Goal: Information Seeking & Learning: Learn about a topic

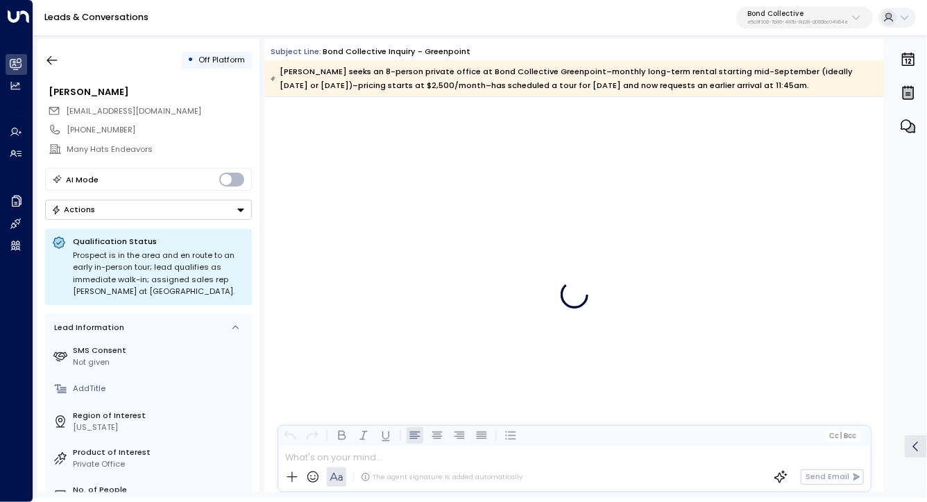
scroll to position [4049, 0]
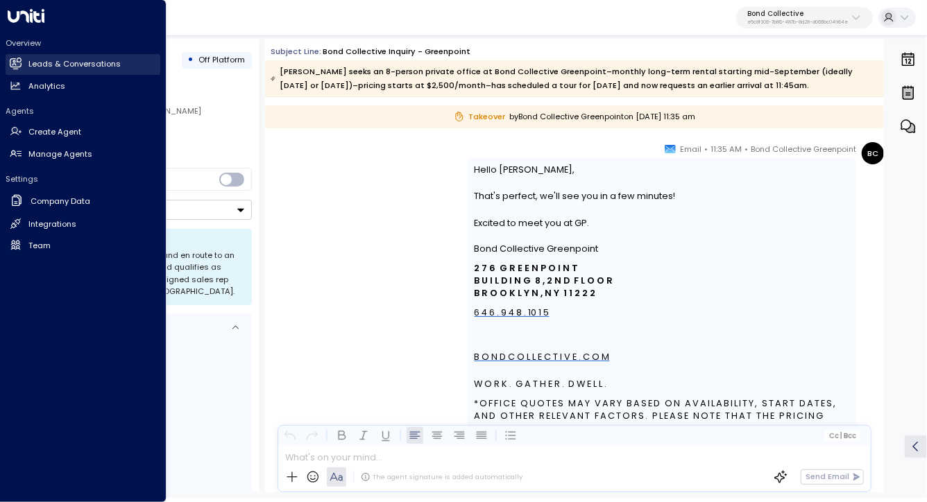
click at [53, 71] on link "Leads & Conversations Leads & Conversations" at bounding box center [83, 64] width 155 height 21
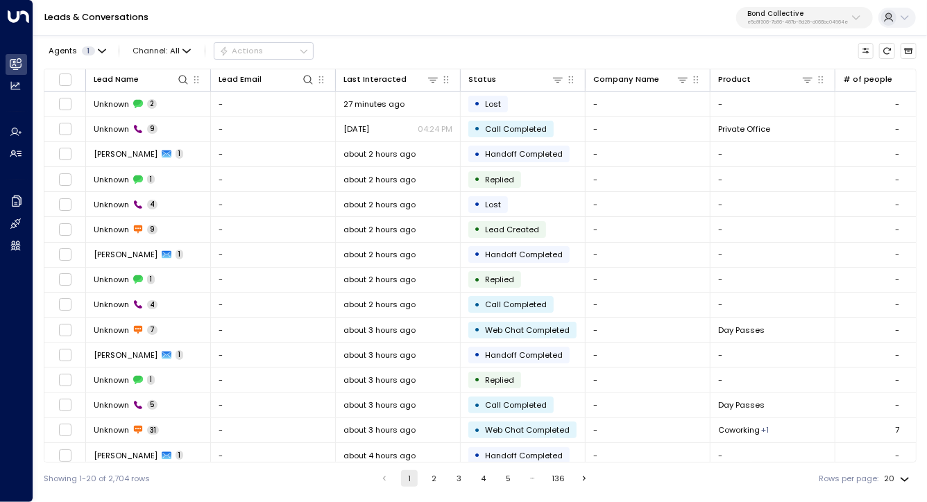
click at [587, 63] on div "Agents 1 Channel: All Actions Lead Name Lead Email Last Interacted Status Compa…" at bounding box center [480, 263] width 873 height 461
click at [559, 49] on div "Agents 1 Channel: All Actions" at bounding box center [480, 51] width 873 height 24
click at [532, 27] on div "Leads & Conversations Bond Collective e5c8f306-7b86-487b-8d28-d066bc04964e" at bounding box center [479, 18] width 893 height 36
drag, startPoint x: 532, startPoint y: 27, endPoint x: 542, endPoint y: 55, distance: 29.6
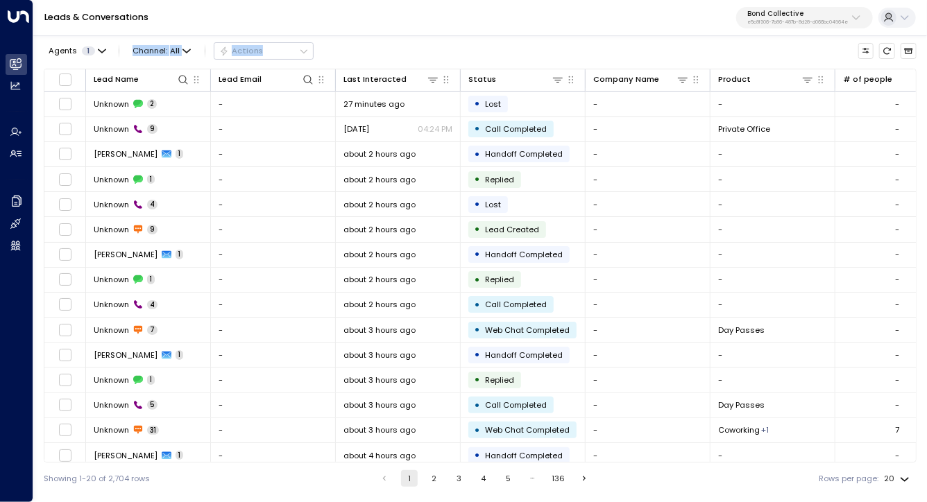
click at [542, 55] on div "Leads & Conversations Bond Collective e5c8f306-7b86-487b-8d28-d066bc04964e Agen…" at bounding box center [479, 247] width 893 height 495
click at [542, 55] on div "Agents 1 Channel: All Actions" at bounding box center [480, 51] width 873 height 24
click at [787, 25] on button "Bond Collective e5c8f306-7b86-487b-8d28-d066bc04964e" at bounding box center [804, 18] width 137 height 22
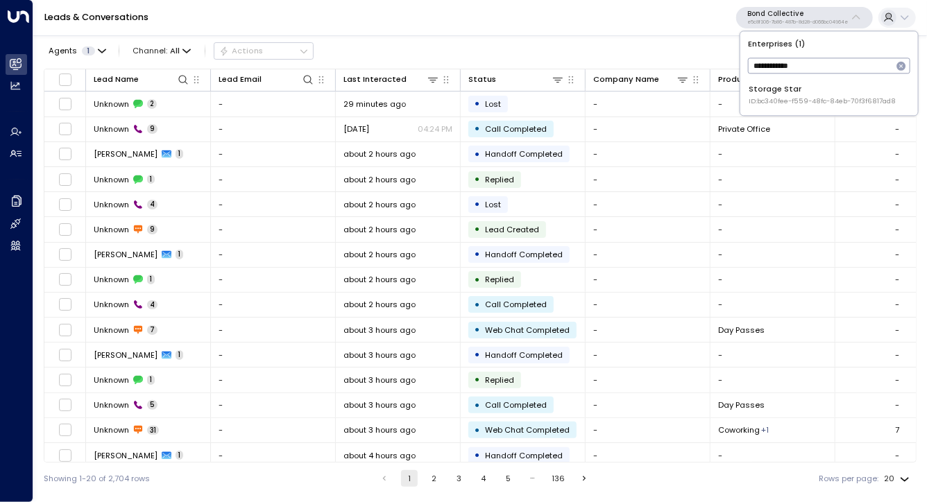
type input "**********"
click at [793, 96] on div "Storage Star ID: bc340fee-f559-48fc-84eb-70f3f6817ad8" at bounding box center [822, 94] width 147 height 23
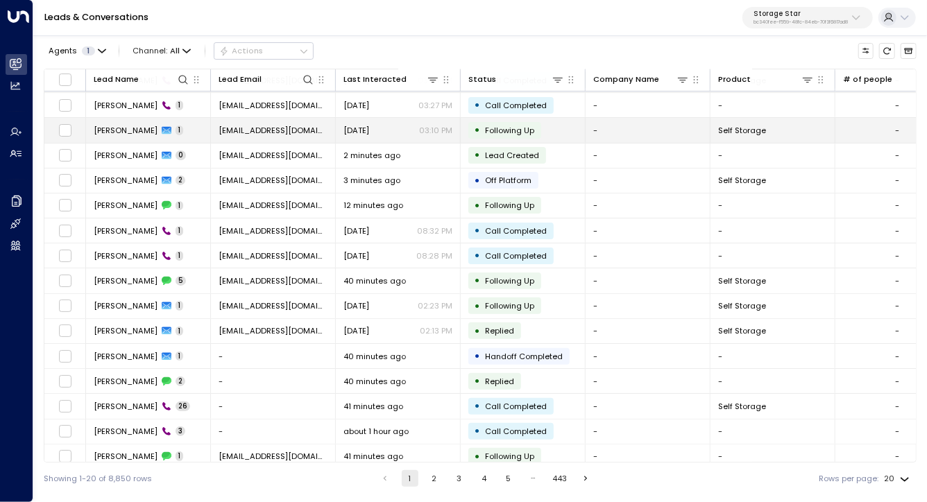
scroll to position [132, 0]
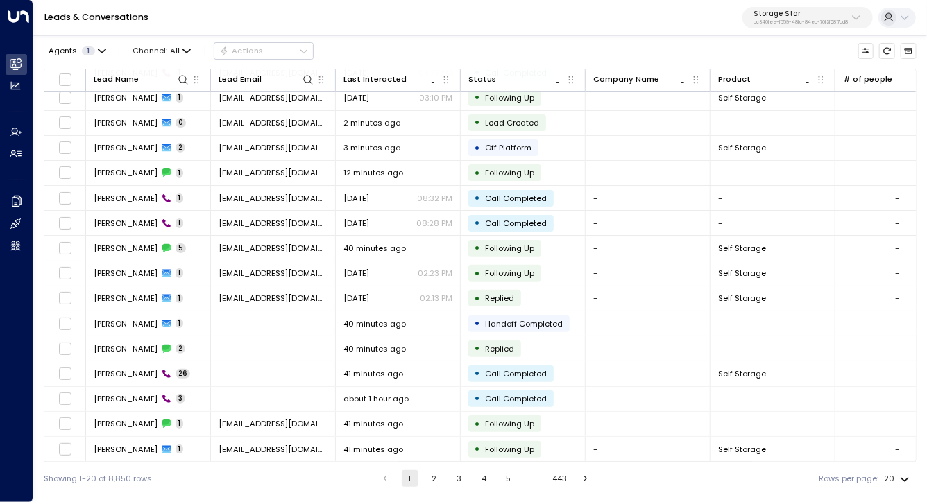
click at [578, 480] on button "Go to next page" at bounding box center [586, 478] width 17 height 17
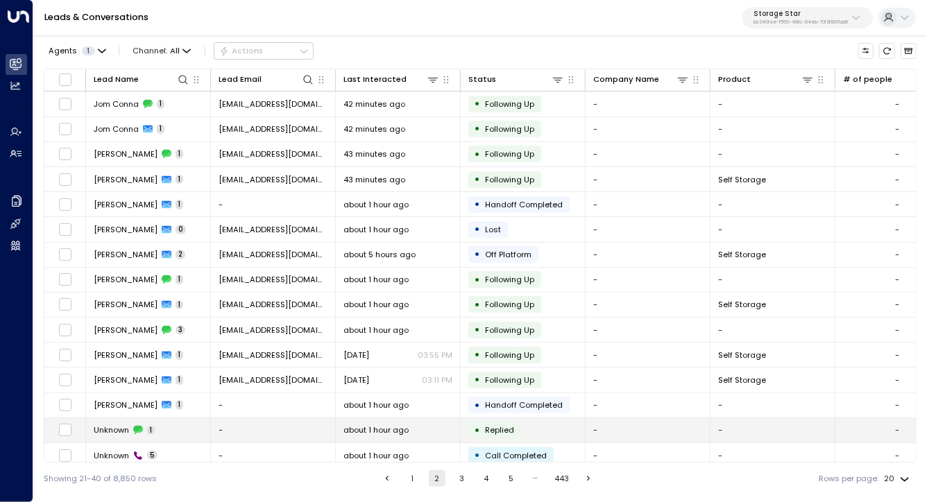
scroll to position [132, 0]
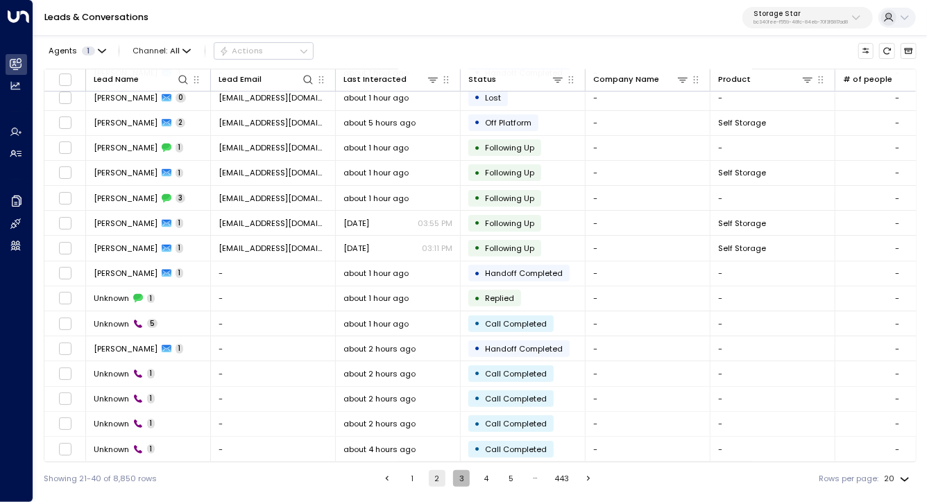
click at [465, 483] on button "3" at bounding box center [461, 478] width 17 height 17
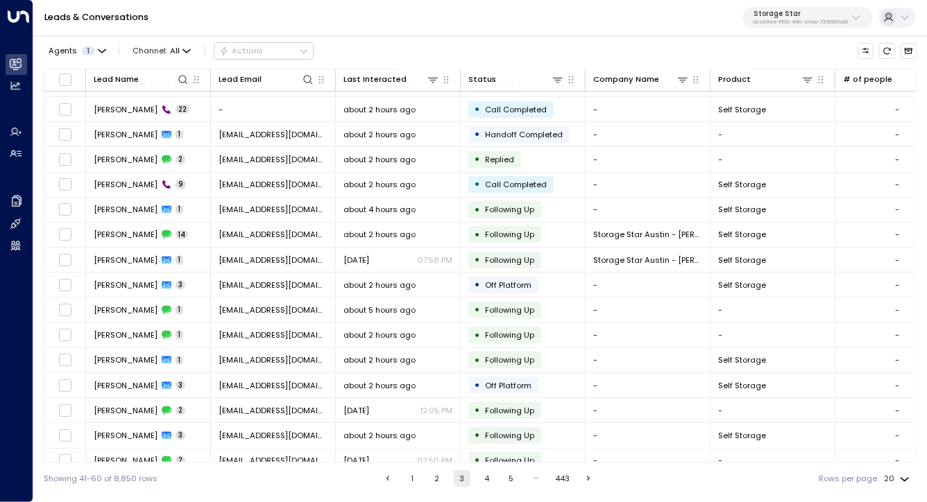
scroll to position [60, 0]
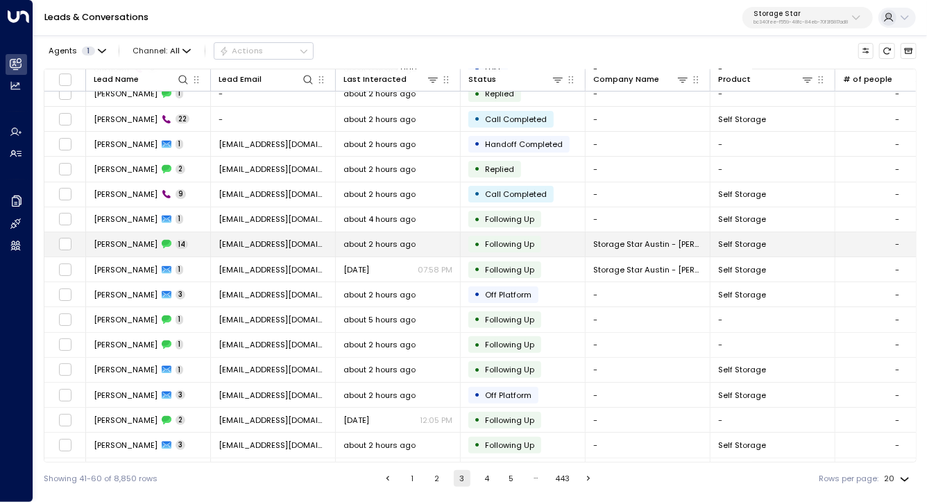
click at [121, 250] on td "Clarisia Lopez 14" at bounding box center [148, 244] width 125 height 24
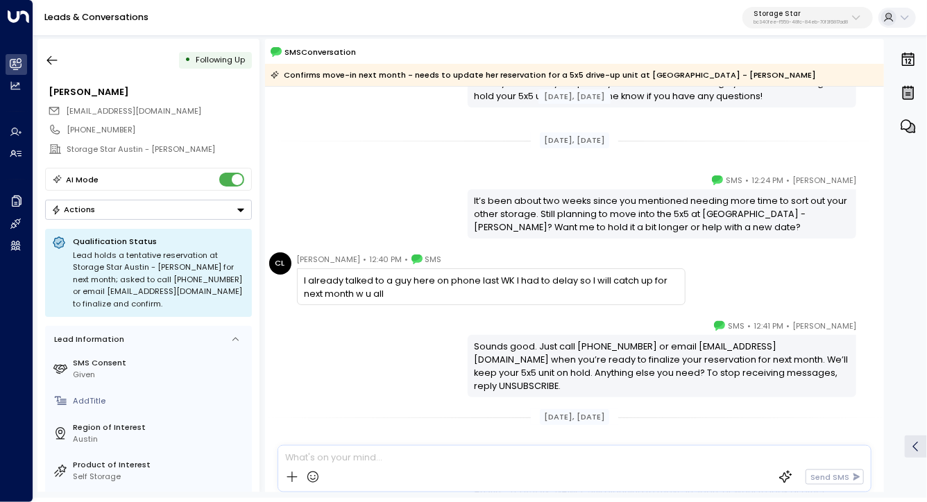
scroll to position [306, 0]
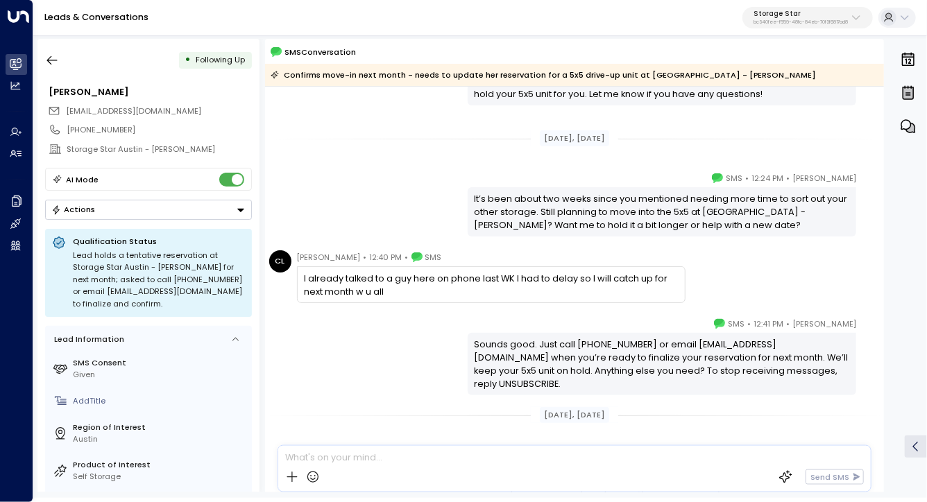
click at [389, 277] on div "I already talked to a guy here on phone last WK I had to delay so I will catch …" at bounding box center [491, 285] width 374 height 26
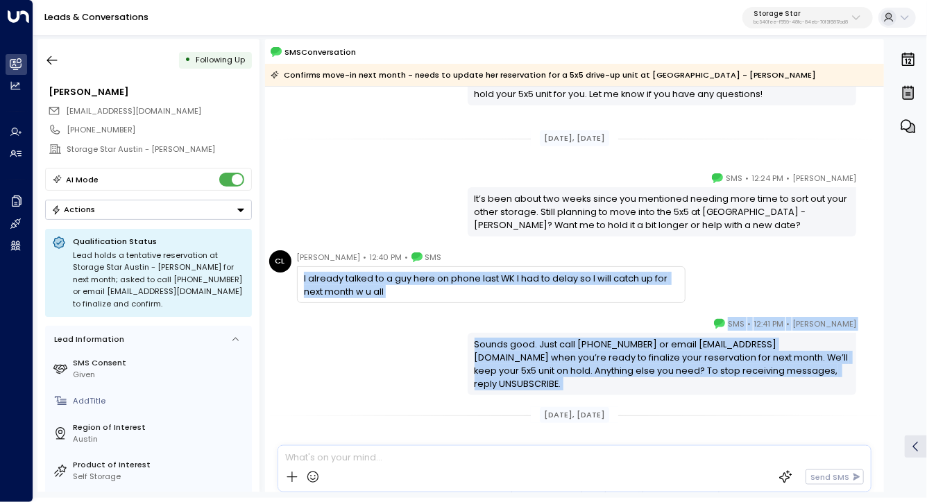
drag, startPoint x: 389, startPoint y: 277, endPoint x: 383, endPoint y: 320, distance: 43.5
click at [383, 320] on div "Celeste Harper • 12:41 PM • SMS Sounds good. Just call 512-441-0101 or email ss…" at bounding box center [574, 356] width 619 height 78
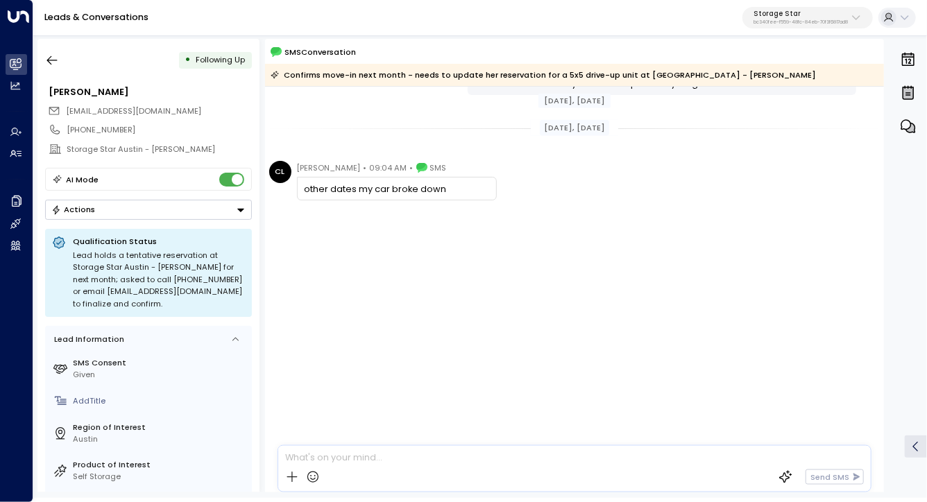
scroll to position [0, 0]
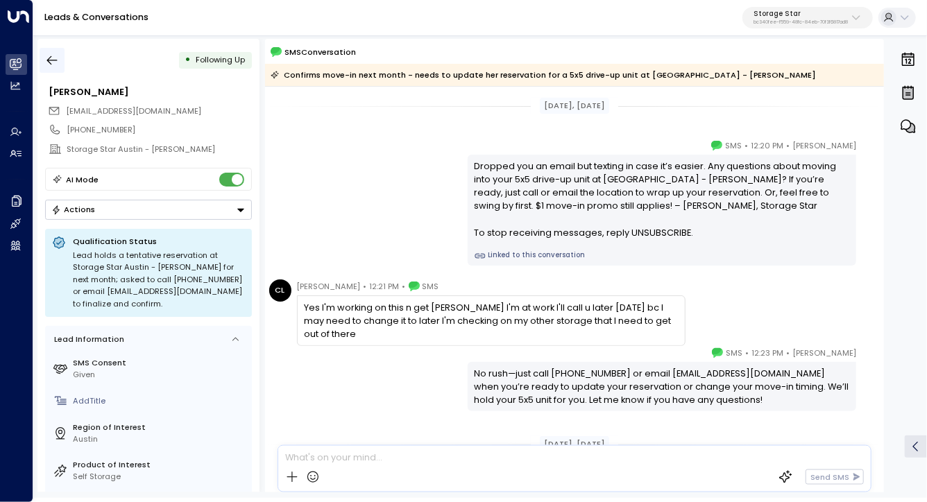
click at [49, 59] on icon "button" at bounding box center [52, 60] width 10 height 9
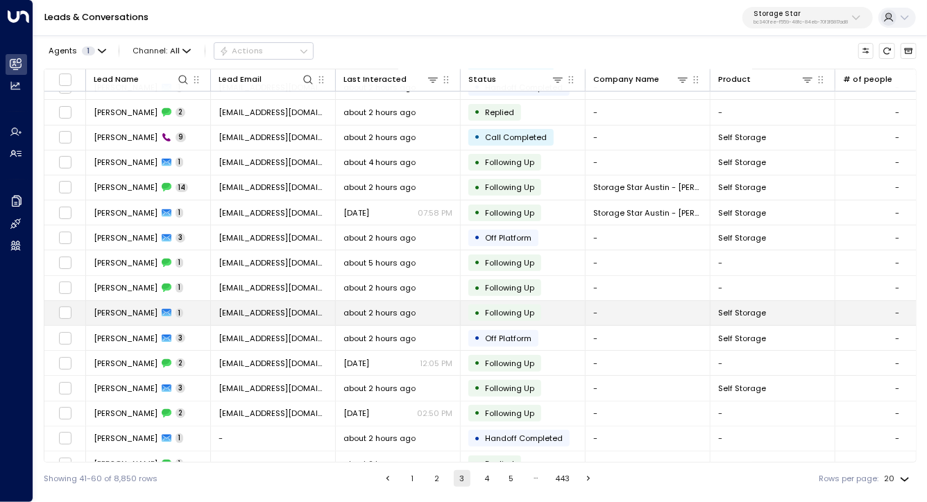
scroll to position [132, 0]
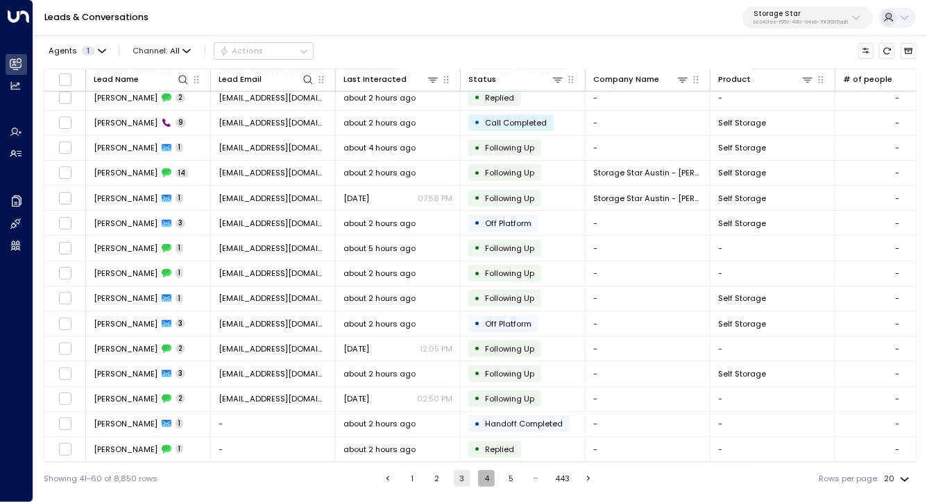
click at [483, 475] on button "4" at bounding box center [486, 478] width 17 height 17
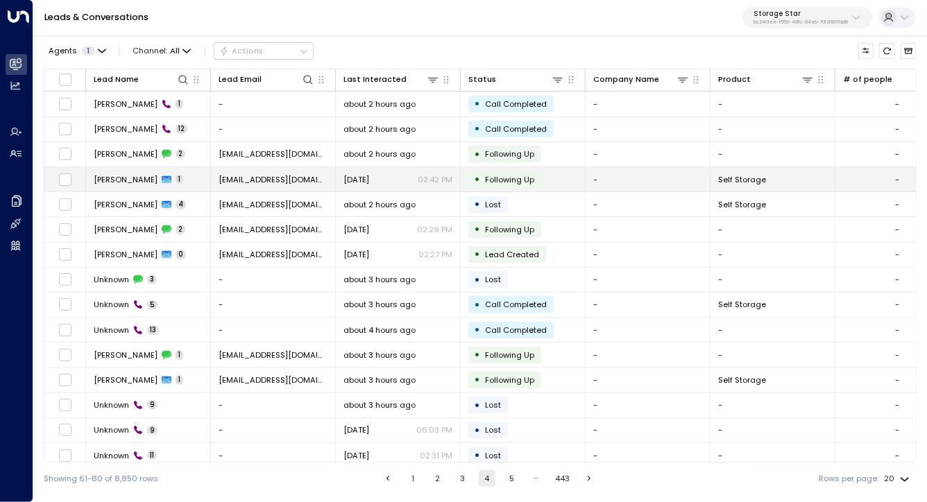
scroll to position [3, 0]
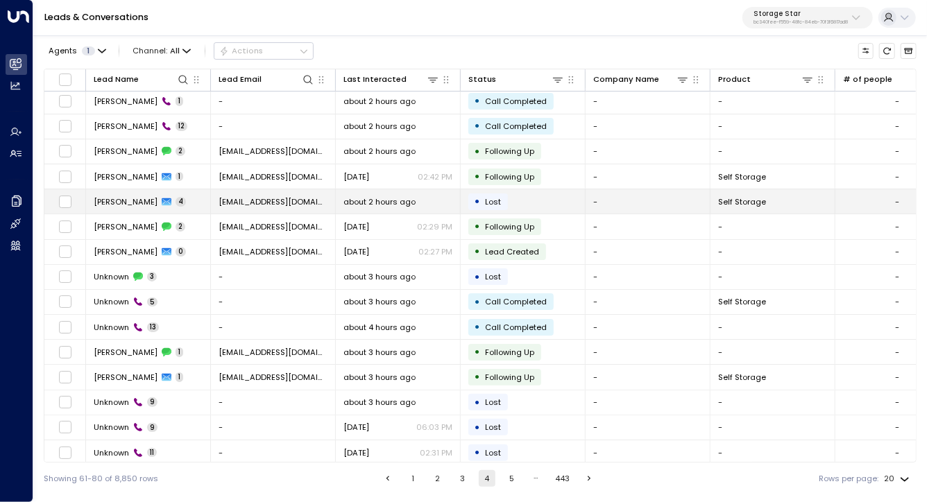
click at [121, 200] on span "Jeff Rech" at bounding box center [126, 201] width 64 height 11
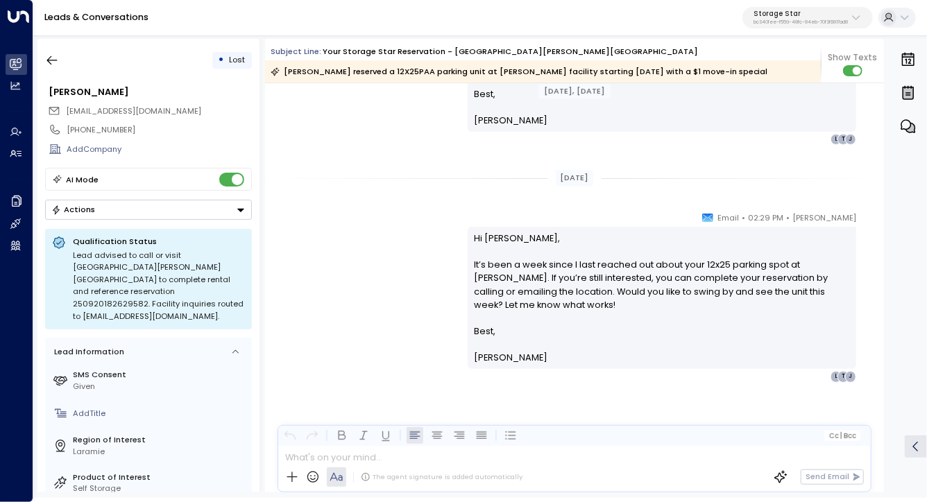
scroll to position [1820, 0]
click at [46, 76] on div "• Lost Jeff Rech jeffrech52@gmail.com +13076967666 Add Company AI Mode Actions …" at bounding box center [148, 266] width 222 height 454
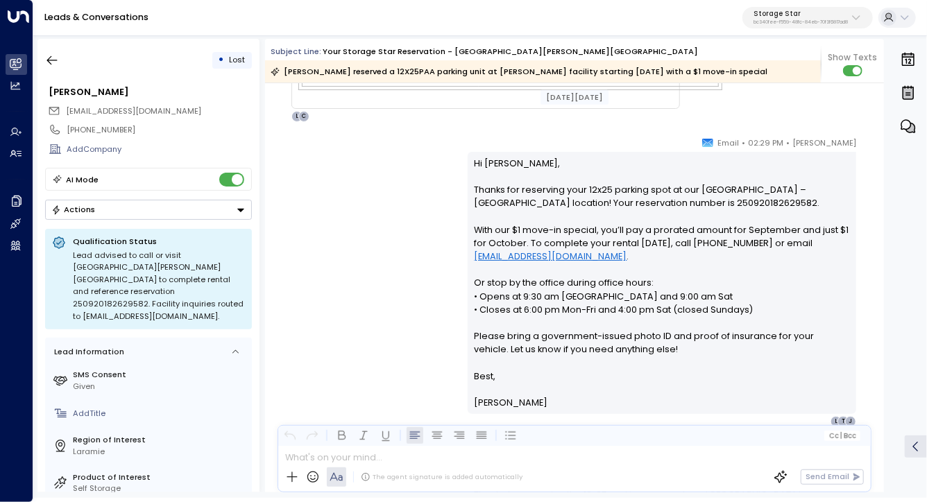
scroll to position [703, 0]
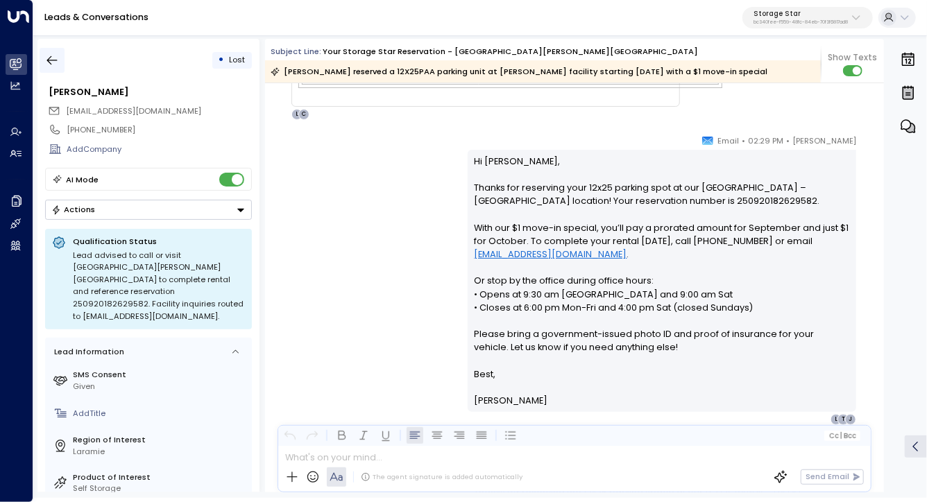
click at [55, 58] on icon "button" at bounding box center [52, 60] width 14 height 14
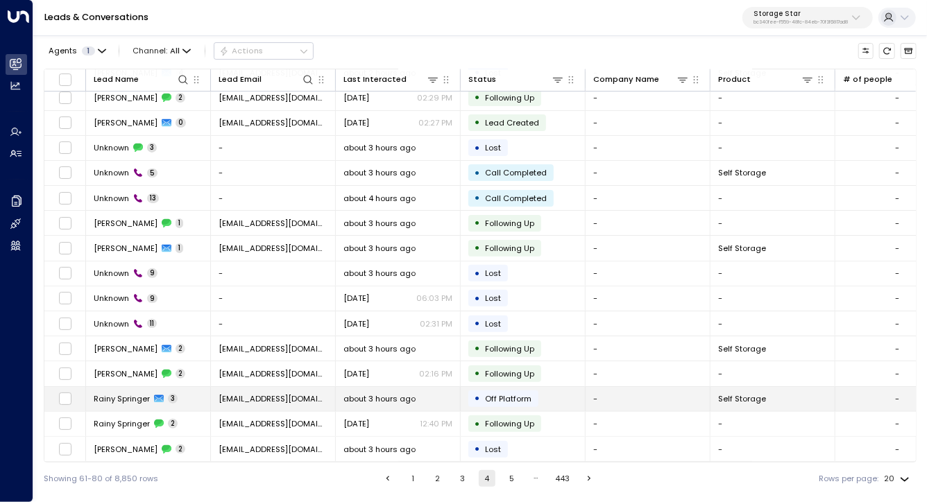
scroll to position [132, 0]
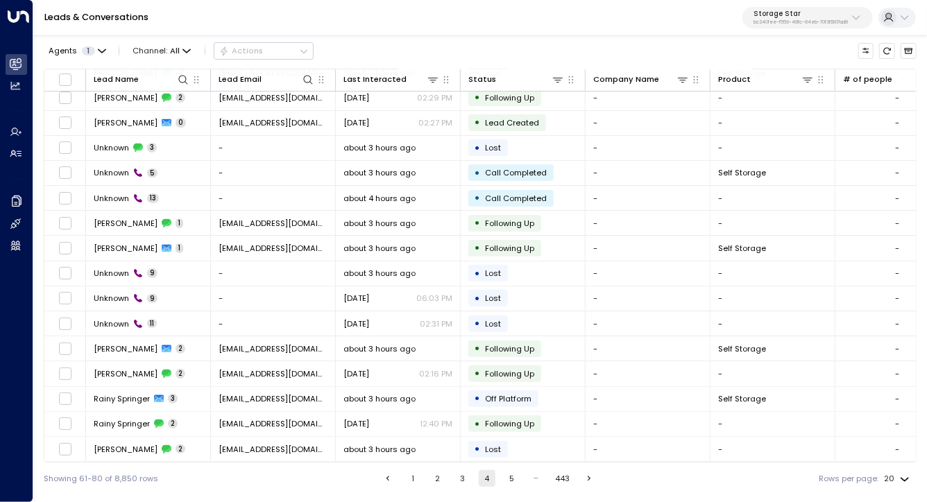
click at [515, 477] on button "5" at bounding box center [511, 478] width 17 height 17
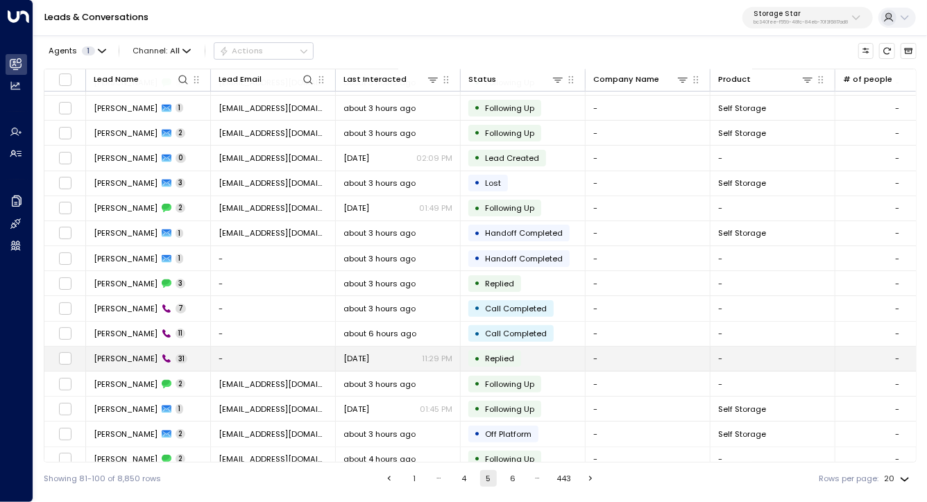
scroll to position [132, 0]
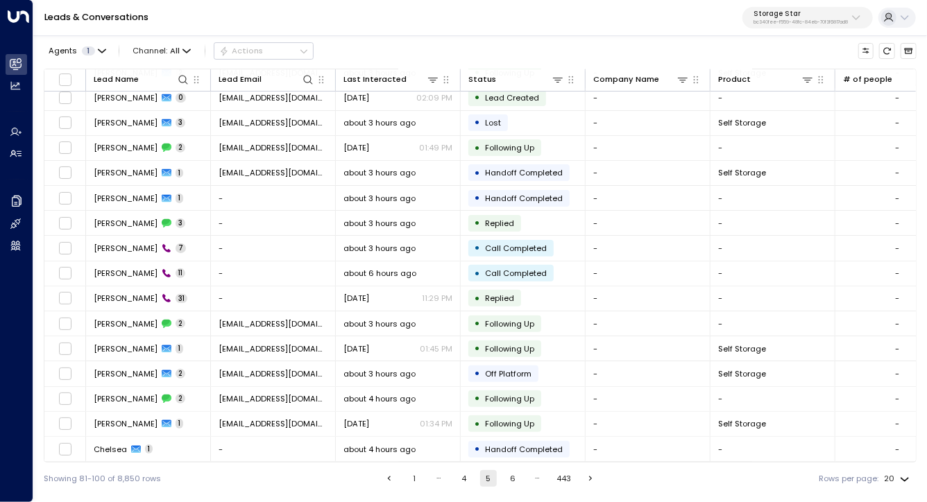
click at [513, 479] on button "6" at bounding box center [512, 478] width 17 height 17
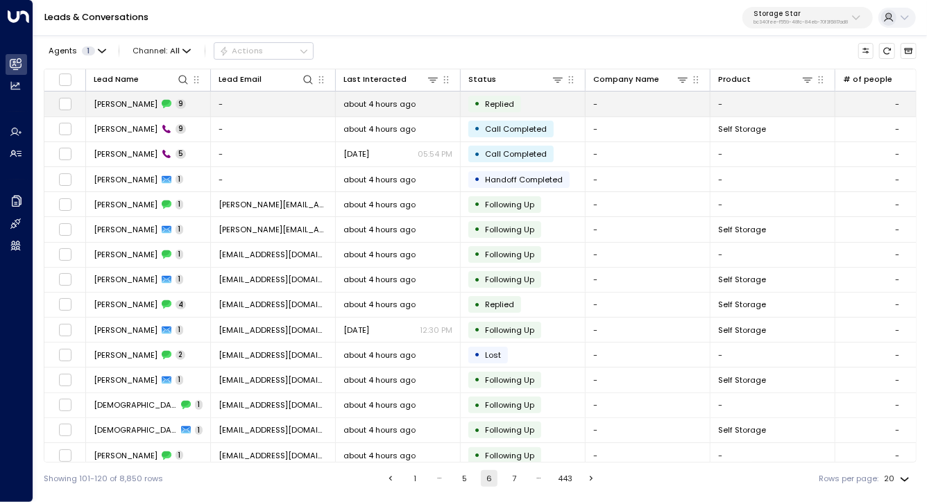
click at [148, 103] on span "Chelsea Dorrance" at bounding box center [126, 103] width 64 height 11
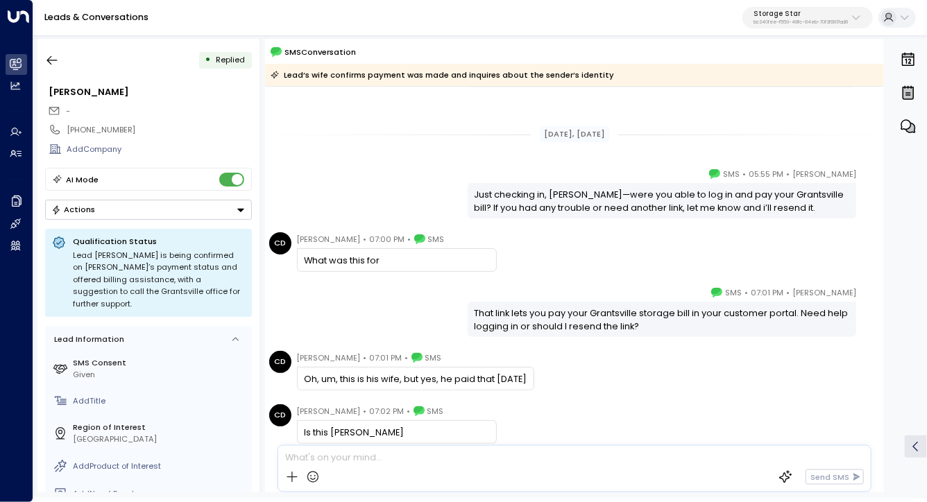
scroll to position [132, 0]
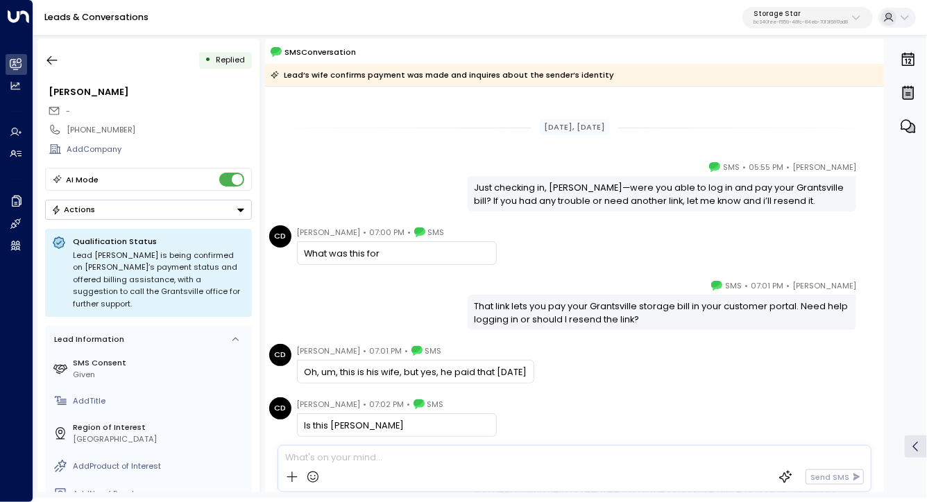
click at [520, 377] on div "Oh, um, this is his wife, but yes, he paid that yesterday" at bounding box center [415, 372] width 223 height 13
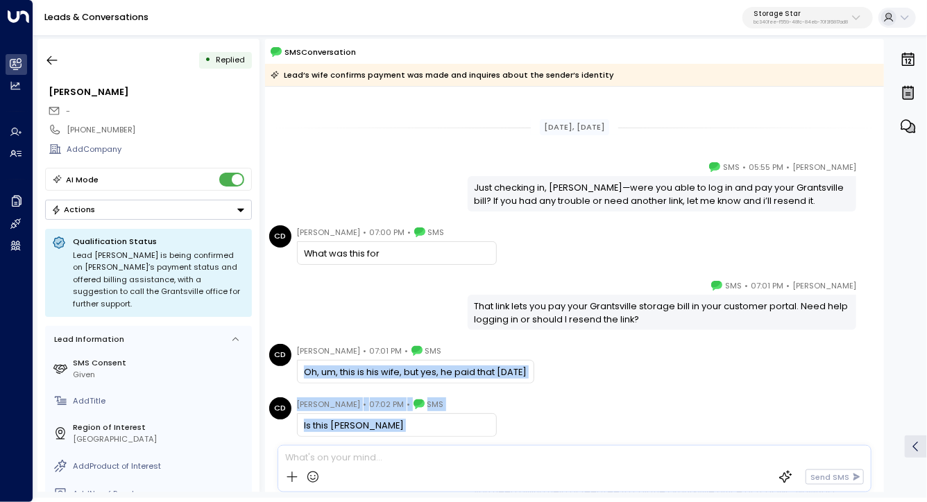
drag, startPoint x: 520, startPoint y: 377, endPoint x: 534, endPoint y: 446, distance: 70.9
click at [534, 446] on div "SMS Conversation Lead’s wife confirms payment was made and inquires about the s…" at bounding box center [574, 266] width 619 height 454
click at [544, 410] on div "CD Chelsea Dorrance • 07:02 PM • SMS Is this peter" at bounding box center [576, 417] width 615 height 40
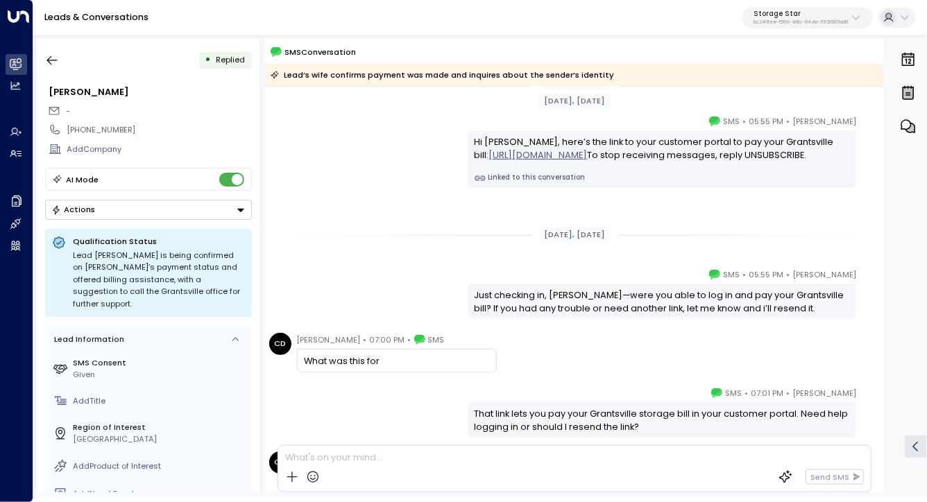
scroll to position [0, 0]
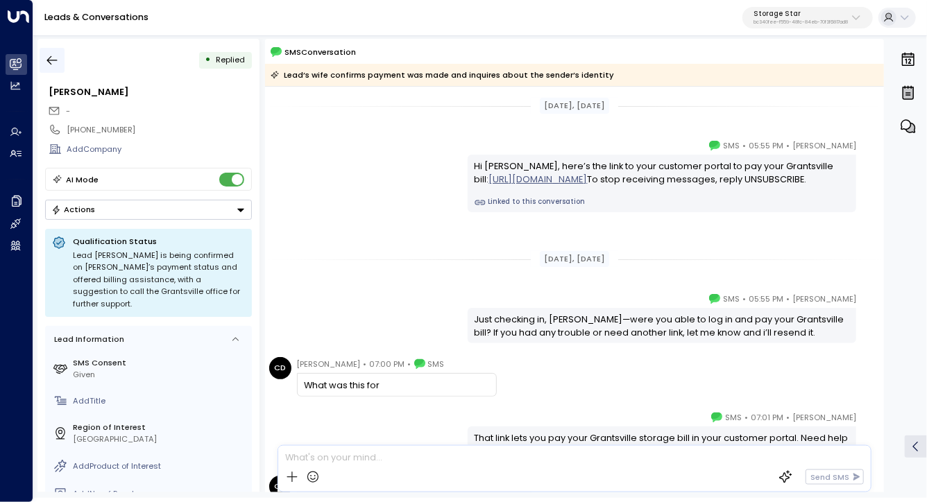
click at [55, 61] on icon "button" at bounding box center [52, 60] width 14 height 14
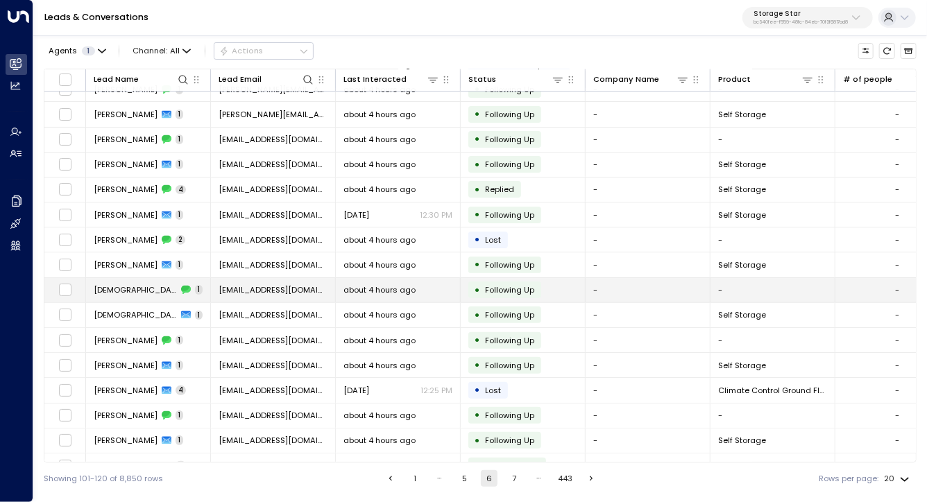
scroll to position [132, 0]
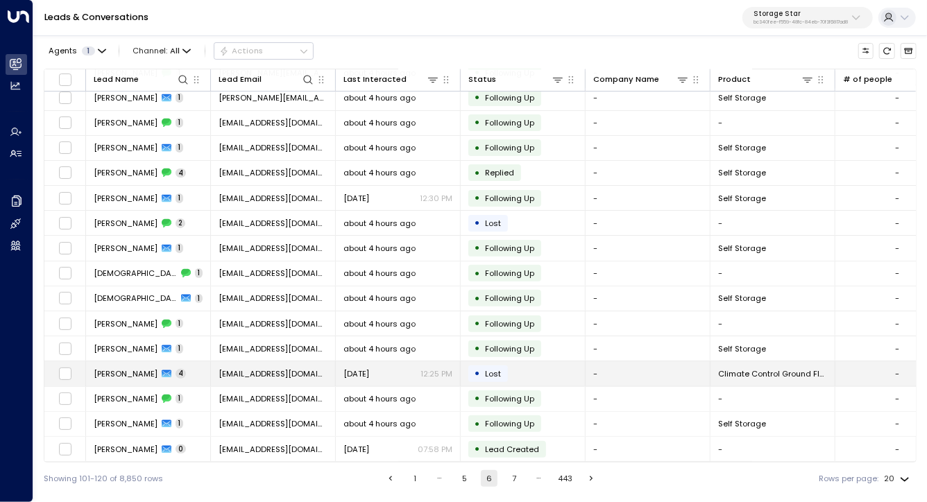
click at [133, 368] on span "Anna Spinuzzi" at bounding box center [126, 373] width 64 height 11
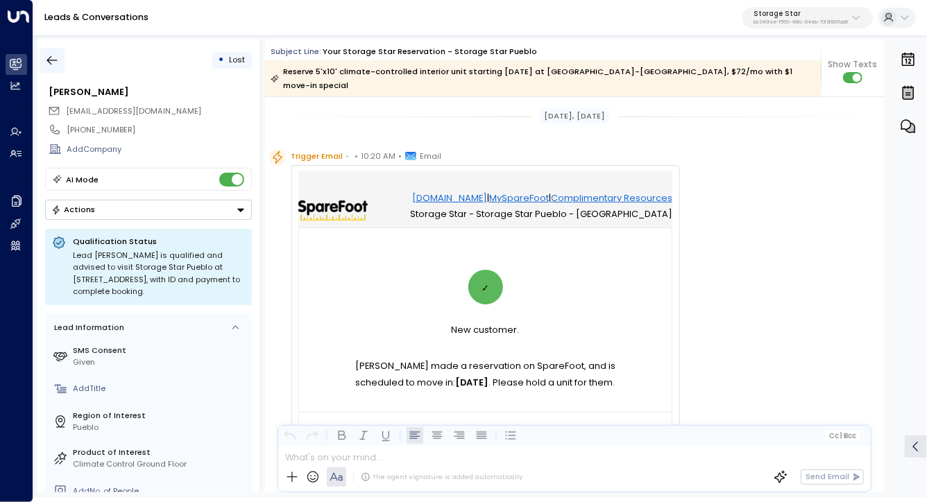
click at [62, 65] on button "button" at bounding box center [52, 60] width 25 height 25
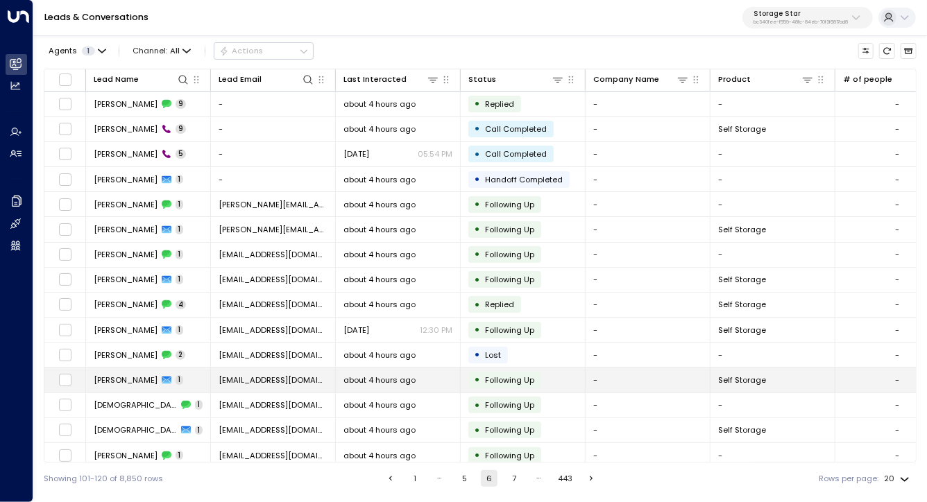
scroll to position [132, 0]
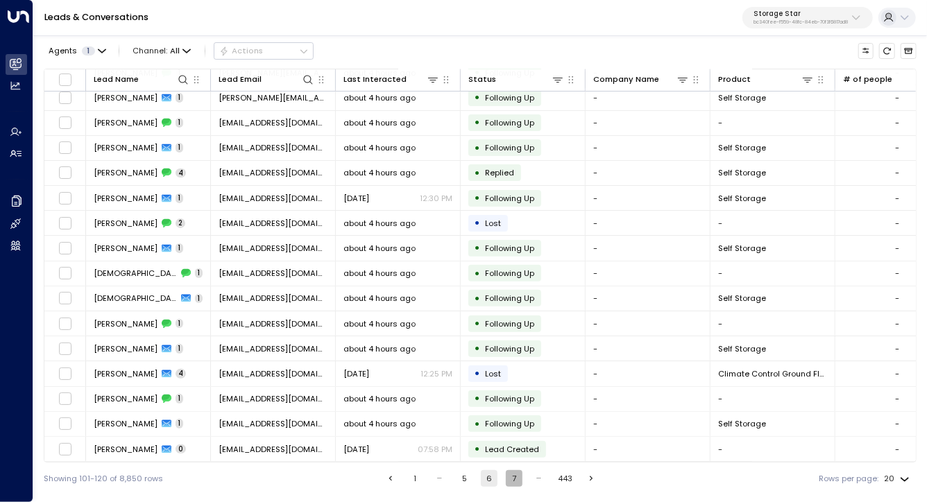
click at [519, 476] on button "7" at bounding box center [514, 478] width 17 height 17
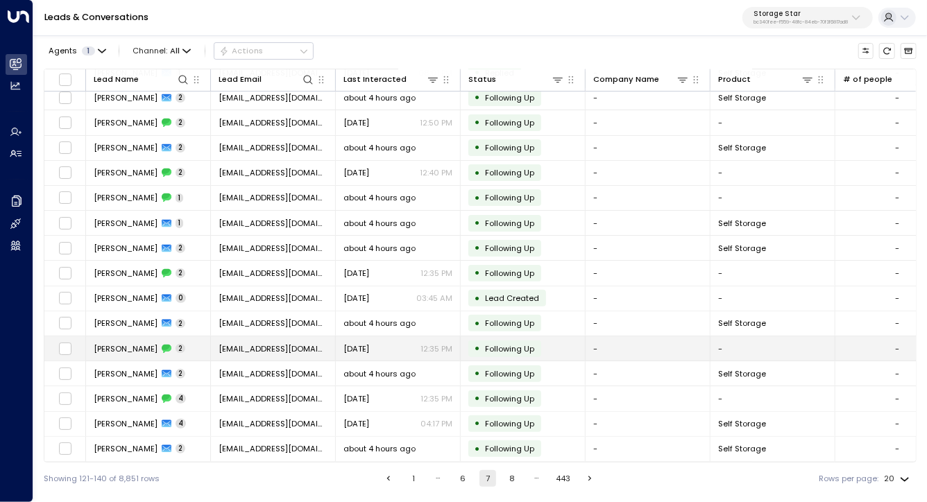
scroll to position [132, 0]
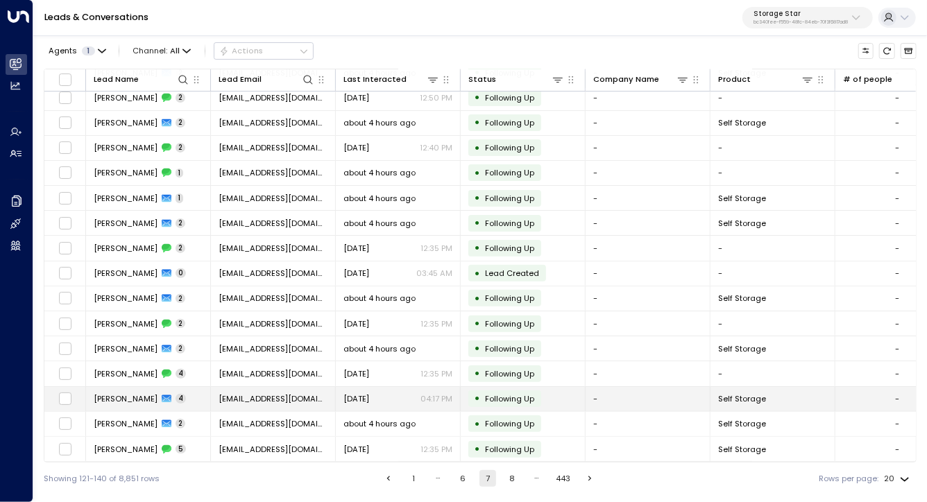
click at [119, 395] on span "Melissa Smith" at bounding box center [126, 398] width 64 height 11
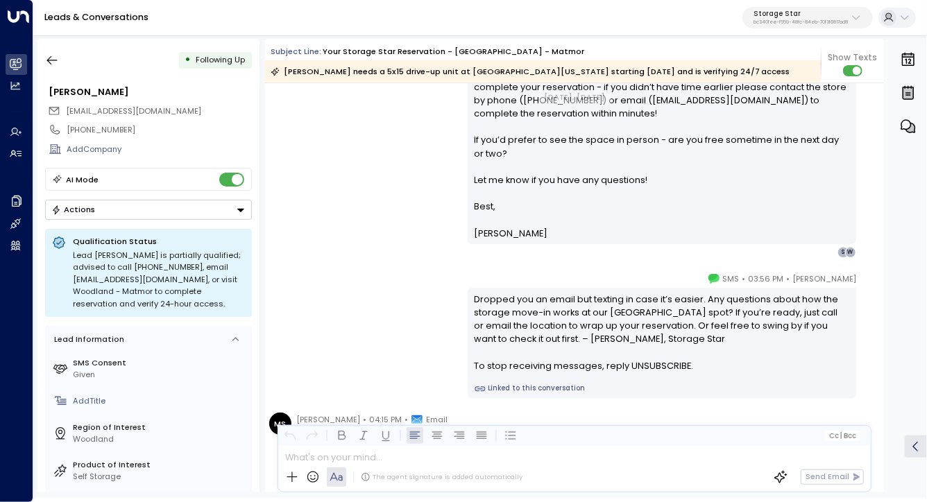
scroll to position [1141, 0]
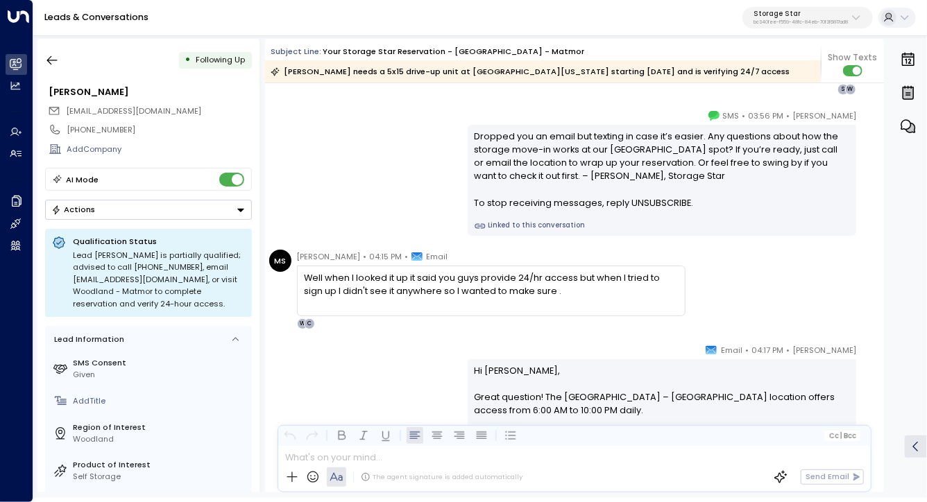
click at [404, 293] on div "Well when I looked it up it said you guys provide 24/hr access but when I tried…" at bounding box center [491, 284] width 374 height 26
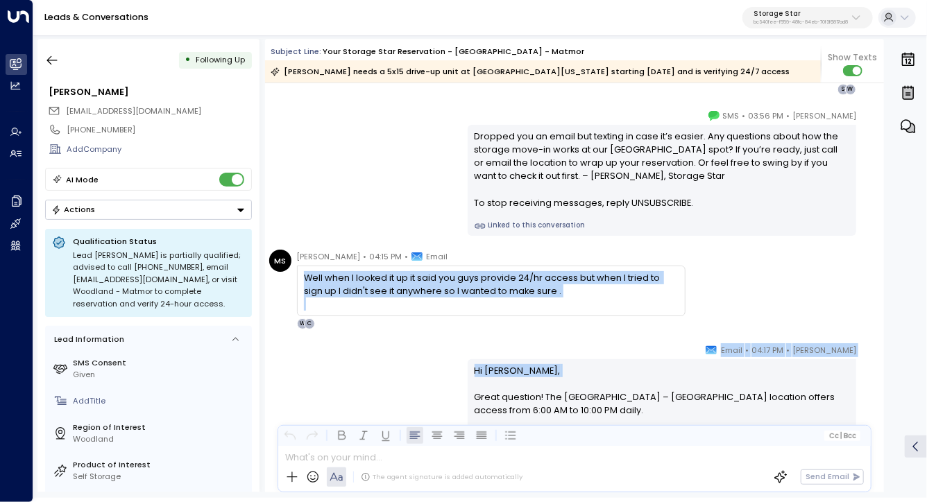
drag, startPoint x: 404, startPoint y: 293, endPoint x: 446, endPoint y: 364, distance: 82.7
click at [446, 364] on div "Sep 23, 8 days ago Trigger Email • • 03:44 PM • Email This person abandoned the…" at bounding box center [574, 185] width 619 height 2487
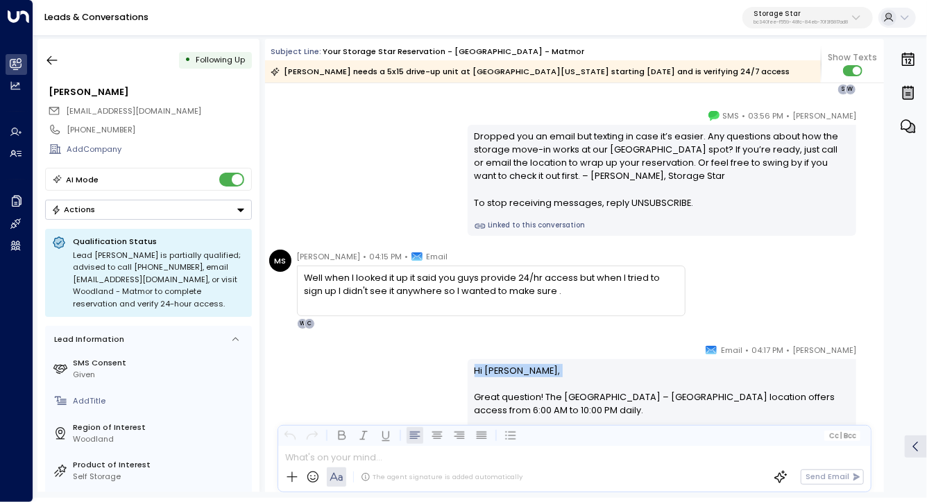
click at [446, 364] on div "Celeste Harper • 04:17 PM • Email Hi Melissa, Great question! The Woodland – Ma…" at bounding box center [574, 495] width 619 height 305
click at [49, 59] on icon "button" at bounding box center [52, 60] width 14 height 14
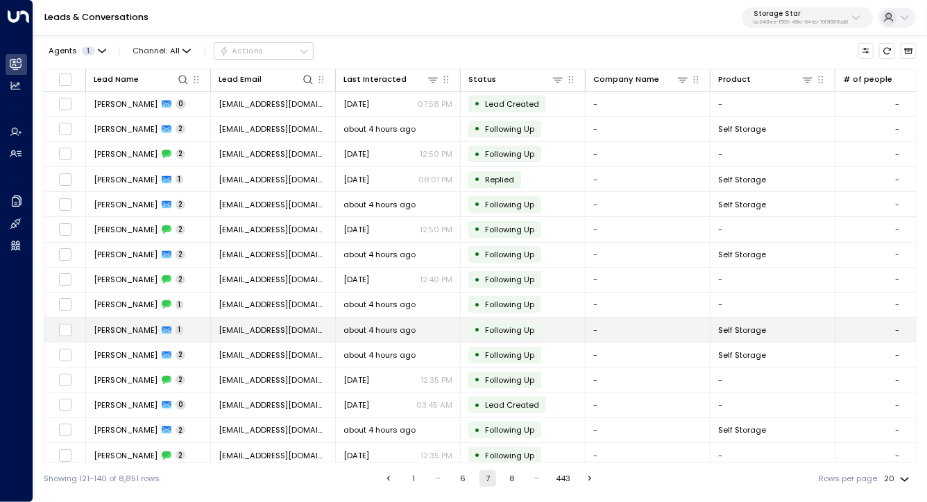
scroll to position [132, 0]
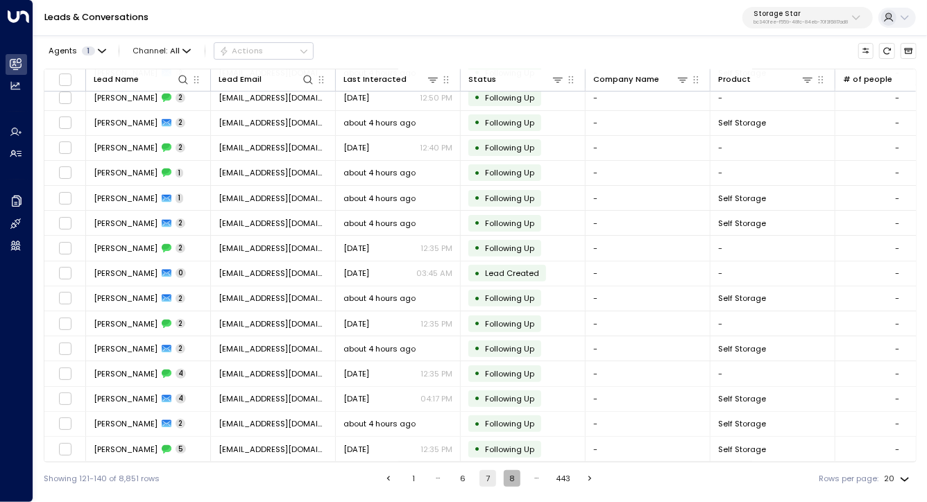
click at [512, 480] on button "8" at bounding box center [512, 478] width 17 height 17
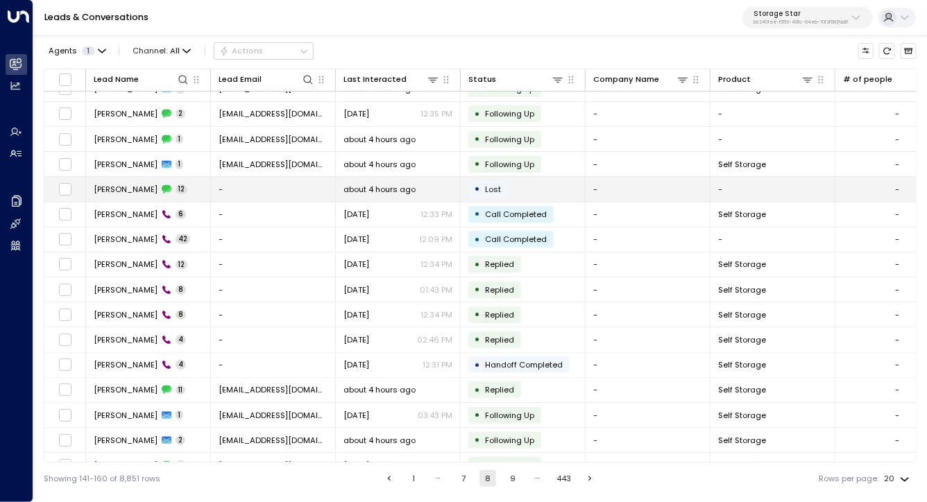
scroll to position [41, 0]
click at [117, 188] on span "Robert" at bounding box center [126, 188] width 64 height 11
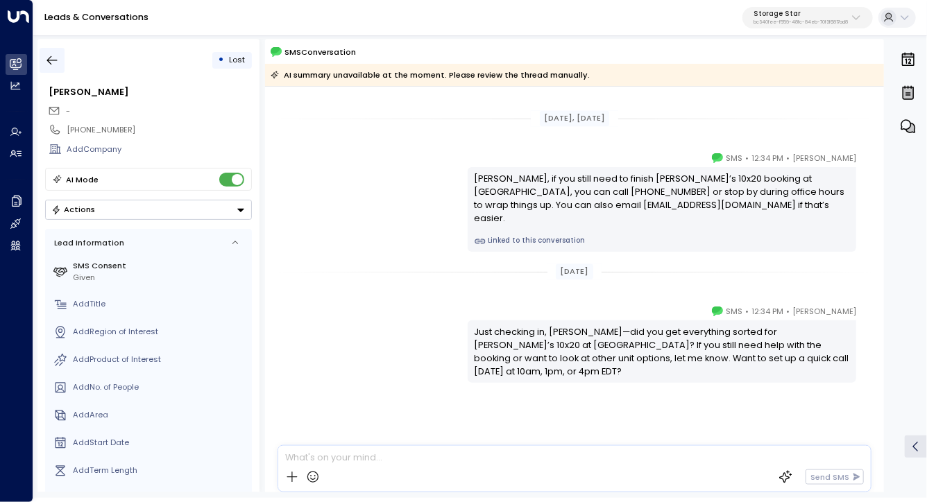
click at [54, 66] on icon "button" at bounding box center [52, 60] width 14 height 14
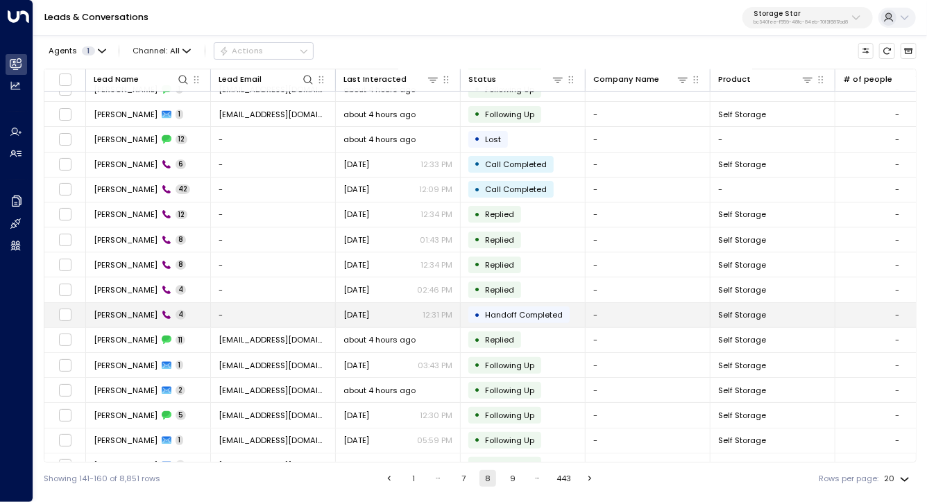
scroll to position [132, 0]
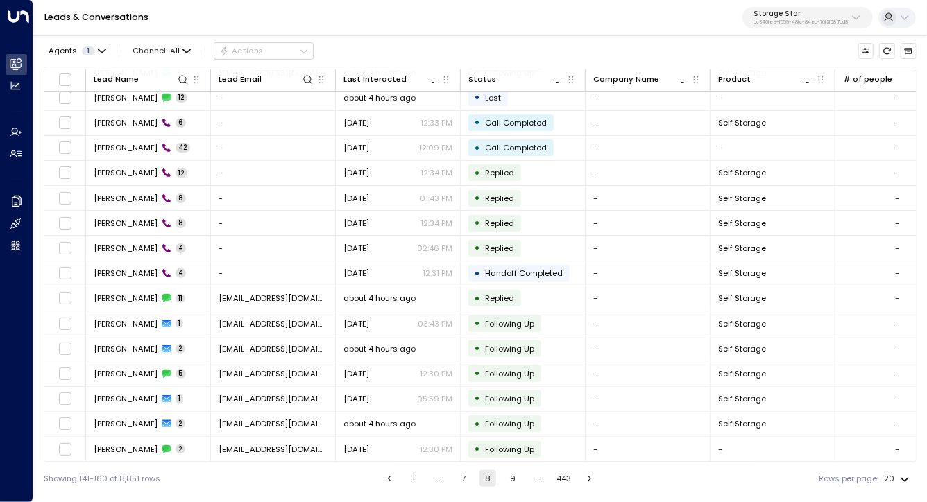
click at [515, 481] on button "9" at bounding box center [512, 478] width 17 height 17
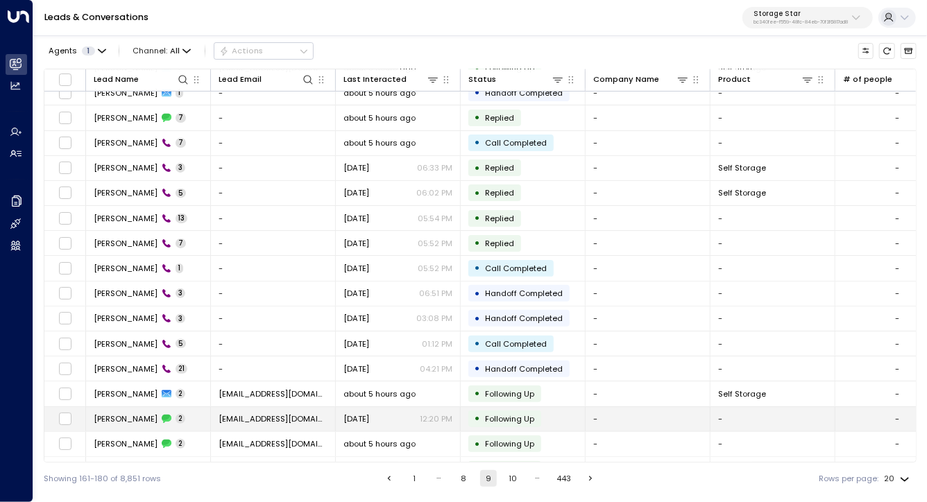
scroll to position [132, 0]
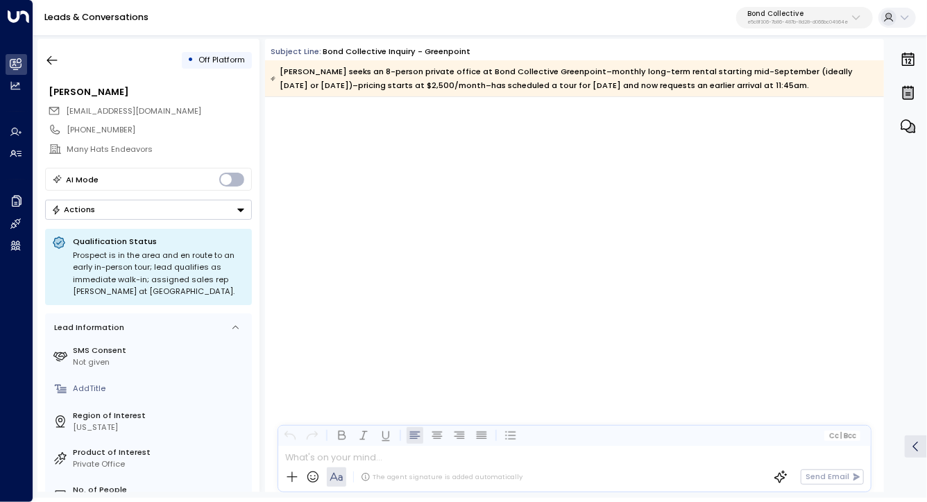
scroll to position [4174, 0]
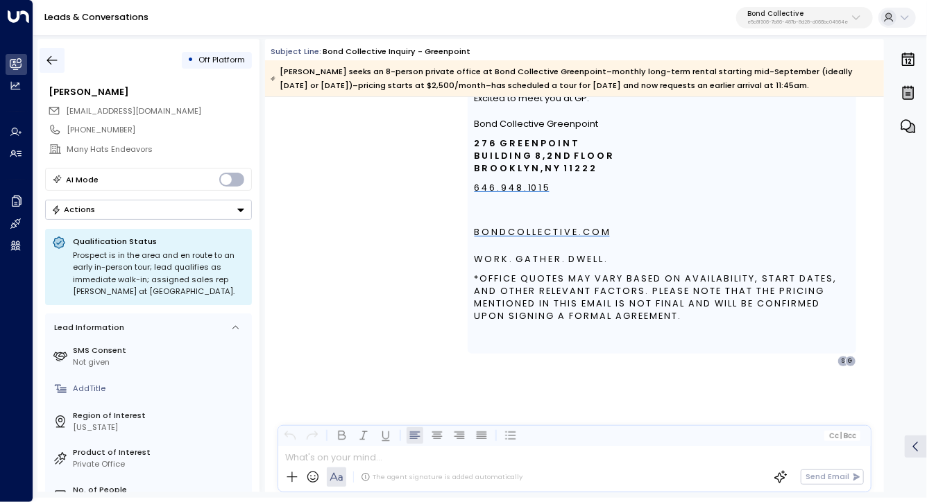
click at [58, 58] on icon "button" at bounding box center [52, 60] width 14 height 14
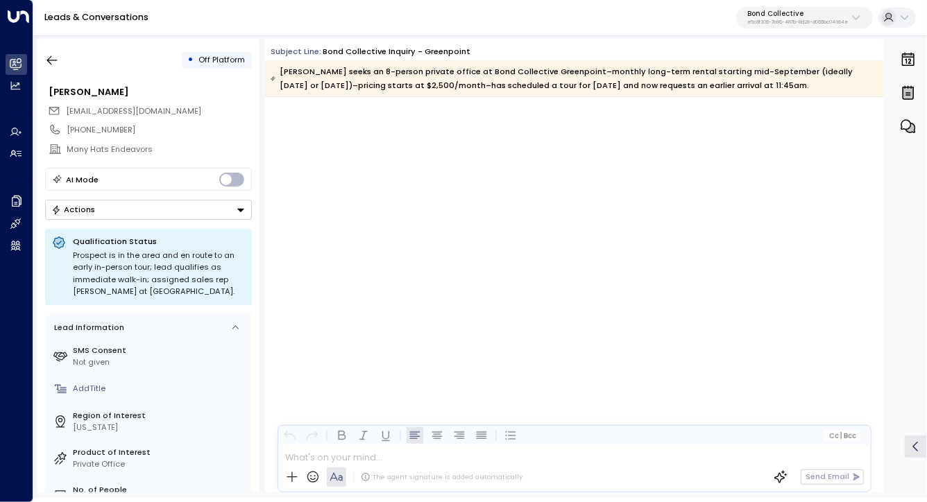
scroll to position [4049, 0]
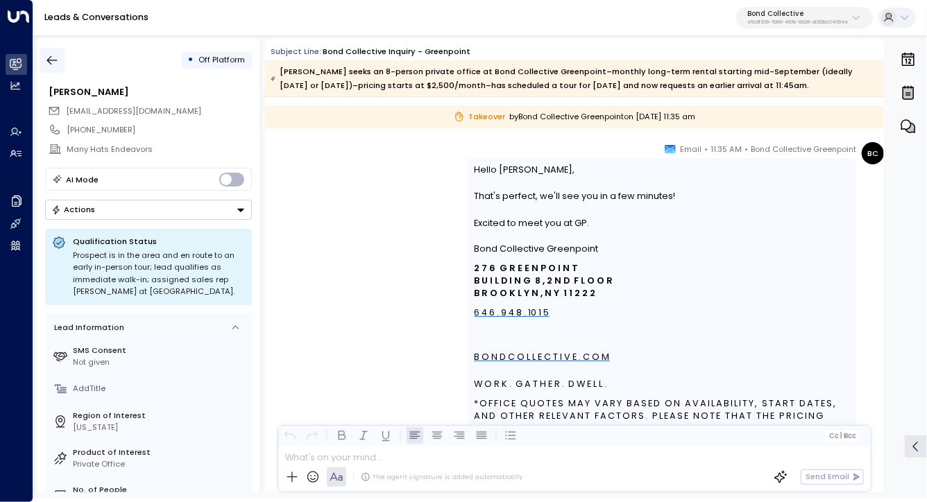
click at [56, 51] on button "button" at bounding box center [52, 60] width 25 height 25
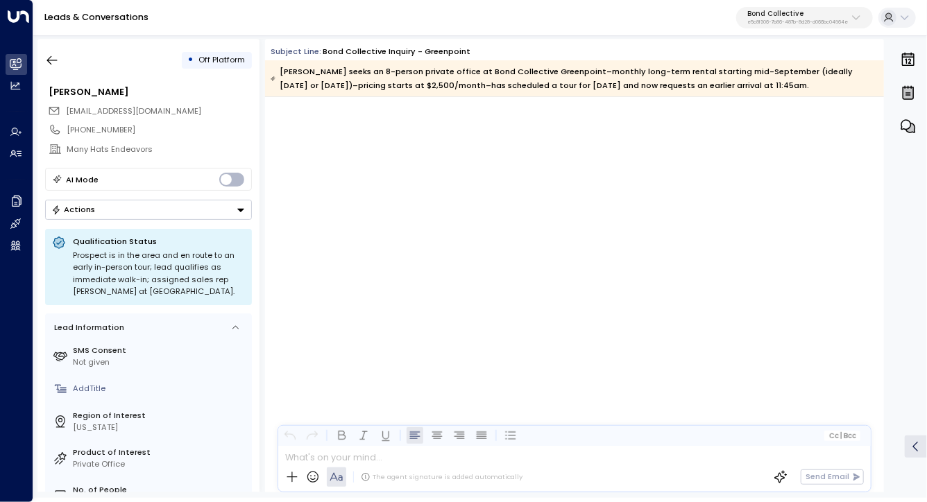
scroll to position [4049, 0]
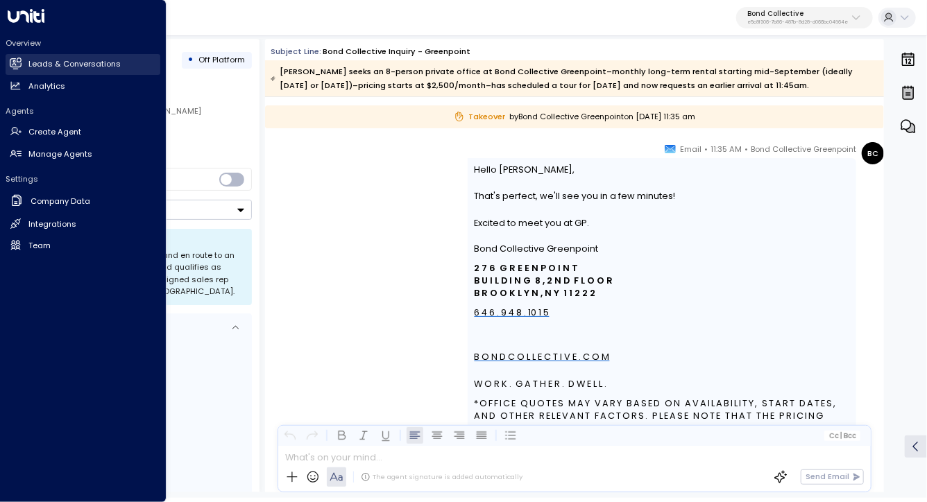
click at [78, 69] on h2 "Leads & Conversations" at bounding box center [74, 64] width 92 height 12
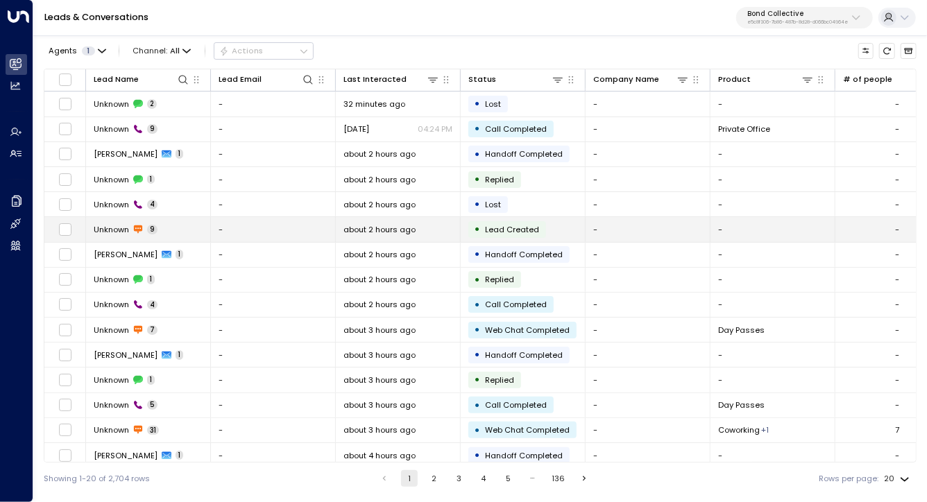
click at [108, 230] on span "Unknown" at bounding box center [111, 229] width 35 height 11
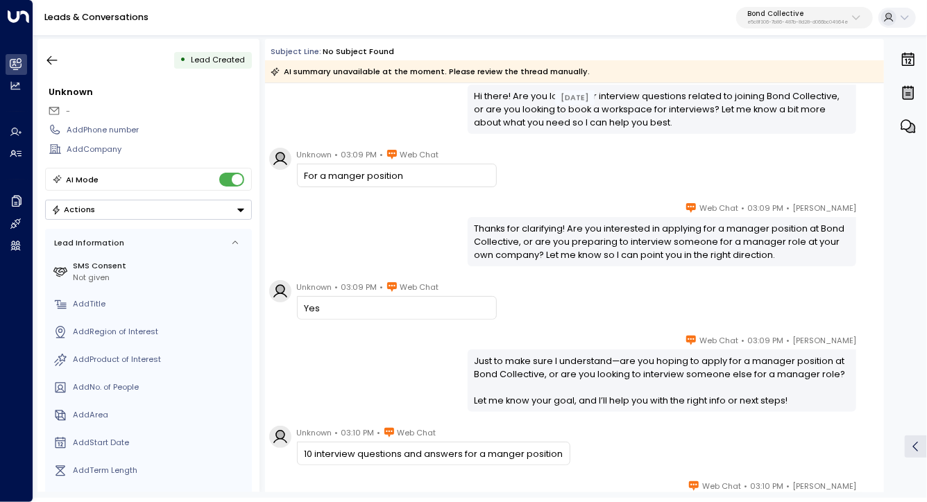
scroll to position [173, 0]
click at [529, 227] on div "Thanks for clarifying! Are you interested in applying for a manager position at…" at bounding box center [661, 241] width 375 height 40
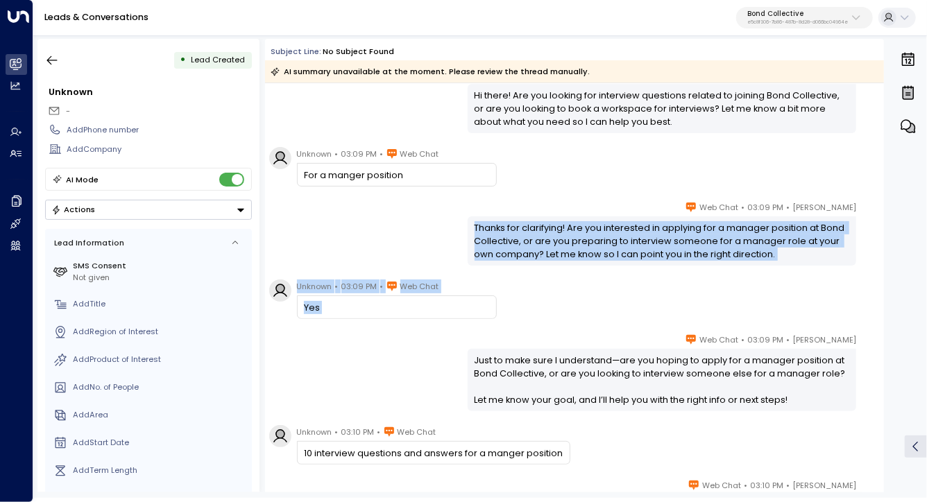
drag, startPoint x: 529, startPoint y: 227, endPoint x: 561, endPoint y: 298, distance: 77.9
click at [561, 298] on div "Unknown • 03:09 PM • Web Chat Yes" at bounding box center [576, 300] width 615 height 40
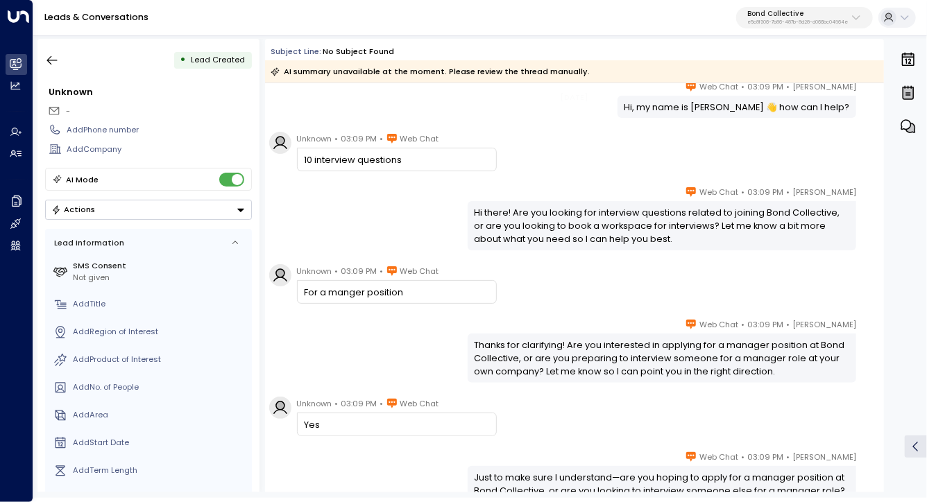
scroll to position [0, 0]
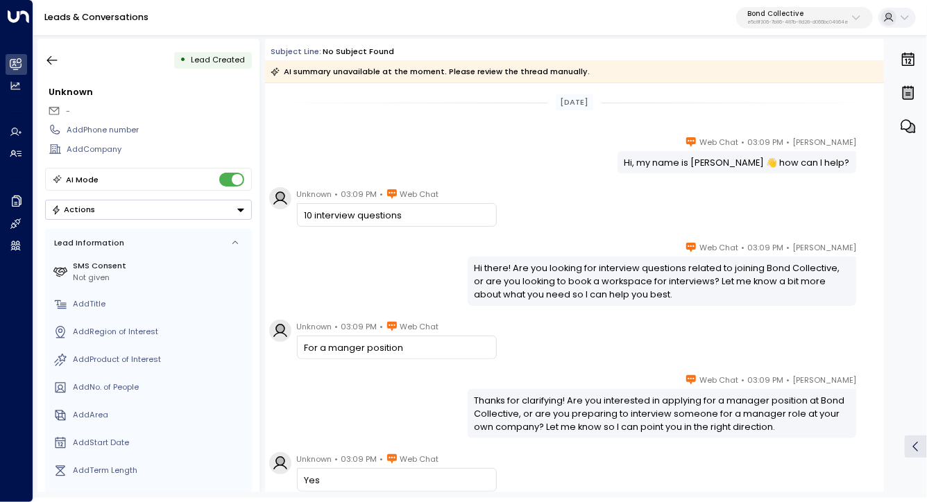
click at [331, 217] on div "10 interview questions" at bounding box center [396, 215] width 185 height 13
click at [332, 217] on div "10 interview questions" at bounding box center [396, 215] width 185 height 13
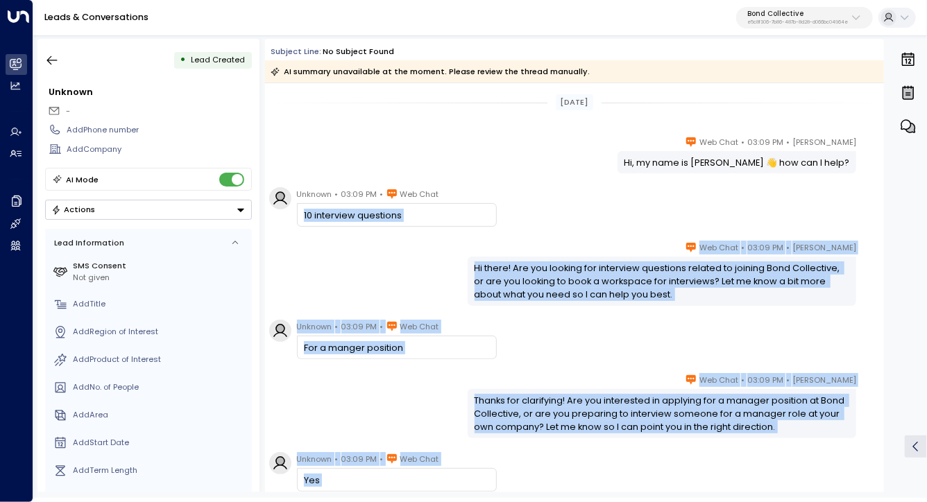
drag, startPoint x: 332, startPoint y: 217, endPoint x: 463, endPoint y: 370, distance: 201.7
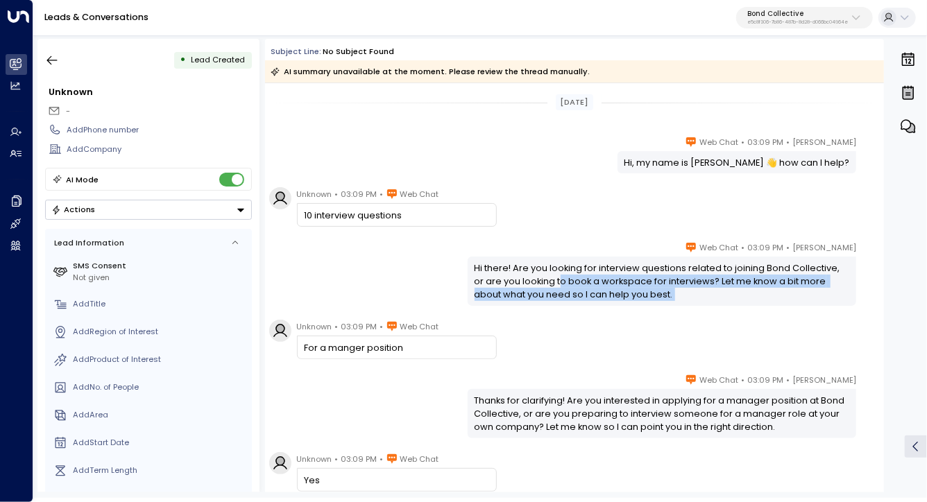
click at [544, 285] on div "Hi there! Are you looking for interview questions related to joining Bond Colle…" at bounding box center [661, 281] width 375 height 40
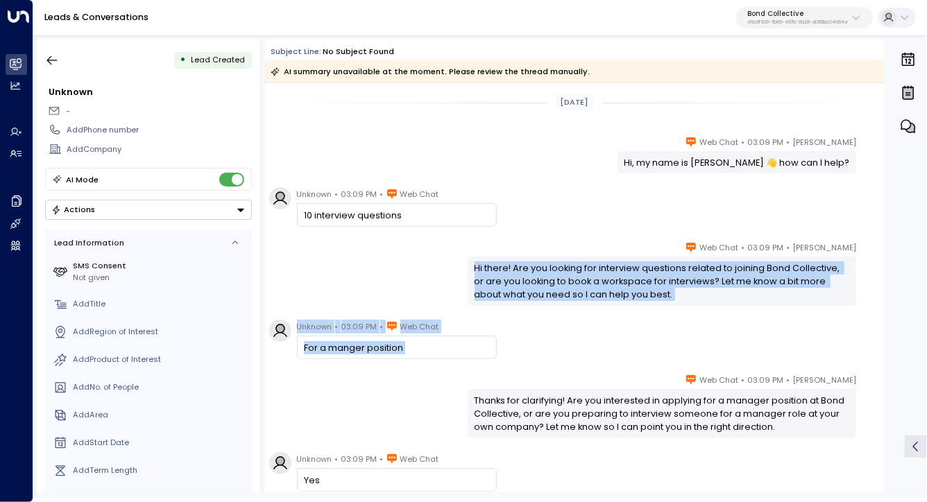
drag, startPoint x: 544, startPoint y: 285, endPoint x: 551, endPoint y: 337, distance: 52.5
click at [551, 337] on div "Unknown • 03:09 PM • Web Chat For a manger position" at bounding box center [576, 340] width 615 height 40
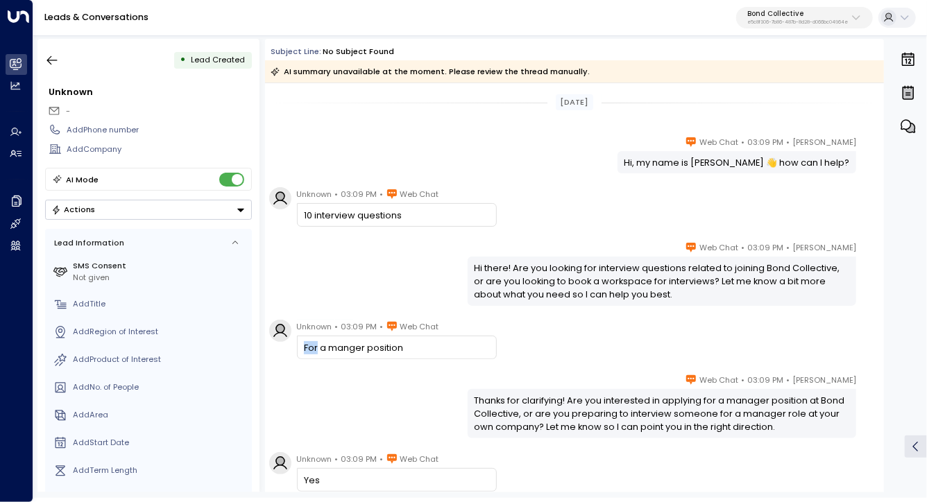
click at [551, 337] on div "Unknown • 03:09 PM • Web Chat For a manger position" at bounding box center [576, 340] width 615 height 40
click at [551, 338] on div "Unknown • 03:09 PM • Web Chat For a manger position" at bounding box center [576, 340] width 615 height 40
click at [51, 61] on icon "button" at bounding box center [52, 60] width 14 height 14
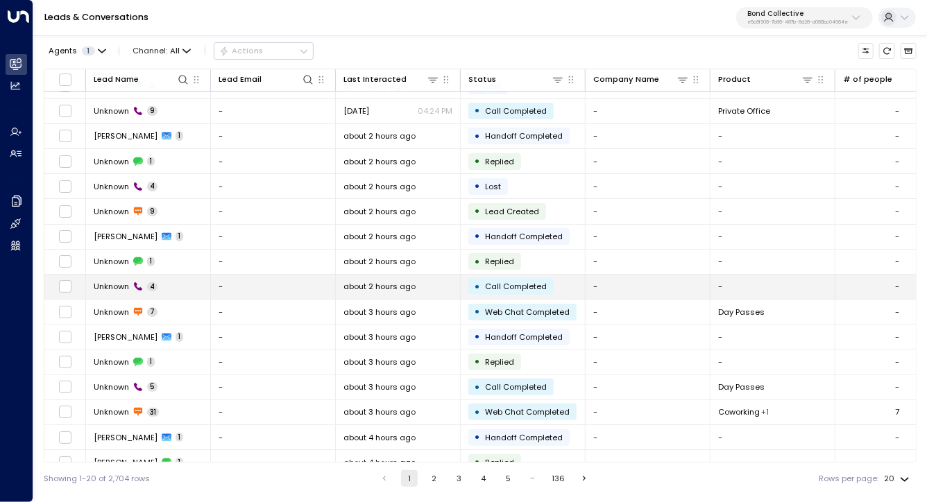
scroll to position [20, 0]
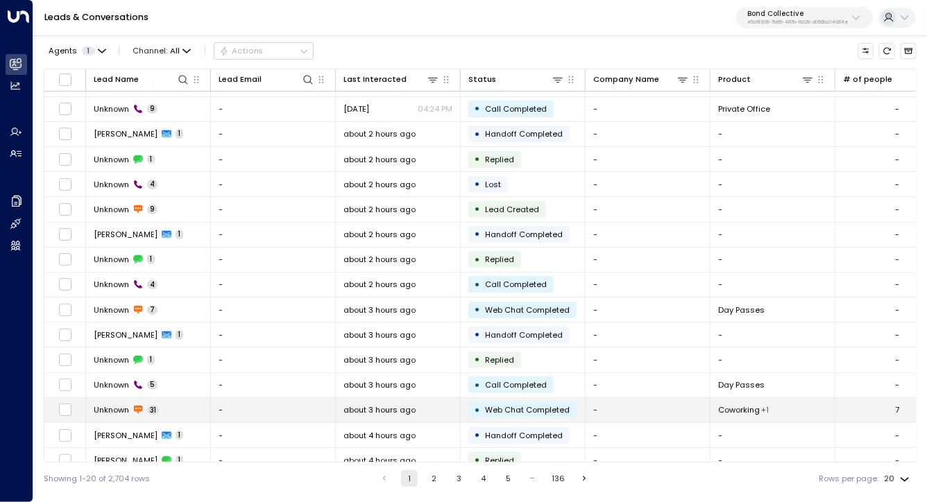
click at [117, 410] on span "Unknown" at bounding box center [111, 409] width 35 height 11
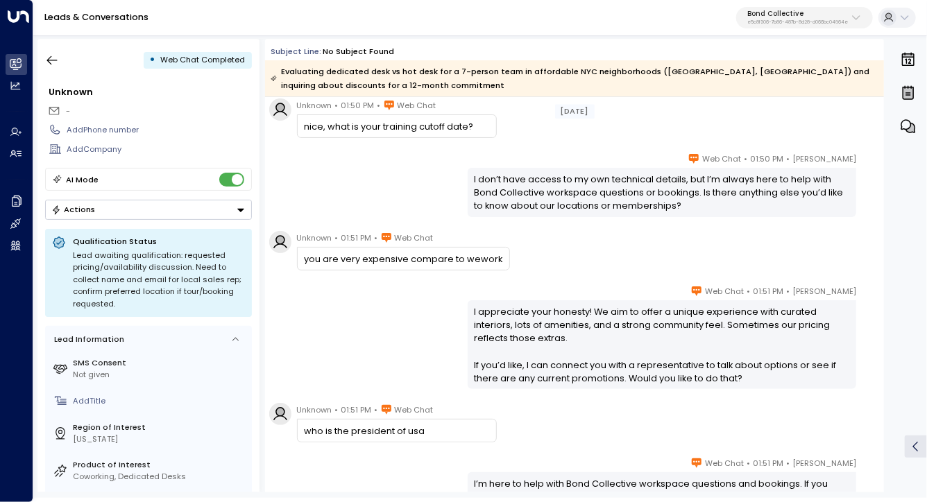
scroll to position [1947, 0]
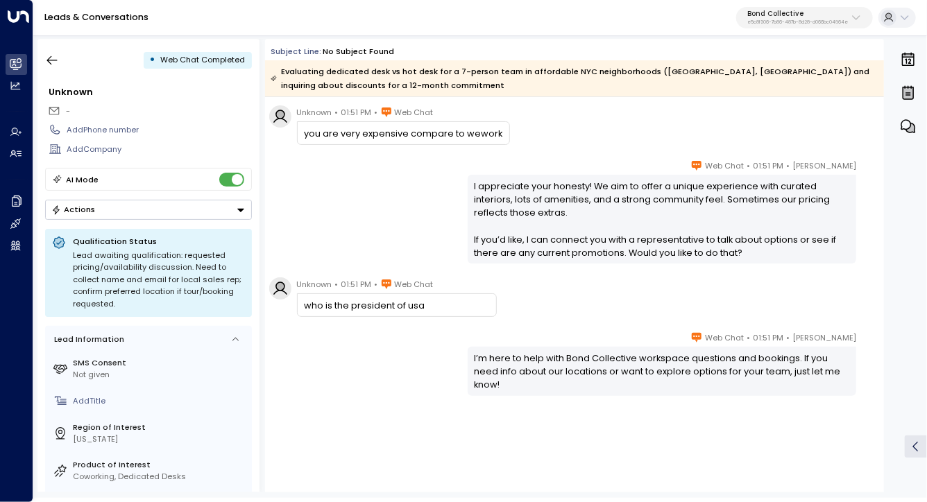
click at [623, 368] on div "I’m here to help with Bond Collective workspace questions and bookings. If you …" at bounding box center [661, 372] width 375 height 40
click at [621, 368] on div "I’m here to help with Bond Collective workspace questions and bookings. If you …" at bounding box center [661, 372] width 375 height 40
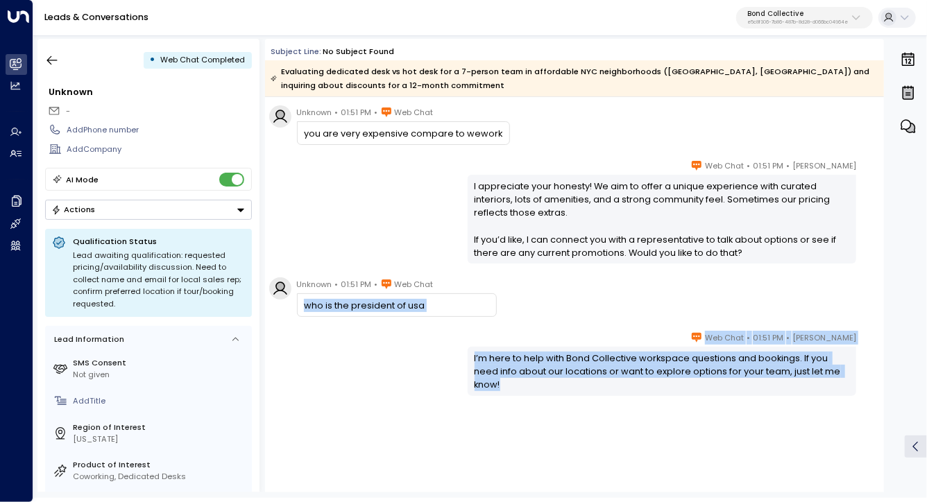
click at [519, 306] on div "Unknown • 01:51 PM • Web Chat who is the president of usa" at bounding box center [576, 297] width 615 height 40
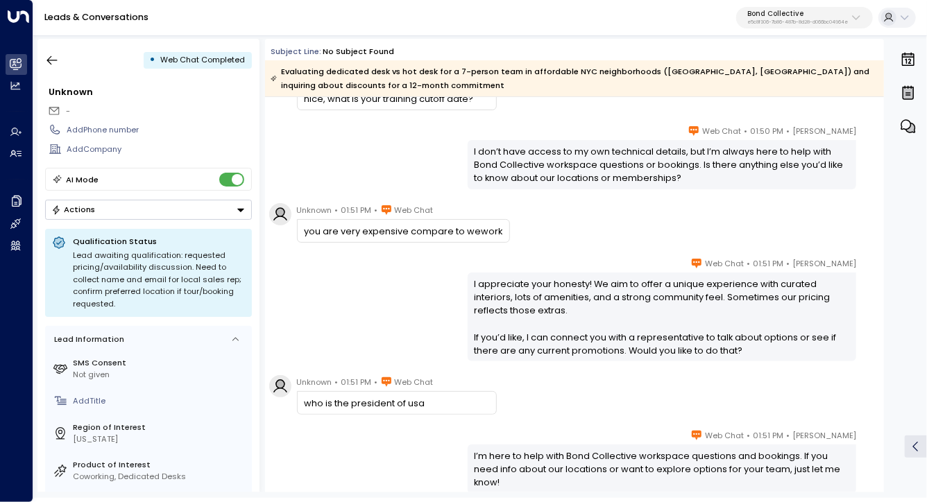
scroll to position [1854, 0]
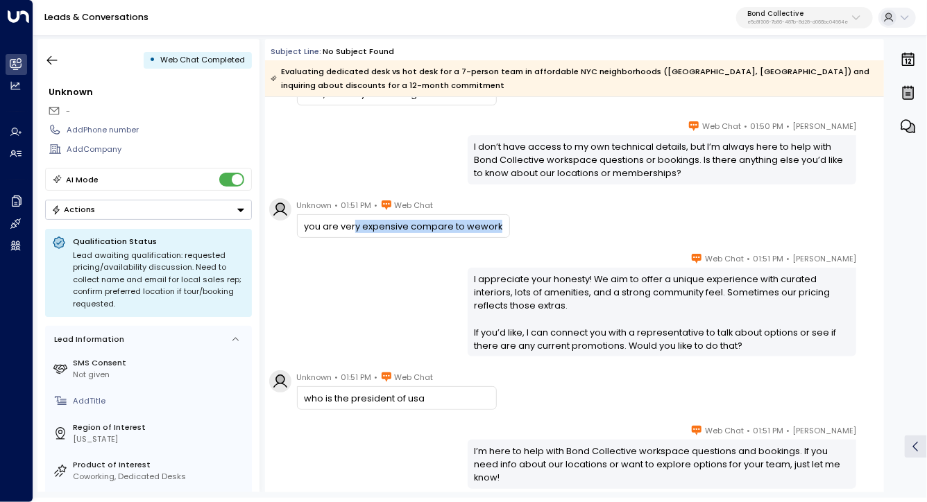
drag, startPoint x: 354, startPoint y: 230, endPoint x: 355, endPoint y: 220, distance: 10.4
click at [355, 221] on div "you are very expensive compare to wework" at bounding box center [403, 226] width 213 height 24
click at [355, 220] on div "you are very expensive compare to wework" at bounding box center [403, 226] width 198 height 13
click at [355, 221] on div "you are very expensive compare to wework" at bounding box center [403, 226] width 198 height 13
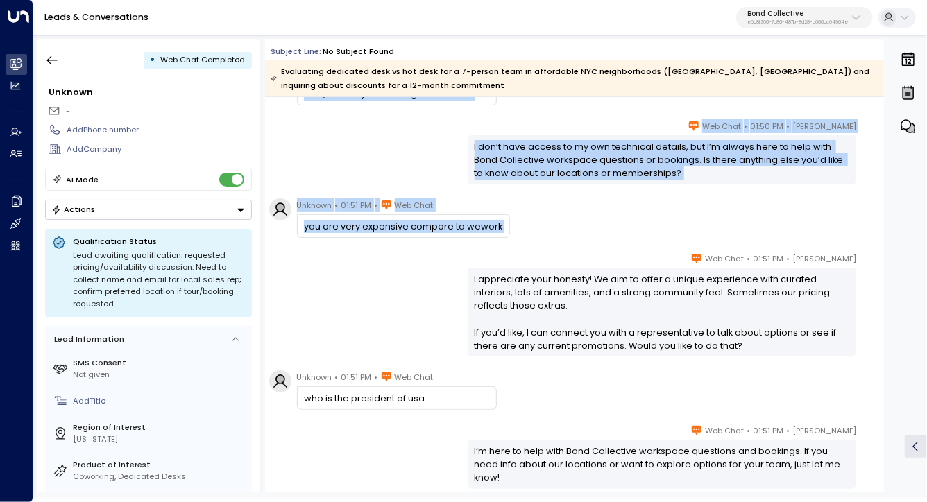
drag, startPoint x: 355, startPoint y: 221, endPoint x: 592, endPoint y: 359, distance: 273.9
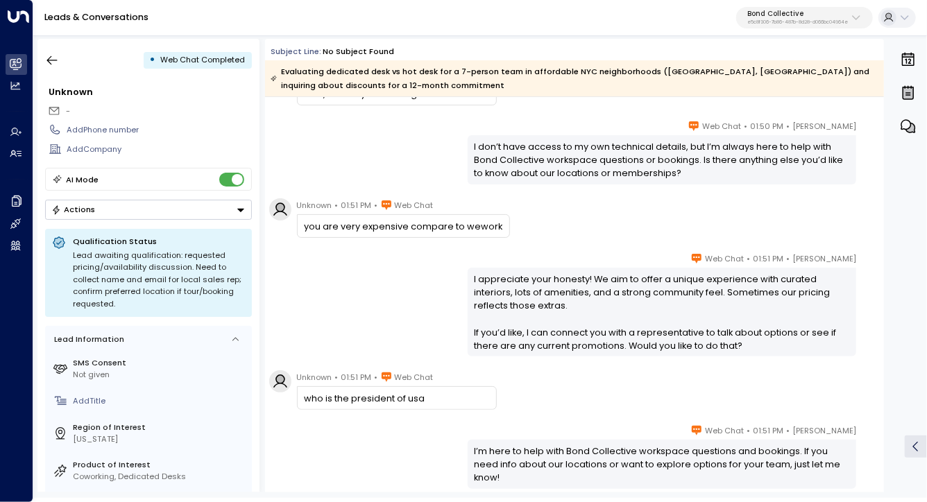
click at [564, 345] on div "I appreciate your honesty! We aim to offer a unique experience with curated int…" at bounding box center [661, 313] width 375 height 80
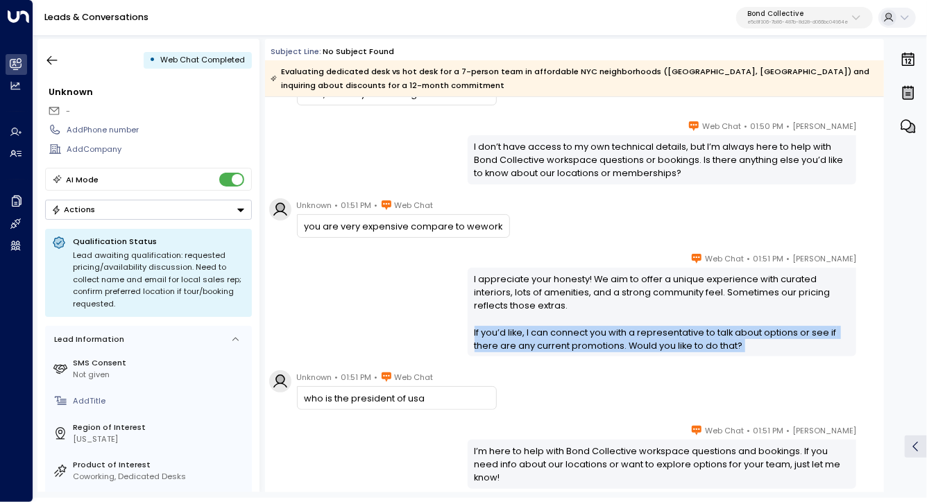
drag, startPoint x: 564, startPoint y: 345, endPoint x: 504, endPoint y: 295, distance: 77.8
click at [508, 297] on div "I appreciate your honesty! We aim to offer a unique experience with curated int…" at bounding box center [661, 313] width 375 height 80
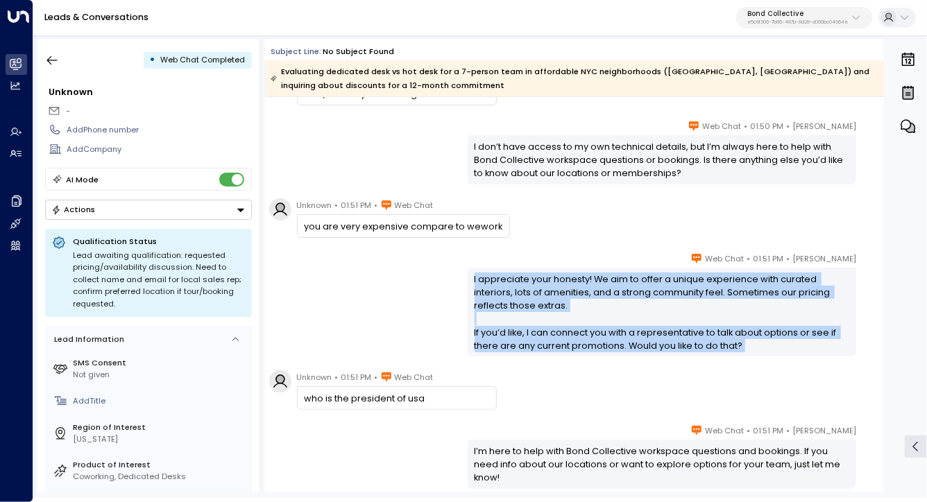
click at [501, 293] on div "I appreciate your honesty! We aim to offer a unique experience with curated int…" at bounding box center [661, 313] width 375 height 80
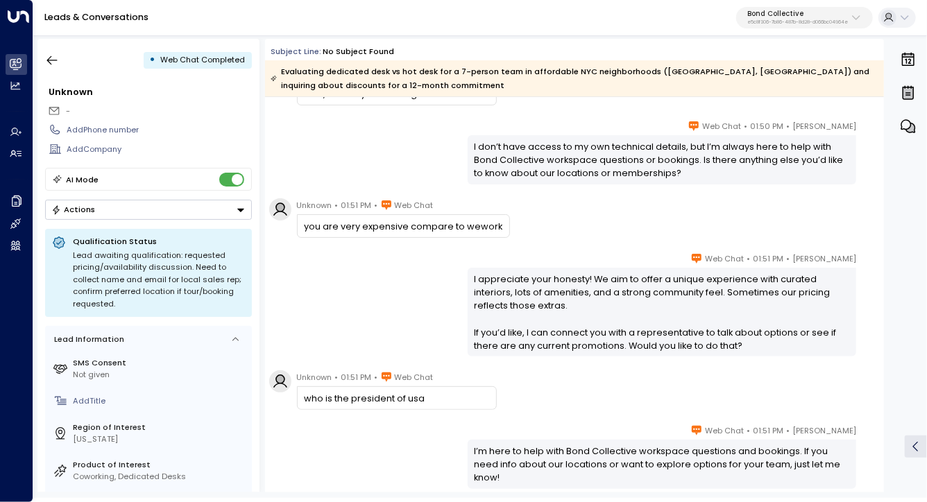
click at [388, 282] on div "Sara Miller • 01:51 PM • Web Chat I appreciate your honesty! We aim to offer a …" at bounding box center [574, 304] width 619 height 105
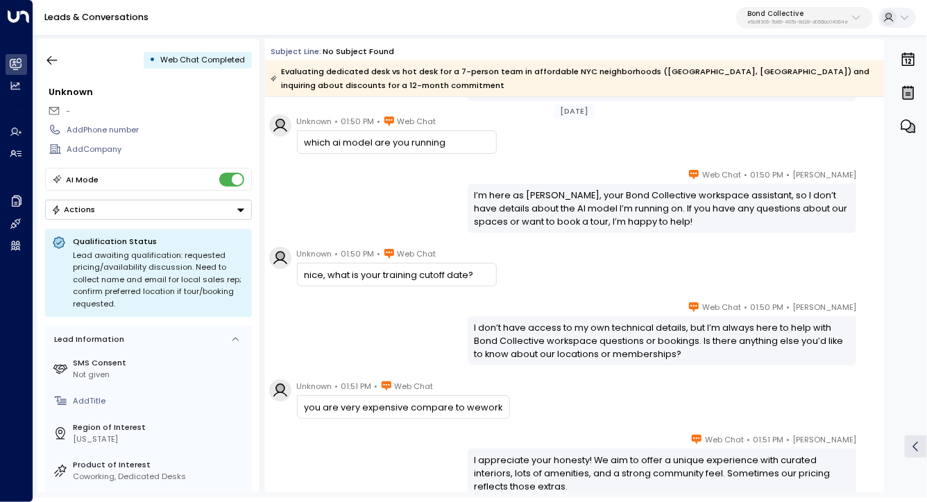
scroll to position [1670, 0]
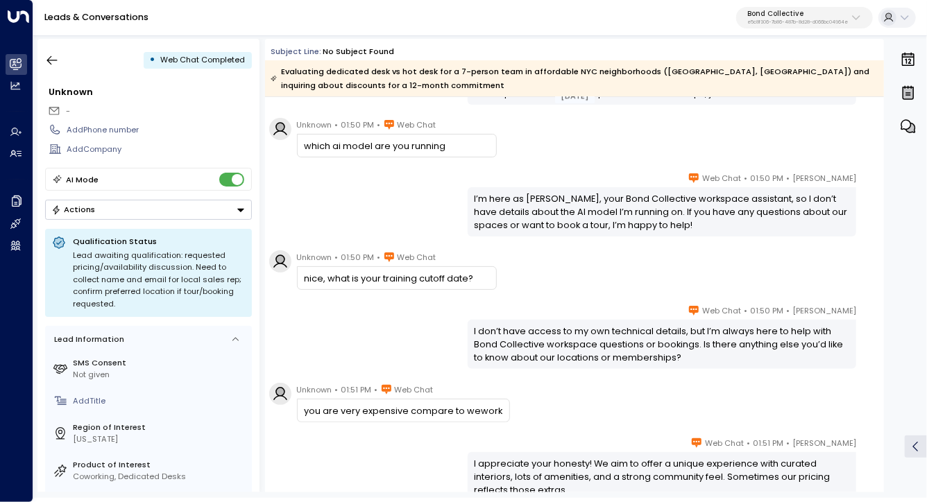
click at [384, 277] on div "nice, what is your training cutoff date?" at bounding box center [396, 278] width 185 height 13
click at [384, 275] on div "nice, what is your training cutoff date?" at bounding box center [396, 278] width 185 height 13
click at [383, 275] on div "nice, what is your training cutoff date?" at bounding box center [396, 278] width 185 height 13
click at [380, 282] on div "nice, what is your training cutoff date?" at bounding box center [396, 278] width 185 height 13
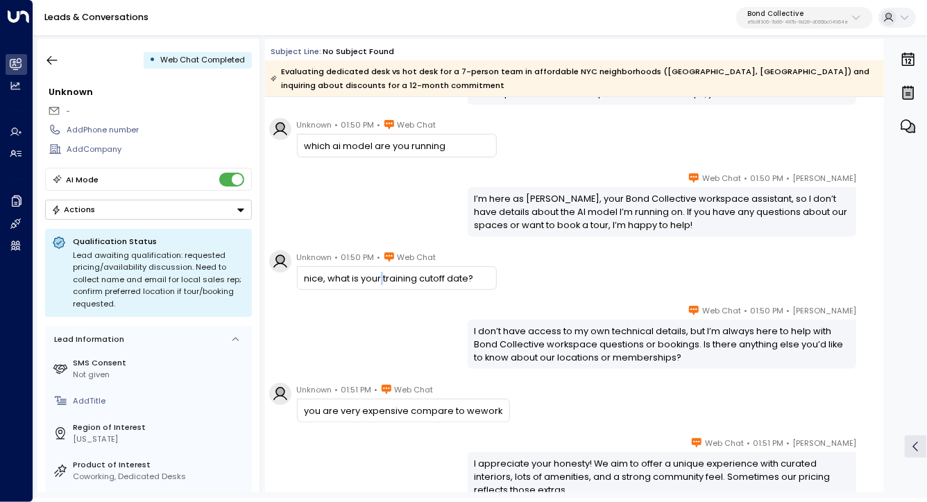
click at [380, 282] on div "nice, what is your training cutoff date?" at bounding box center [396, 278] width 185 height 13
click at [380, 345] on div "Sara Miller • 01:50 PM • Web Chat I don’t have access to my own technical detai…" at bounding box center [574, 336] width 619 height 65
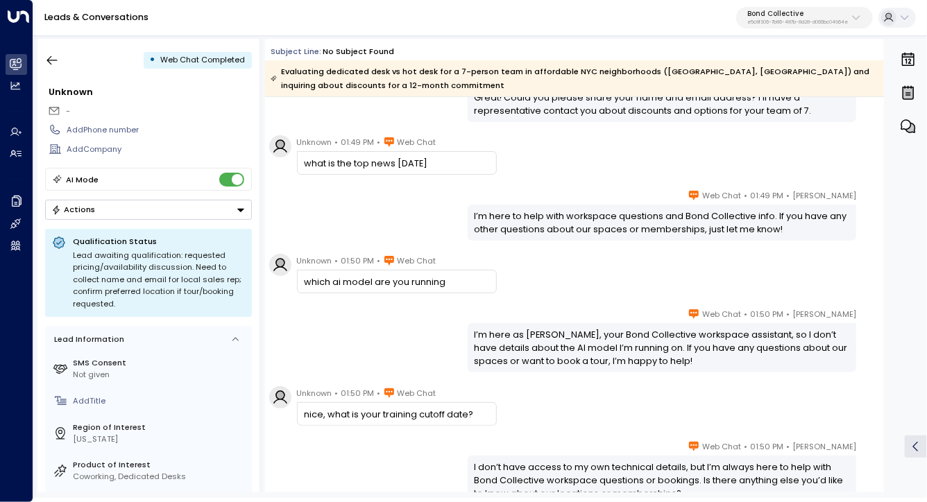
scroll to position [1531, 0]
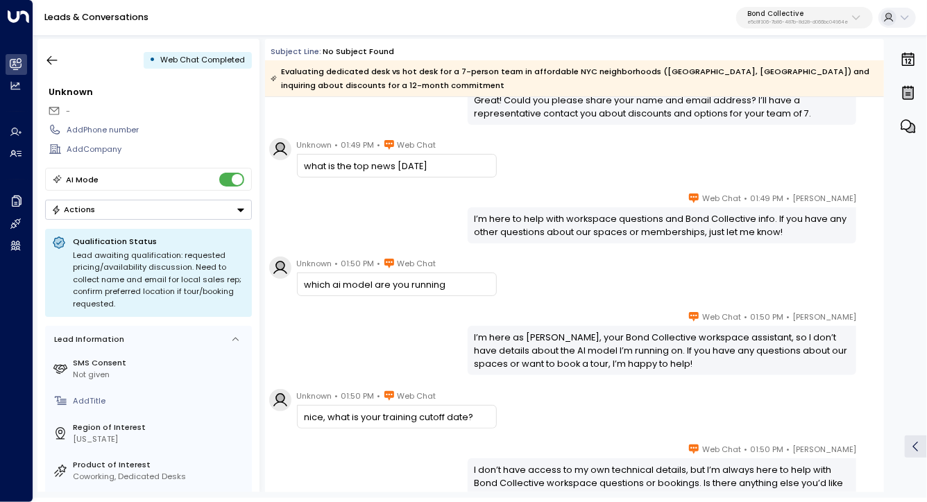
click at [642, 334] on div "I’m here as Sara, your Bond Collective workspace assistant, so I don’t have det…" at bounding box center [661, 351] width 375 height 40
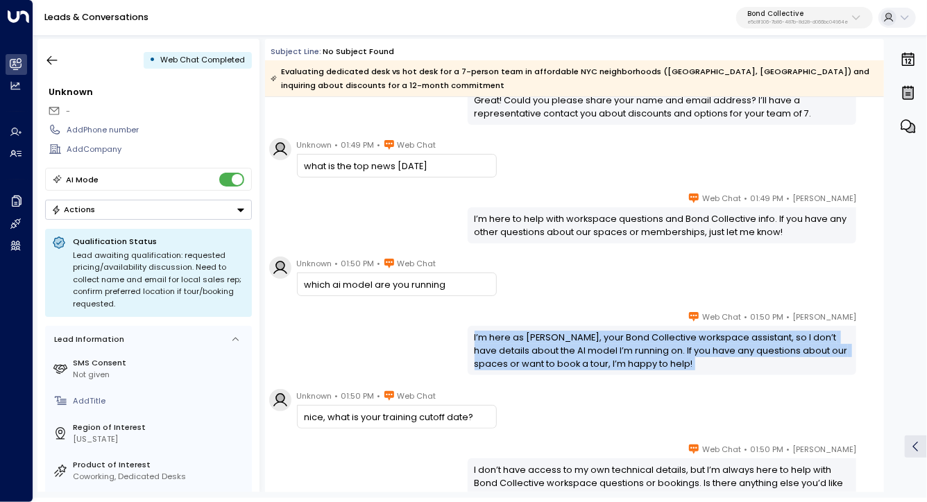
click at [642, 334] on div "I’m here as Sara, your Bond Collective workspace assistant, so I don’t have det…" at bounding box center [661, 351] width 375 height 40
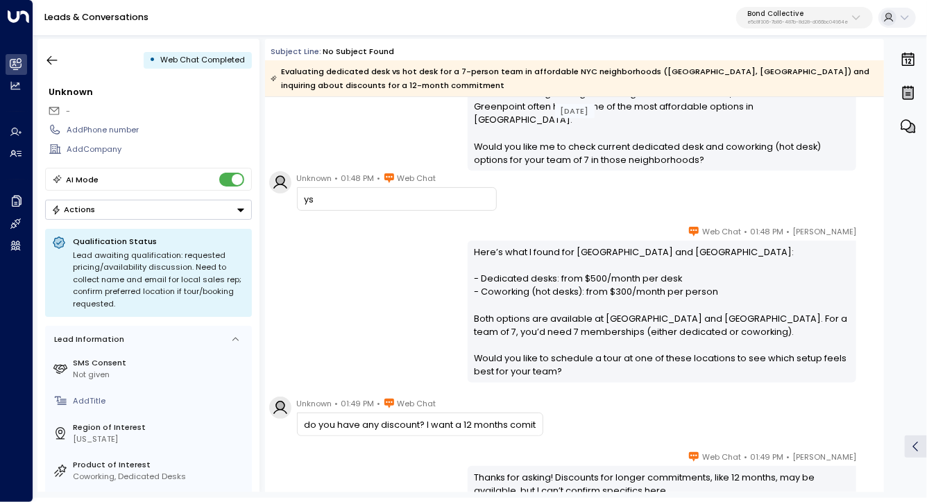
scroll to position [864, 0]
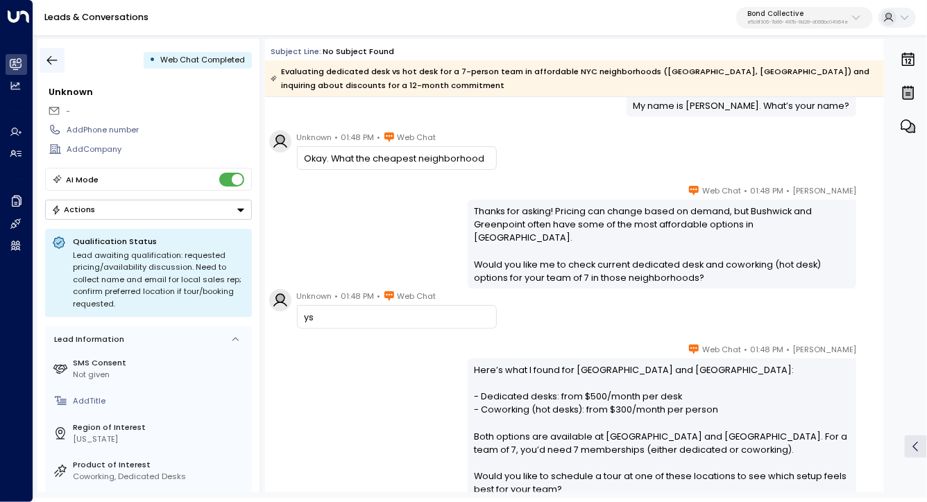
click at [59, 61] on button "button" at bounding box center [52, 60] width 25 height 25
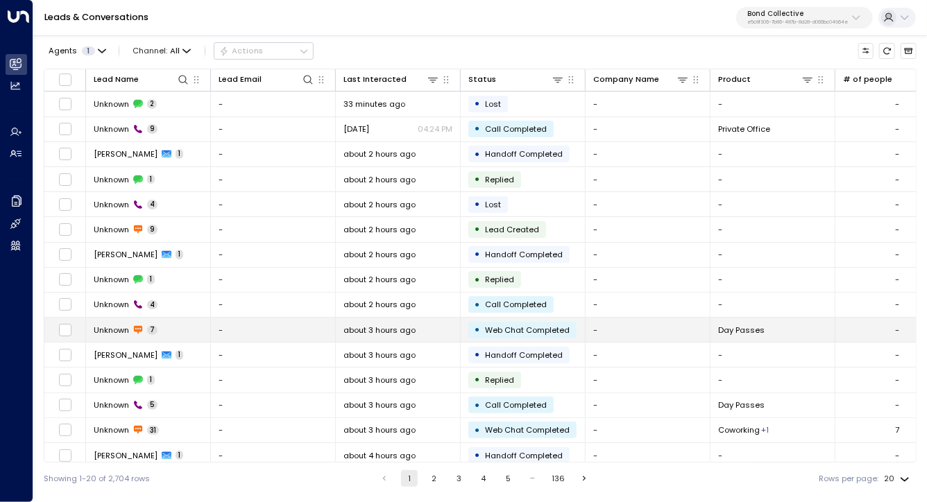
scroll to position [132, 0]
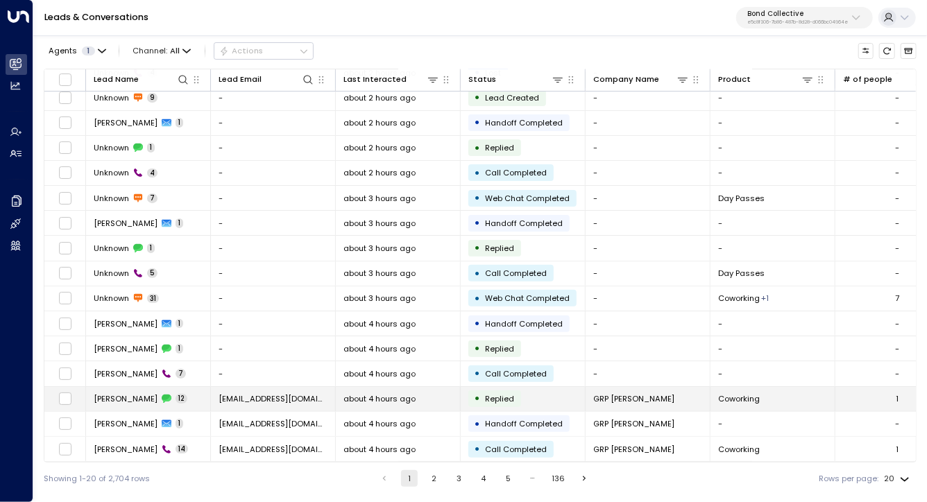
click at [151, 397] on span "Aaron Rittenhouse" at bounding box center [126, 398] width 64 height 11
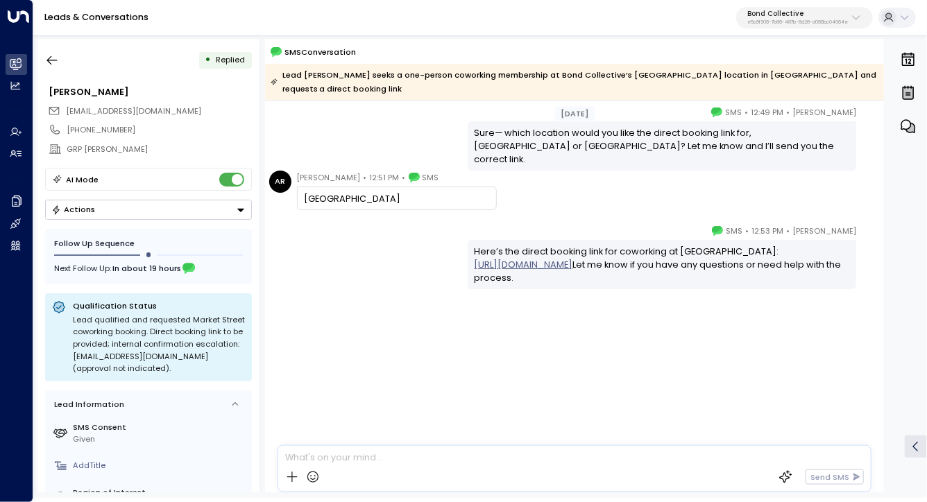
scroll to position [777, 0]
click at [51, 60] on icon "button" at bounding box center [52, 60] width 10 height 9
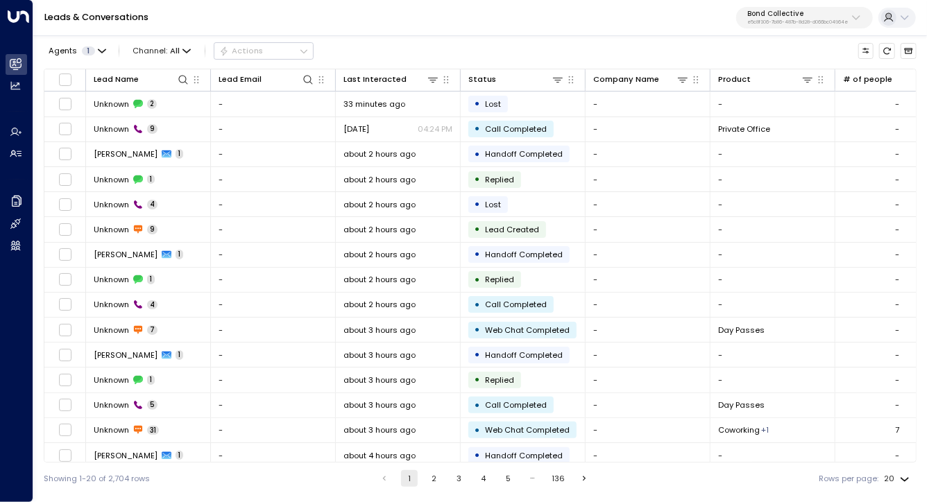
click at [820, 22] on p "e5c8f306-7b86-487b-8d28-d066bc04964e" at bounding box center [797, 22] width 101 height 6
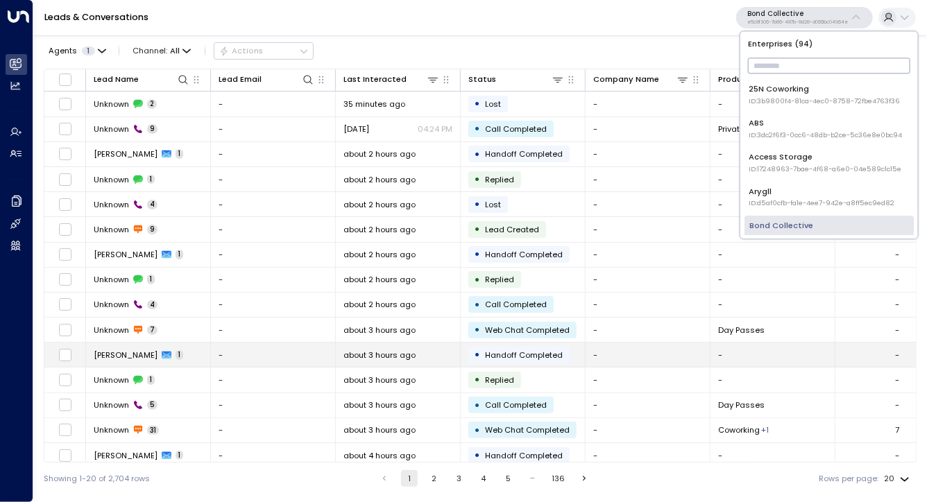
scroll to position [132, 0]
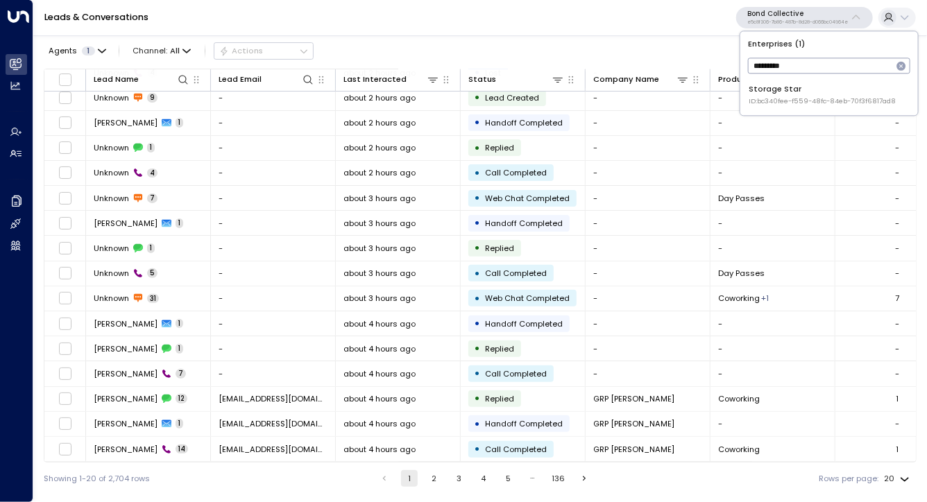
type input "*********"
click at [816, 90] on div "Storage Star ID: bc340fee-f559-48fc-84eb-70f3f6817ad8" at bounding box center [822, 94] width 147 height 23
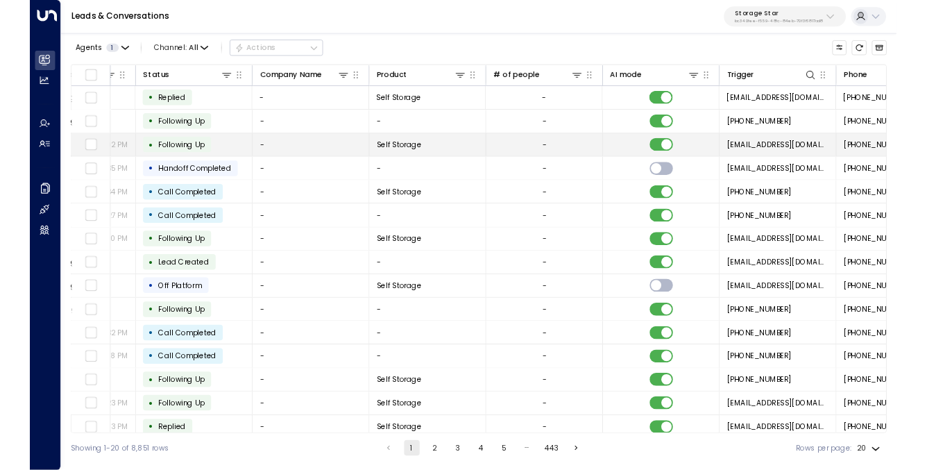
scroll to position [0, 424]
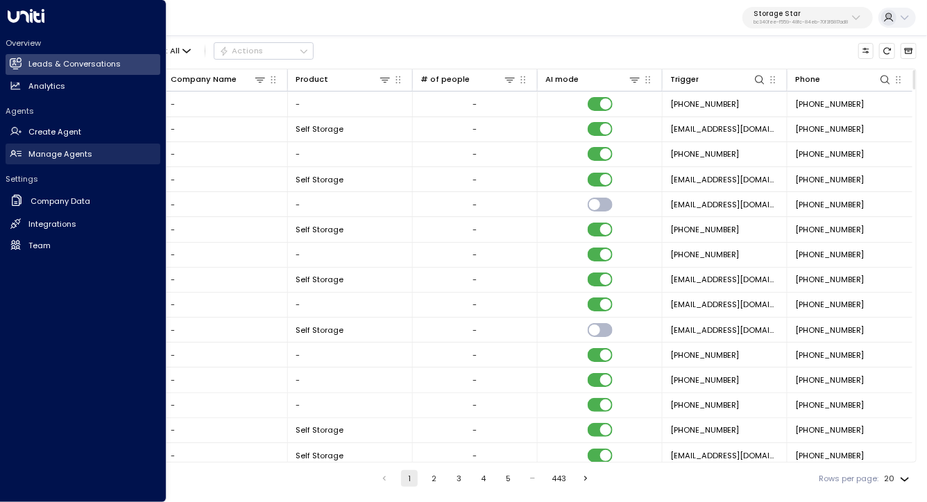
click at [55, 147] on link "Manage Agents Manage Agents" at bounding box center [83, 154] width 155 height 21
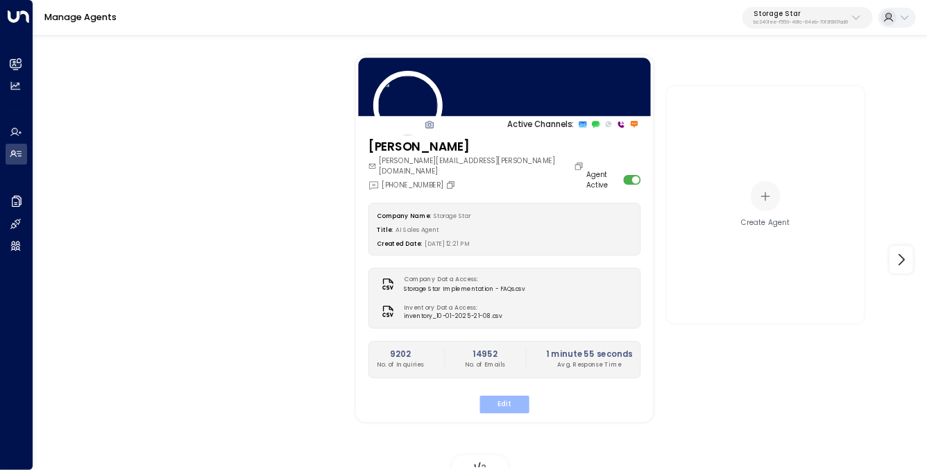
click at [505, 395] on button "Edit" at bounding box center [503, 404] width 49 height 18
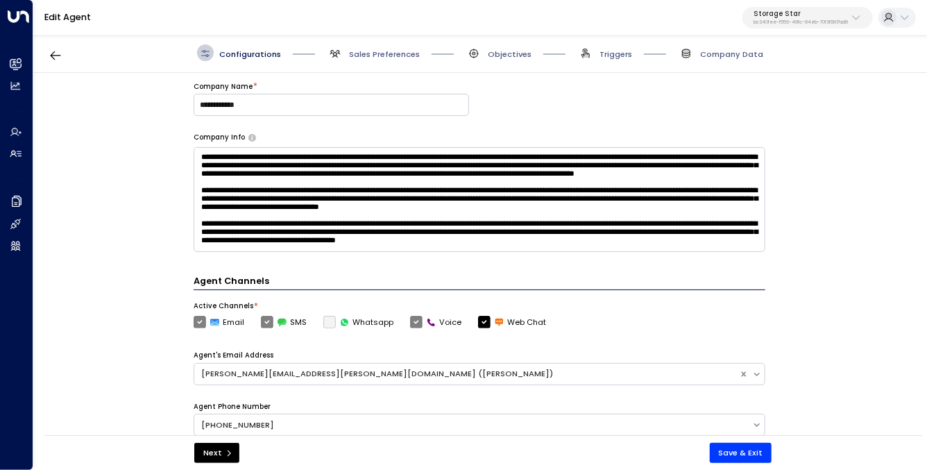
scroll to position [144, 0]
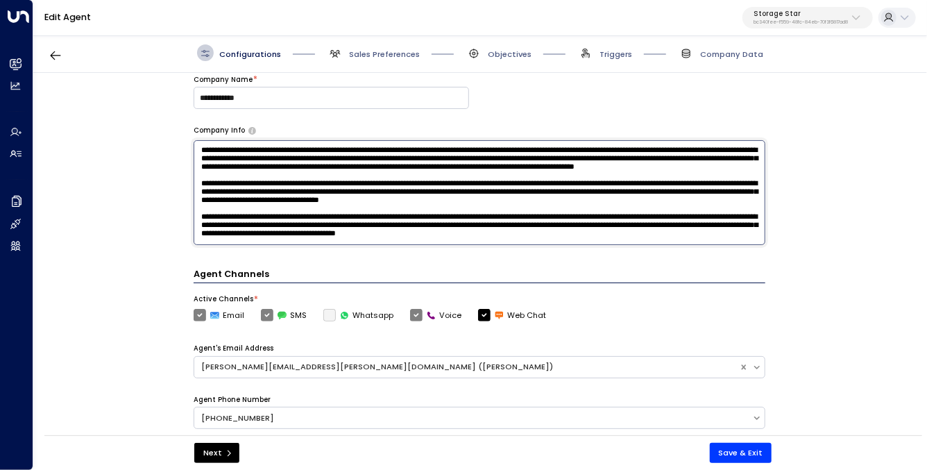
click at [251, 175] on textarea at bounding box center [480, 192] width 572 height 105
drag, startPoint x: 251, startPoint y: 175, endPoint x: 148, endPoint y: 208, distance: 108.6
click at [277, 216] on textarea at bounding box center [480, 192] width 572 height 105
click at [106, 200] on div "**********" at bounding box center [479, 258] width 892 height 370
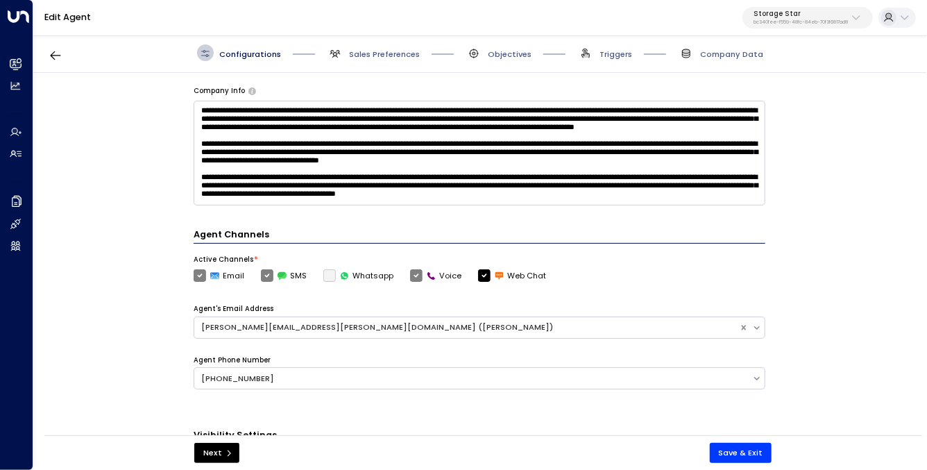
scroll to position [0, 0]
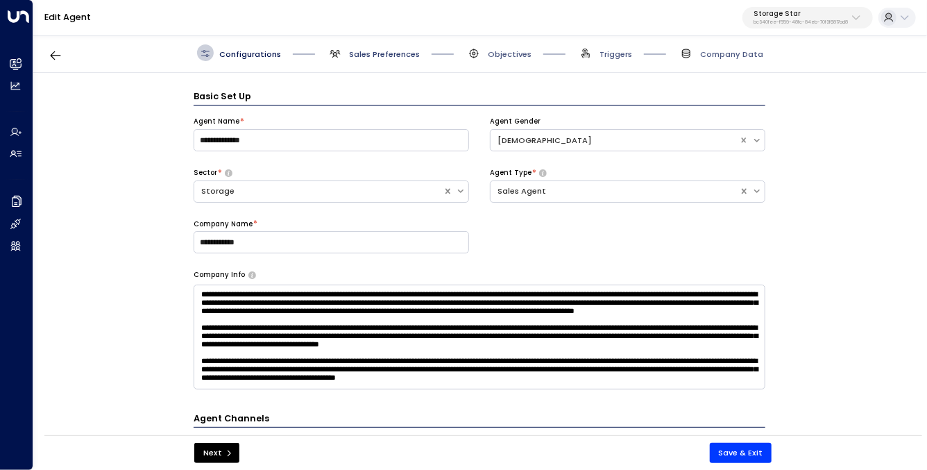
click at [362, 53] on span "Sales Preferences" at bounding box center [384, 54] width 71 height 11
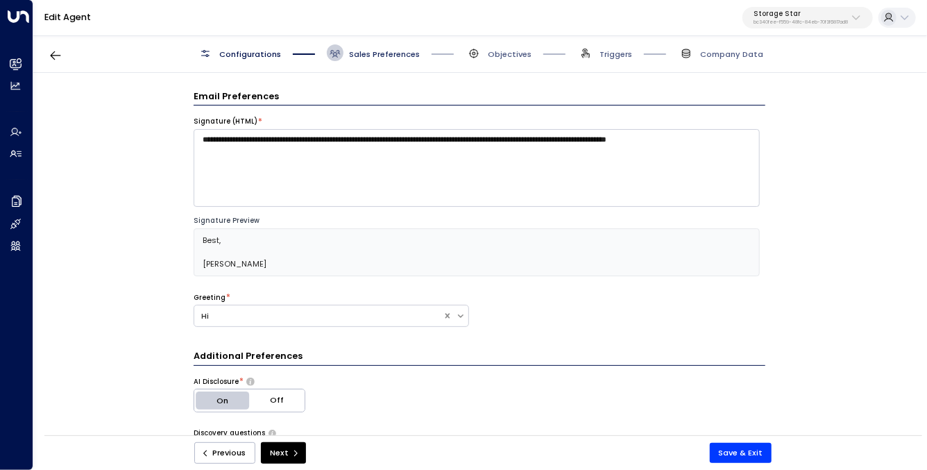
click at [371, 54] on span "Sales Preferences" at bounding box center [384, 54] width 71 height 11
click at [252, 58] on span "Configurations" at bounding box center [250, 54] width 62 height 11
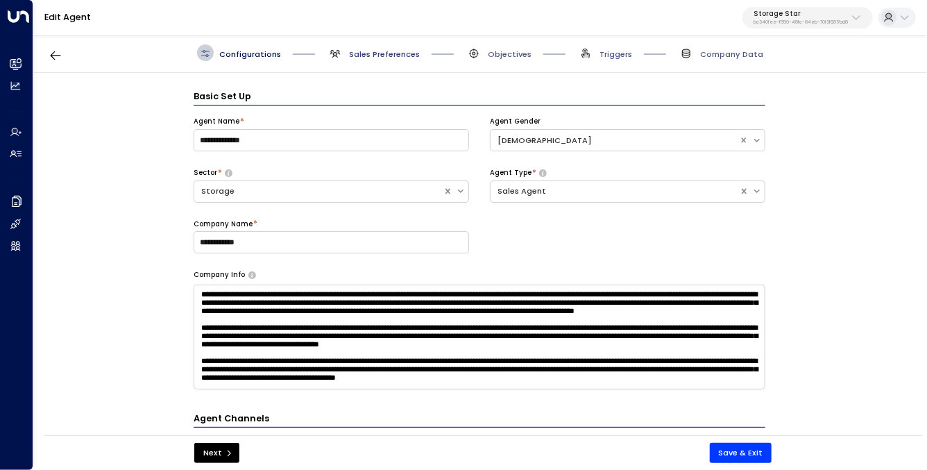
click at [385, 57] on span "Sales Preferences" at bounding box center [384, 54] width 71 height 11
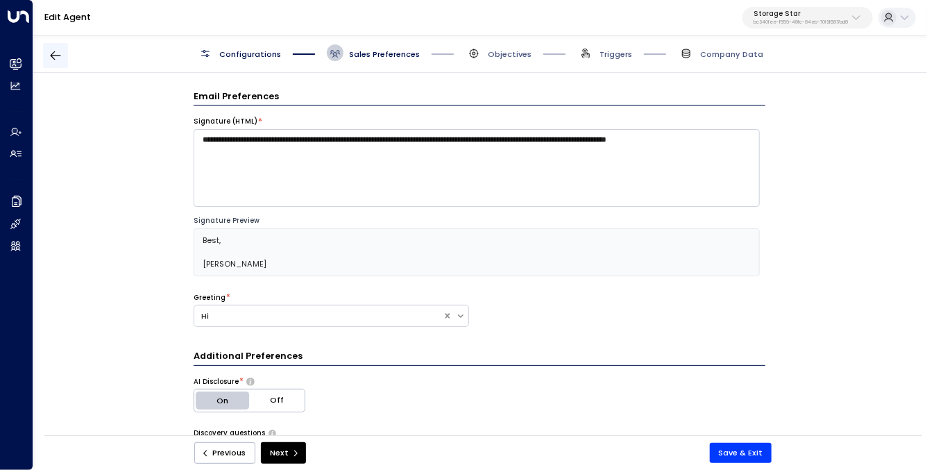
click at [55, 64] on button "button" at bounding box center [55, 55] width 25 height 25
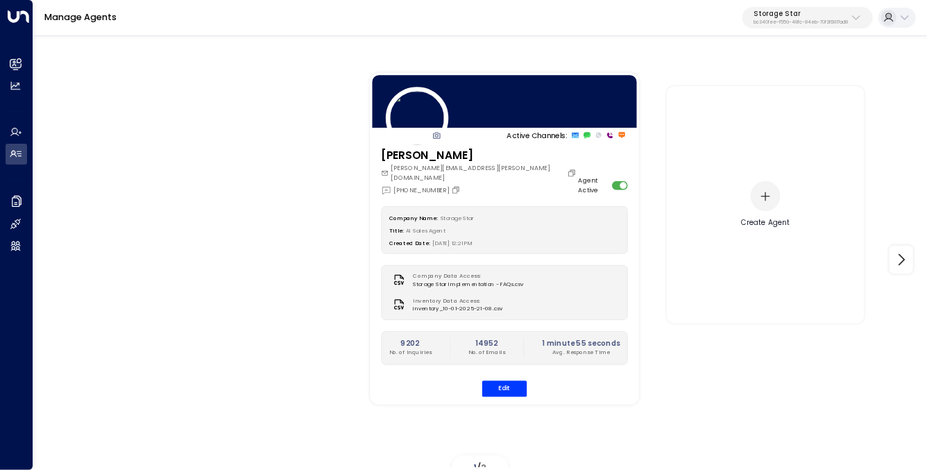
click at [739, 255] on div "Create Agent" at bounding box center [765, 204] width 198 height 237
click at [898, 255] on icon at bounding box center [901, 259] width 17 height 17
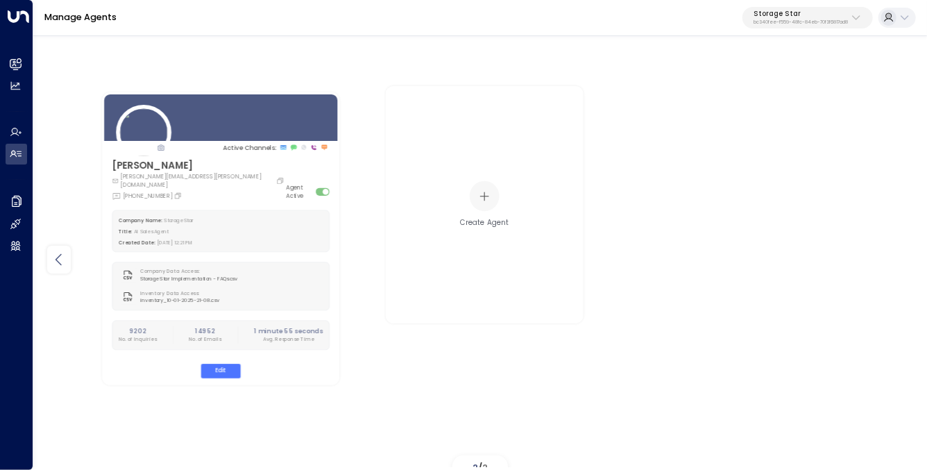
click at [55, 252] on icon at bounding box center [59, 259] width 17 height 17
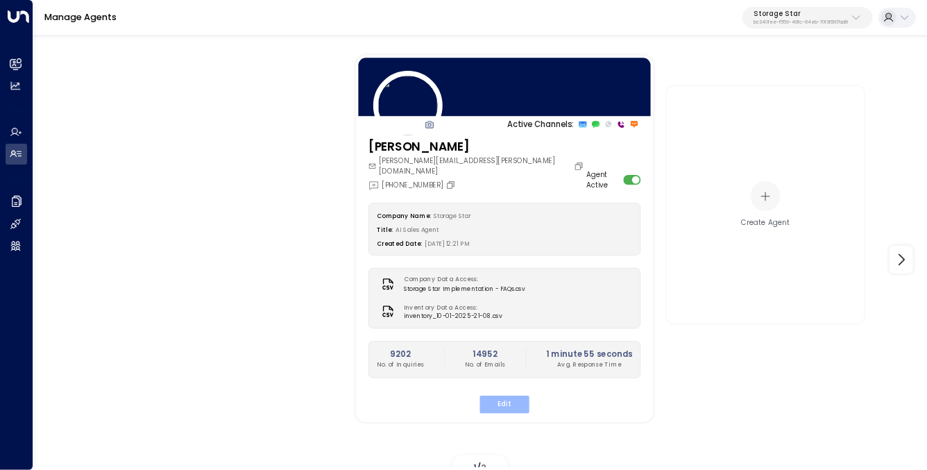
click at [499, 397] on button "Edit" at bounding box center [503, 404] width 49 height 18
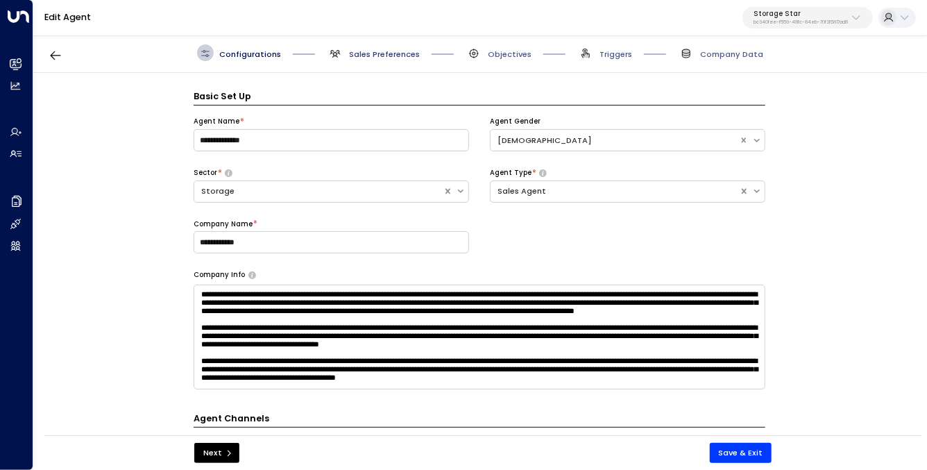
click at [367, 51] on span "Sales Preferences" at bounding box center [373, 52] width 93 height 17
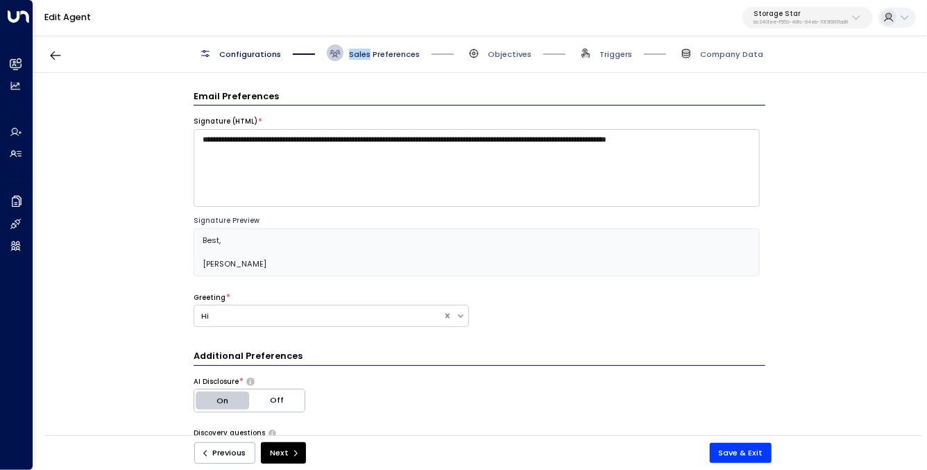
scroll to position [17, 0]
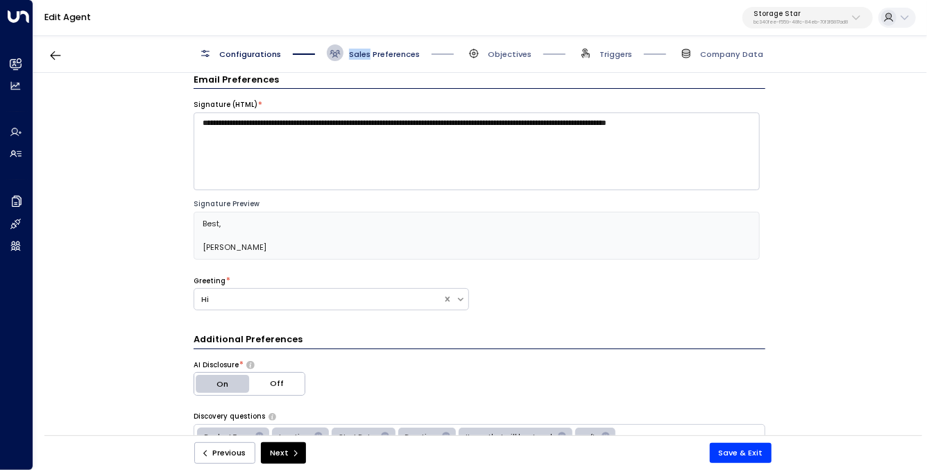
click at [368, 53] on span "Sales Preferences" at bounding box center [384, 54] width 71 height 11
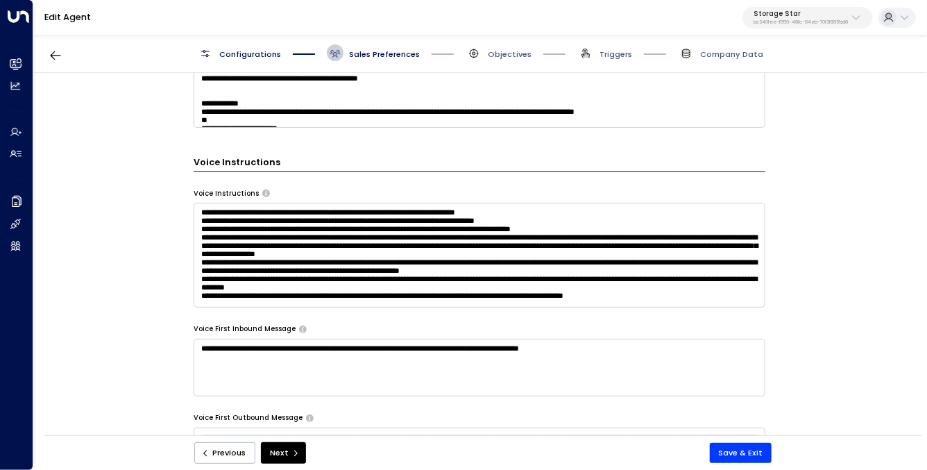
scroll to position [0, 0]
click at [146, 234] on div "**********" at bounding box center [479, 258] width 892 height 370
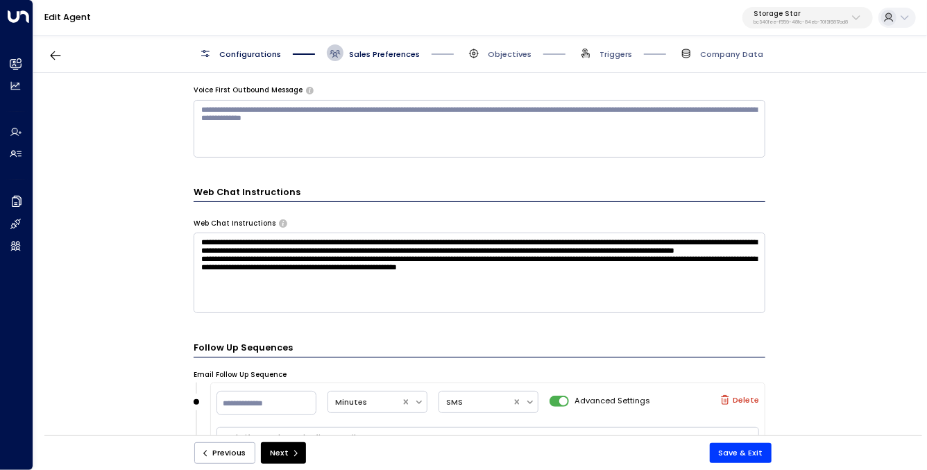
scroll to position [1190, 0]
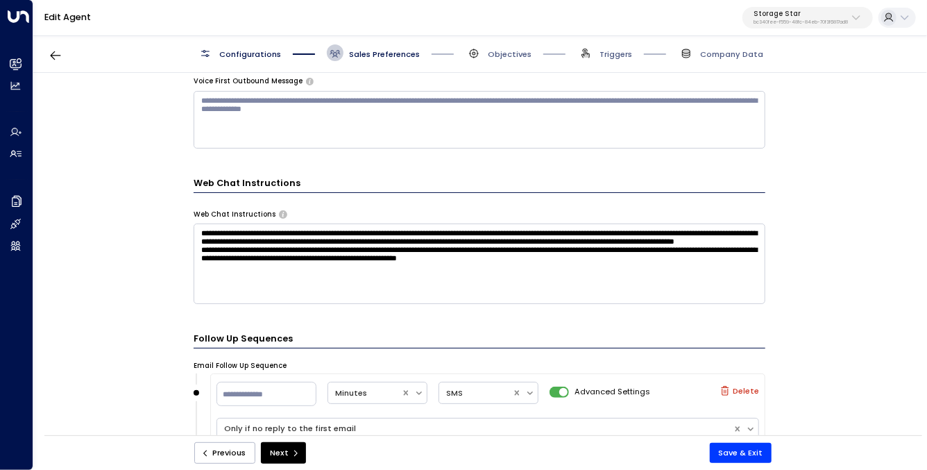
click at [141, 237] on div "**********" at bounding box center [479, 258] width 892 height 370
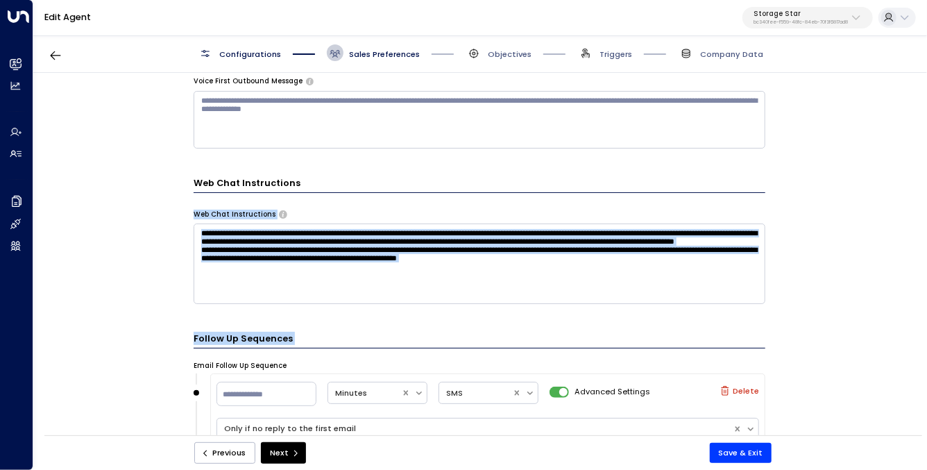
drag, startPoint x: 141, startPoint y: 237, endPoint x: 141, endPoint y: 305, distance: 68.7
click at [141, 306] on div "**********" at bounding box center [479, 258] width 892 height 370
click at [141, 305] on div "**********" at bounding box center [479, 258] width 892 height 370
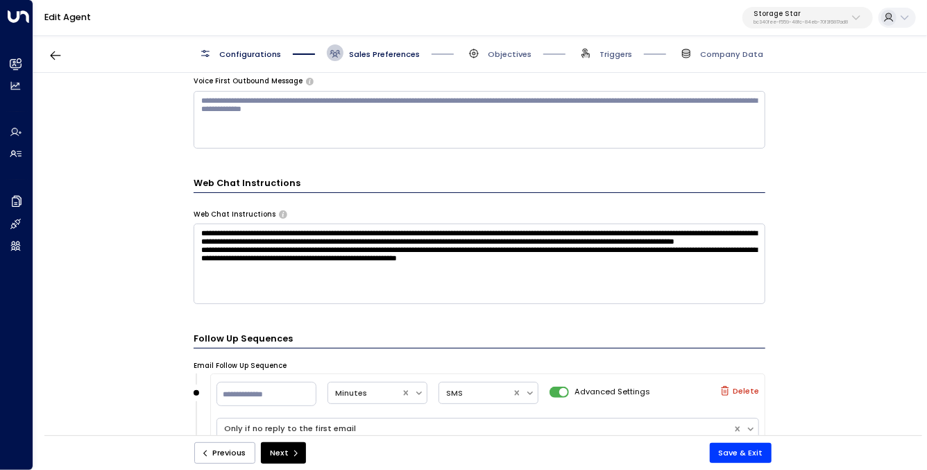
click at [141, 292] on div "**********" at bounding box center [479, 258] width 892 height 370
drag, startPoint x: 141, startPoint y: 292, endPoint x: 166, endPoint y: 297, distance: 25.4
click at [166, 297] on div "**********" at bounding box center [479, 258] width 892 height 370
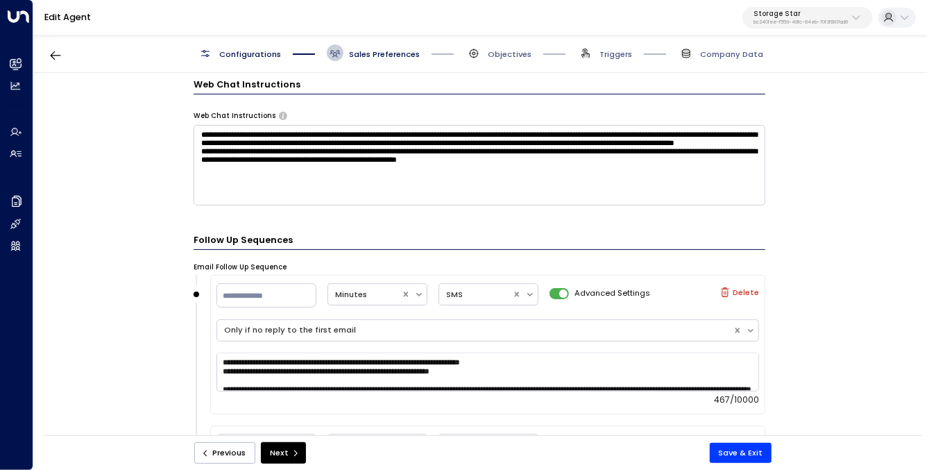
scroll to position [1276, 0]
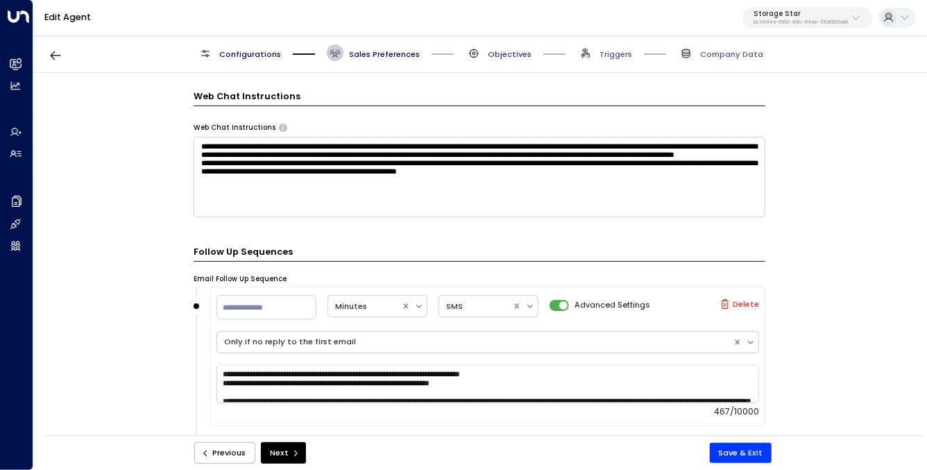
click at [495, 54] on span "Objectives" at bounding box center [510, 54] width 44 height 11
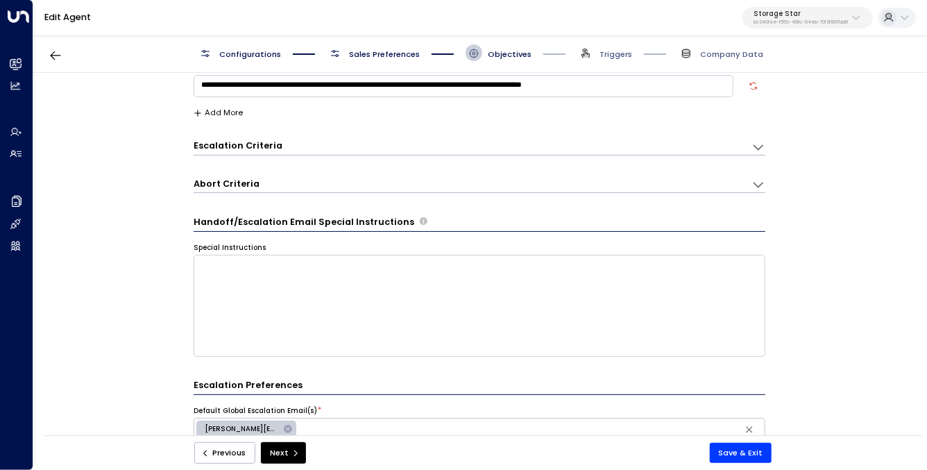
scroll to position [0, 0]
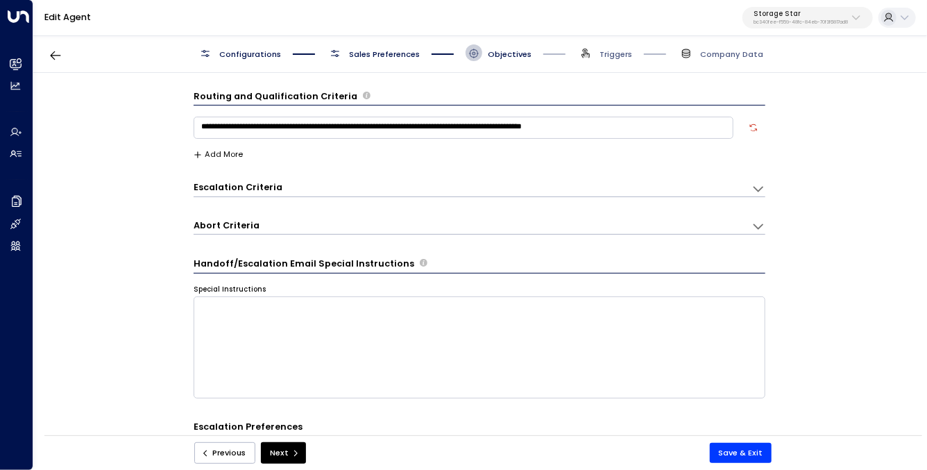
click at [336, 128] on textarea "**********" at bounding box center [464, 128] width 540 height 22
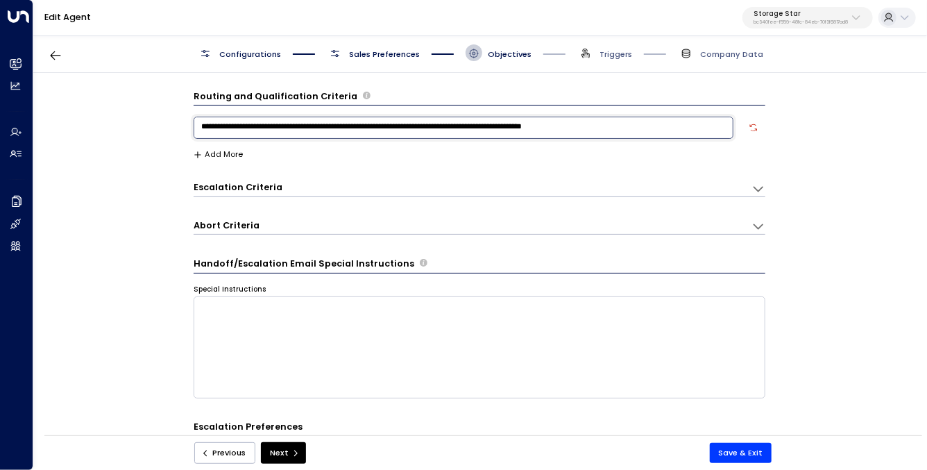
click at [336, 128] on textarea "**********" at bounding box center [464, 128] width 540 height 22
drag, startPoint x: 336, startPoint y: 128, endPoint x: 200, endPoint y: 147, distance: 137.3
click at [316, 130] on textarea "**********" at bounding box center [464, 128] width 540 height 22
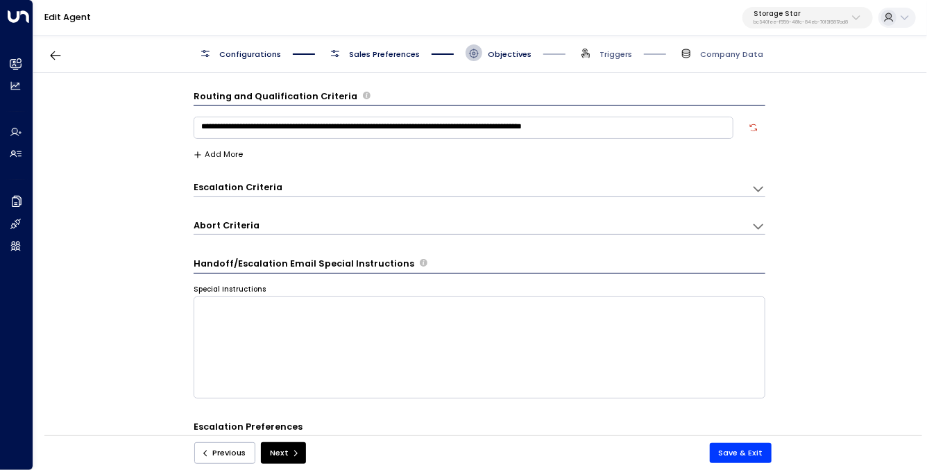
click at [162, 154] on div "**********" at bounding box center [479, 258] width 892 height 370
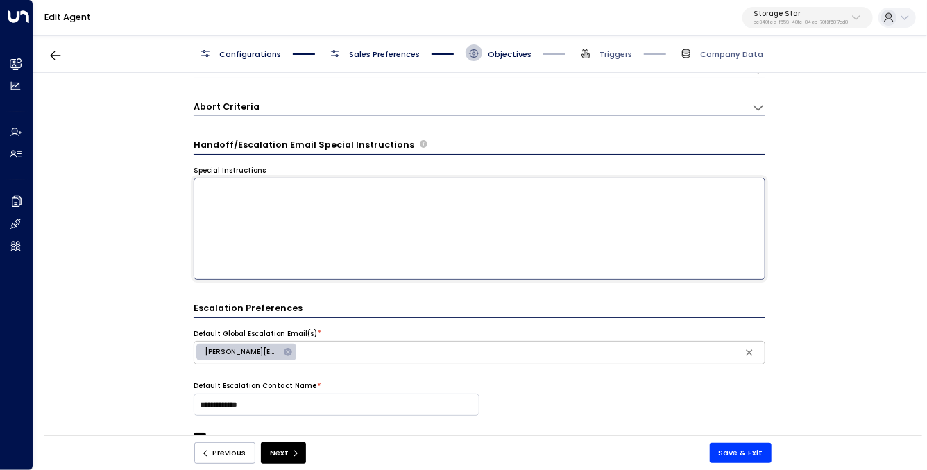
click at [311, 213] on textarea at bounding box center [480, 229] width 572 height 102
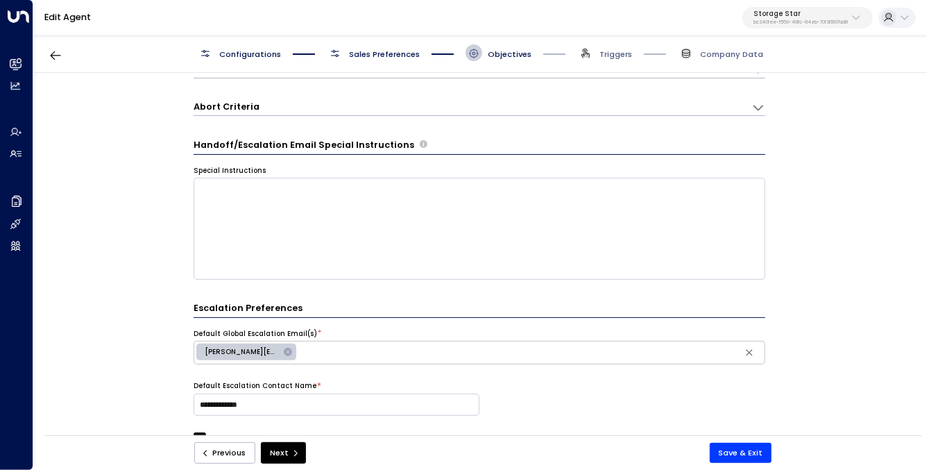
click at [155, 223] on div "**********" at bounding box center [479, 258] width 892 height 370
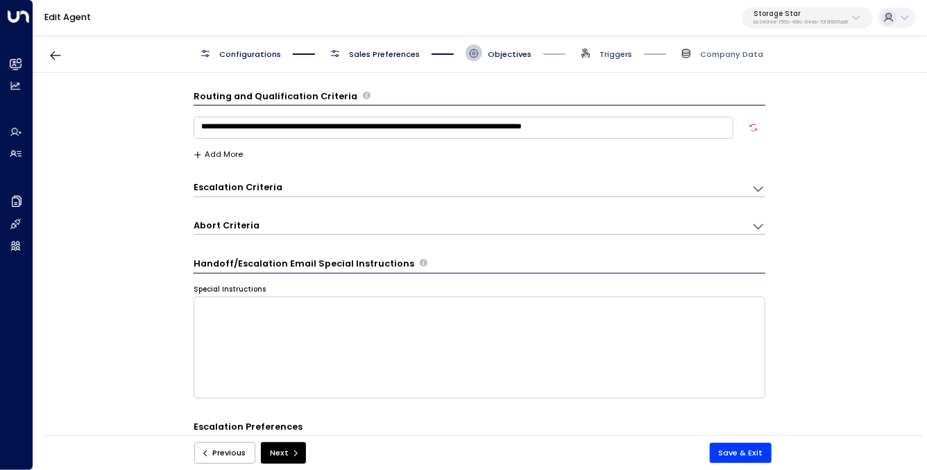
click at [606, 51] on span "Triggers" at bounding box center [615, 54] width 33 height 11
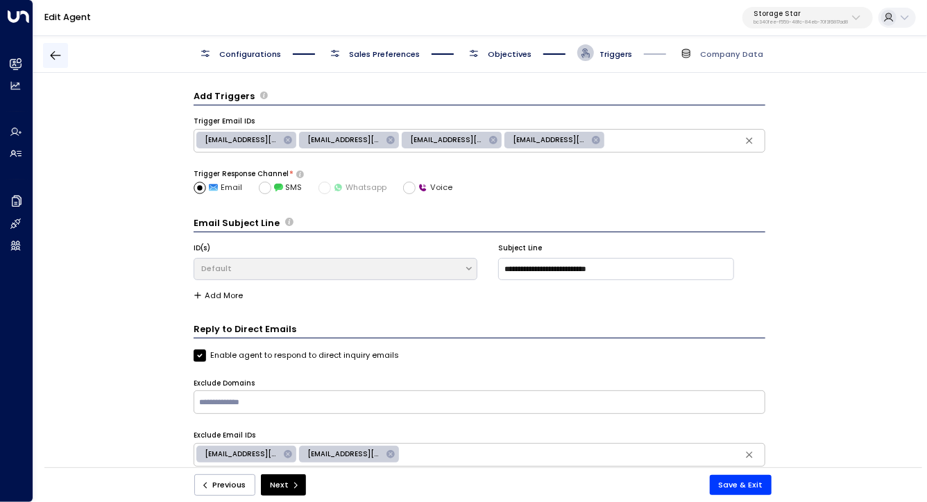
click at [49, 62] on icon "button" at bounding box center [56, 56] width 14 height 14
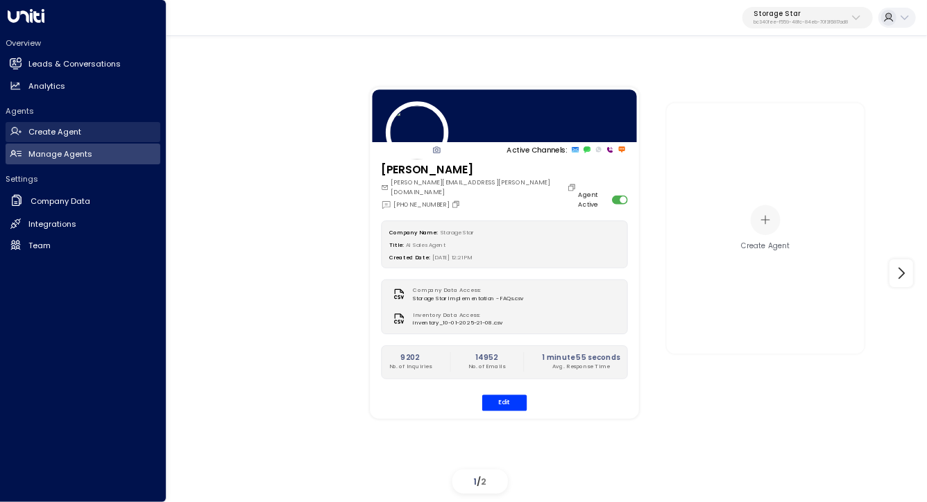
click at [86, 139] on link "Create Agent Create Agent" at bounding box center [83, 132] width 155 height 21
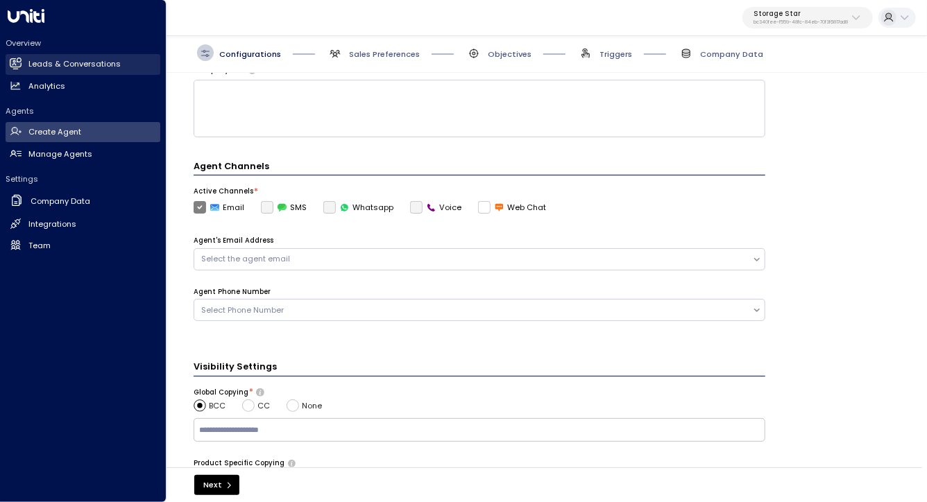
scroll to position [208, 0]
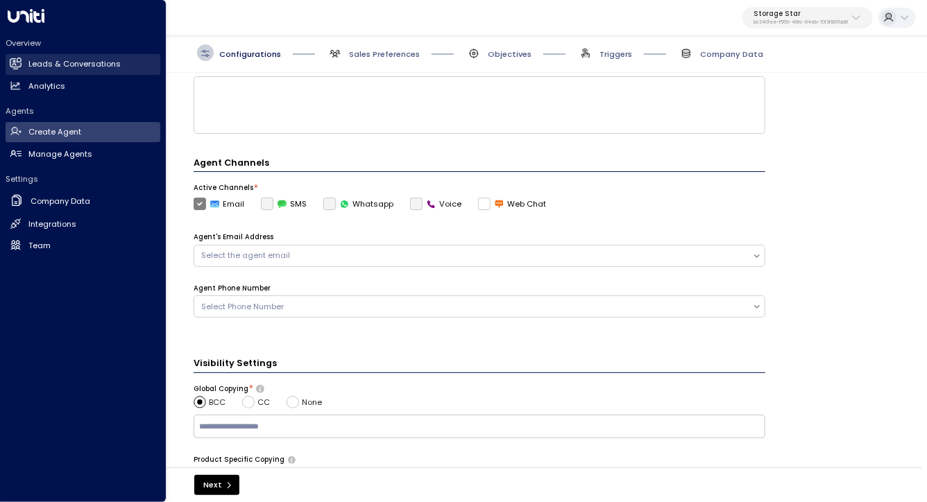
click at [50, 65] on h2 "Leads & Conversations" at bounding box center [74, 64] width 92 height 12
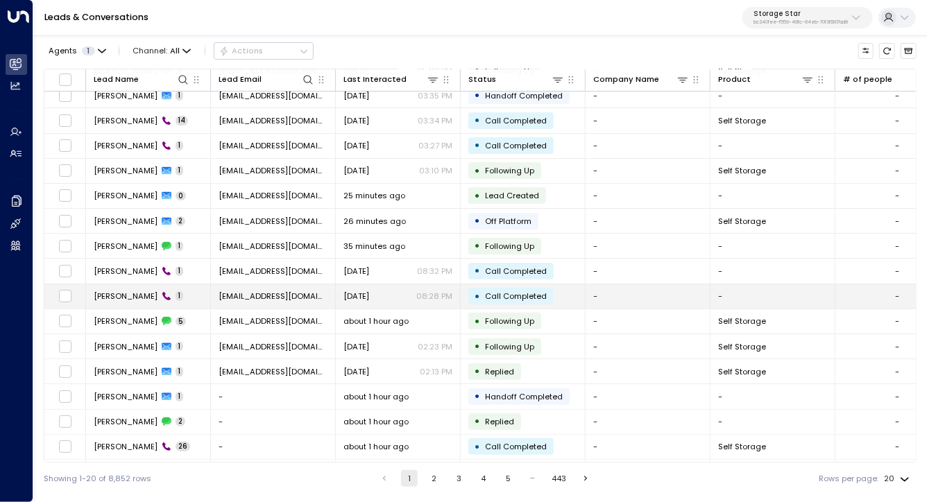
scroll to position [132, 0]
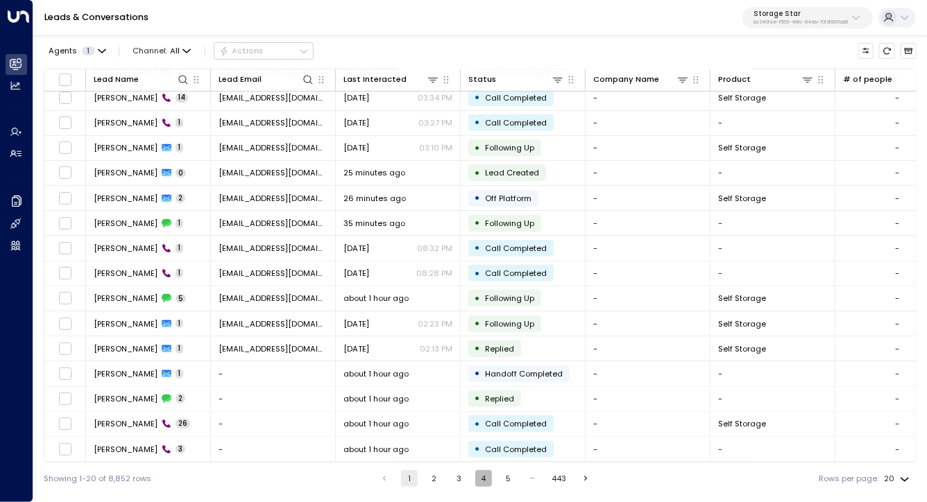
click at [483, 474] on button "4" at bounding box center [483, 478] width 17 height 17
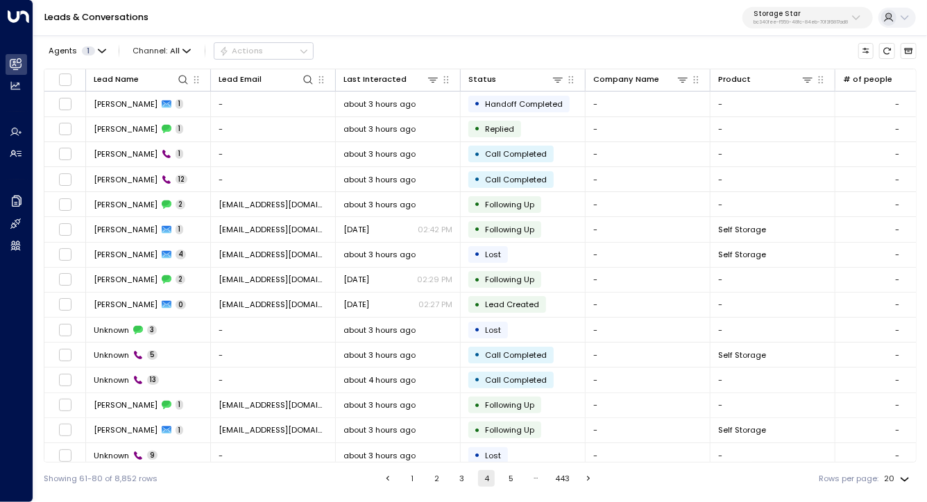
click at [509, 488] on div "Showing 61-80 of 8,852 rows 1 2 3 4 5 … 443 Rows per page: 20 **" at bounding box center [480, 479] width 873 height 32
click at [509, 483] on button "5" at bounding box center [511, 478] width 17 height 17
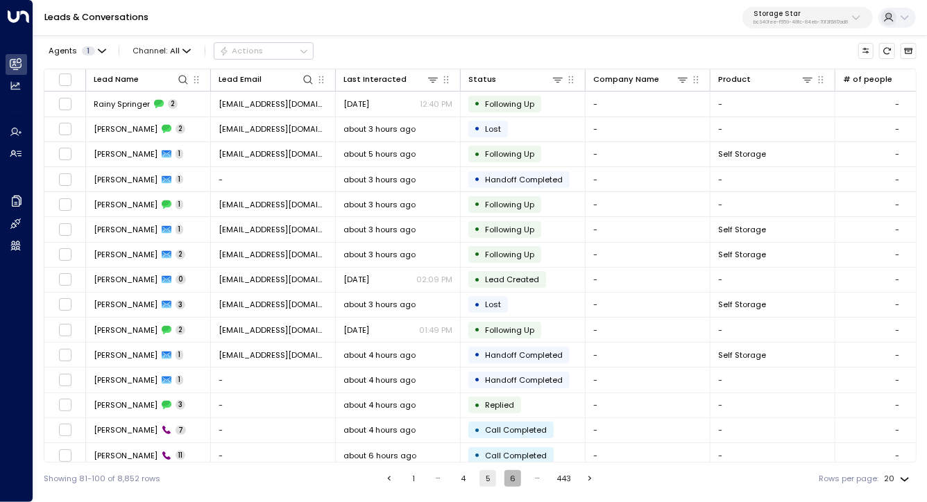
click at [508, 475] on button "6" at bounding box center [512, 478] width 17 height 17
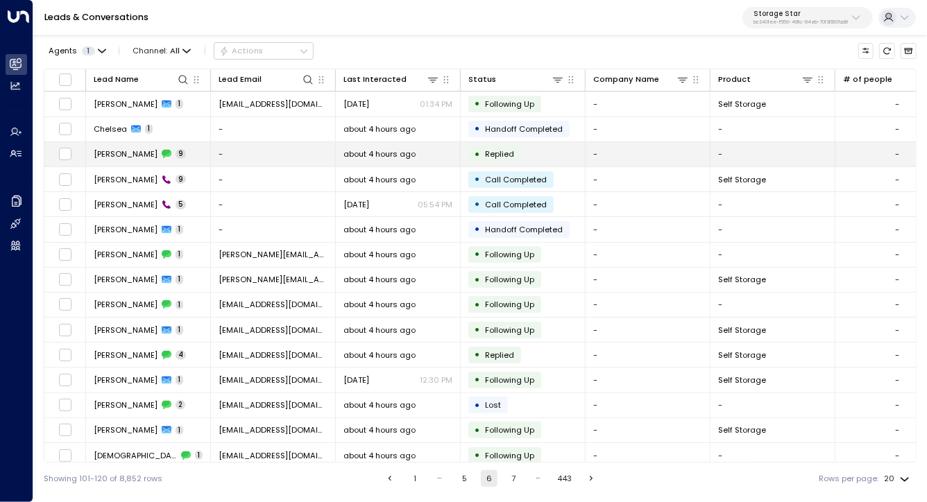
click at [128, 151] on span "Chelsea Dorrance" at bounding box center [126, 153] width 64 height 11
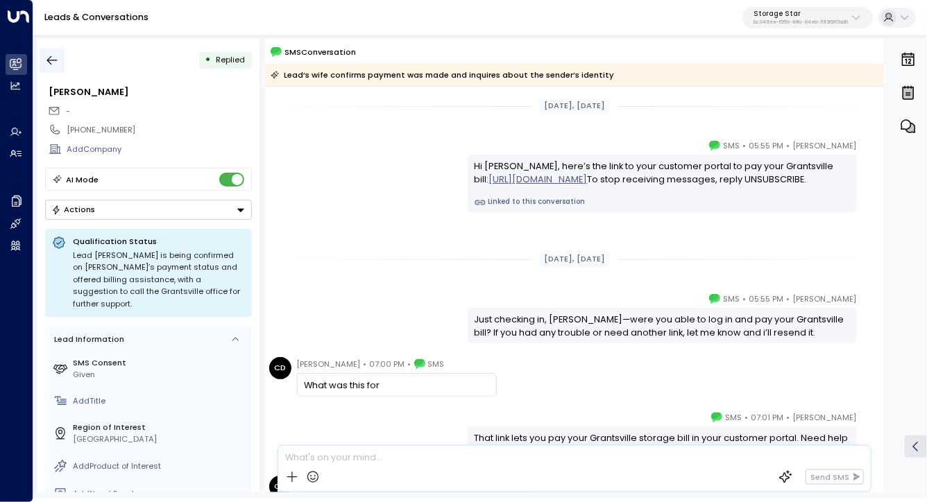
click at [54, 62] on icon "button" at bounding box center [52, 60] width 14 height 14
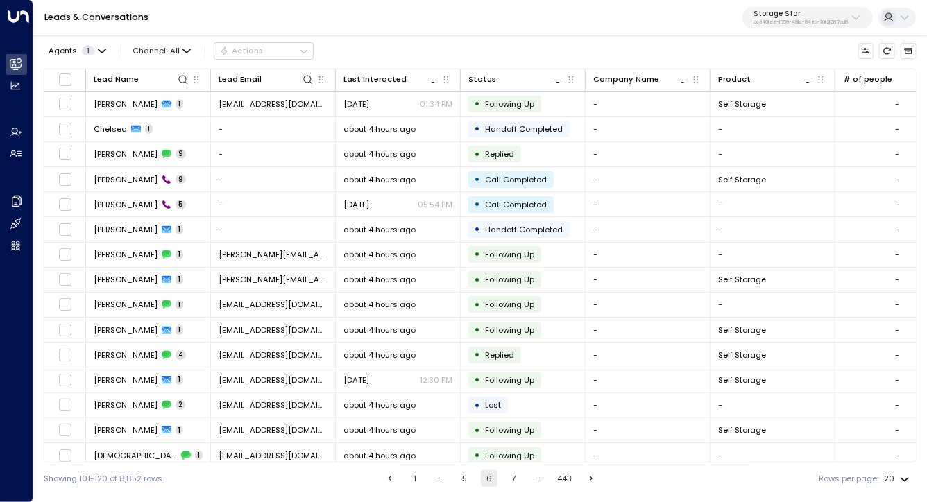
scroll to position [132, 0]
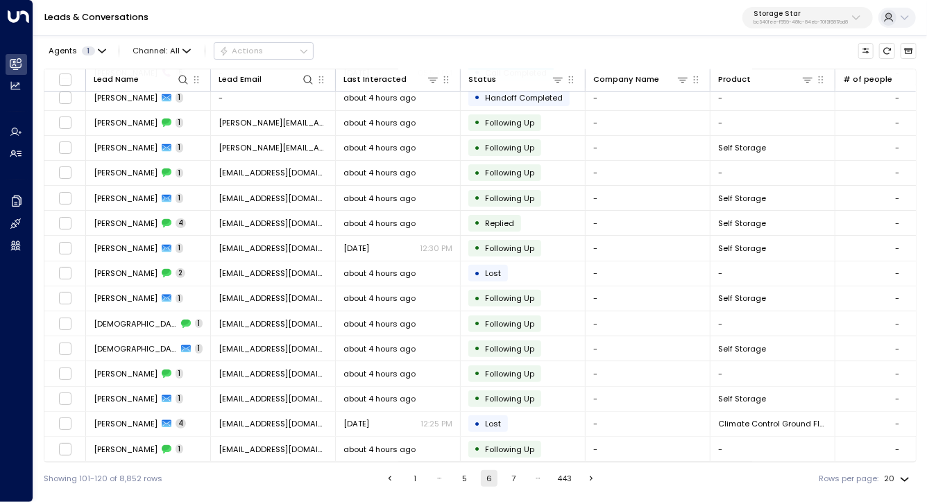
click at [513, 479] on button "7" at bounding box center [513, 478] width 17 height 17
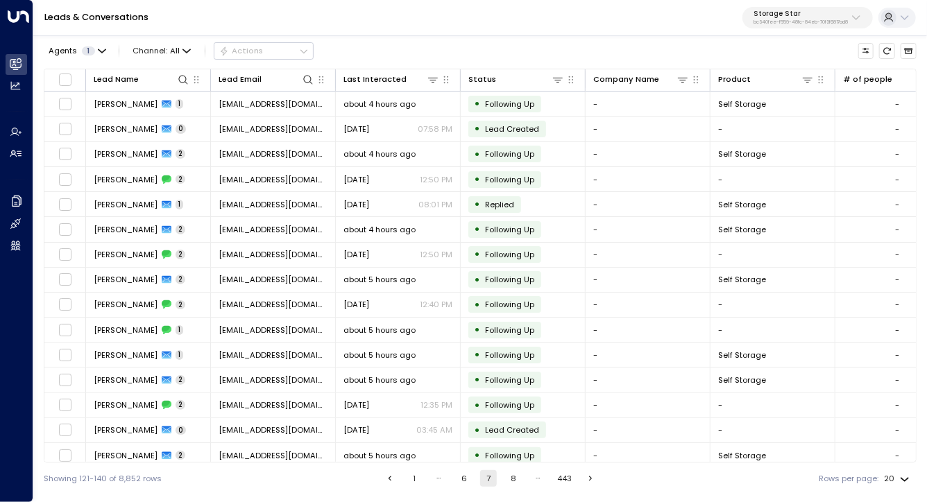
scroll to position [132, 0]
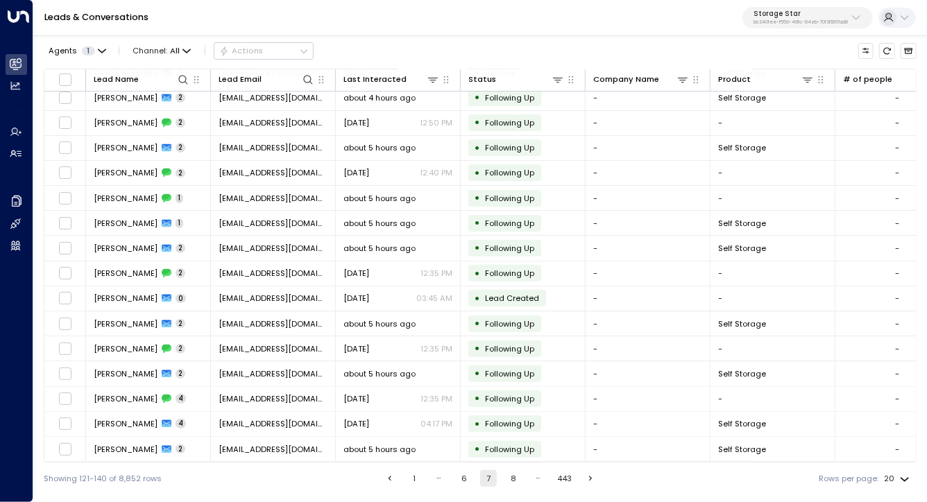
click at [506, 475] on button "8" at bounding box center [513, 478] width 17 height 17
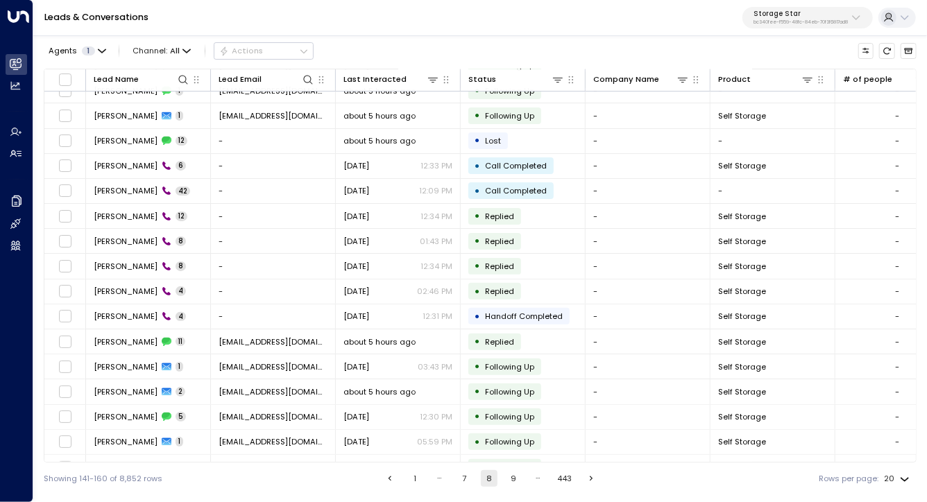
scroll to position [132, 0]
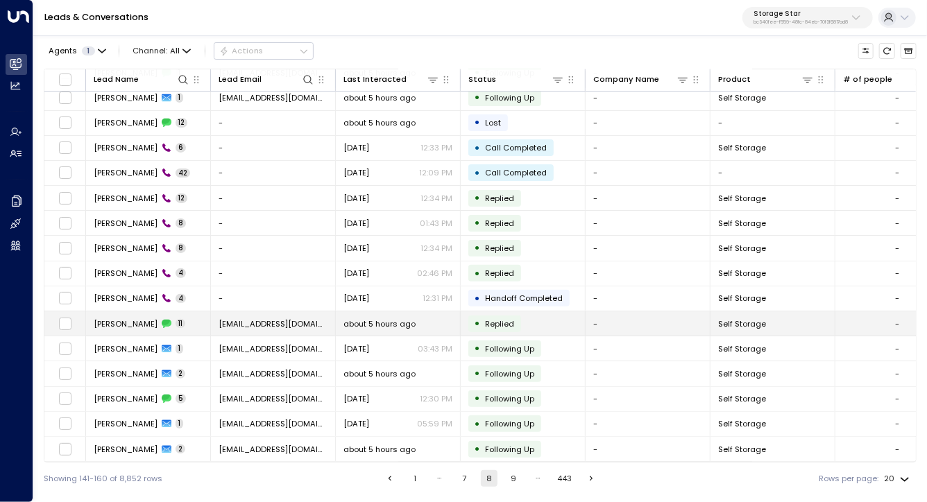
click at [123, 322] on span "Patricia Russ" at bounding box center [126, 323] width 64 height 11
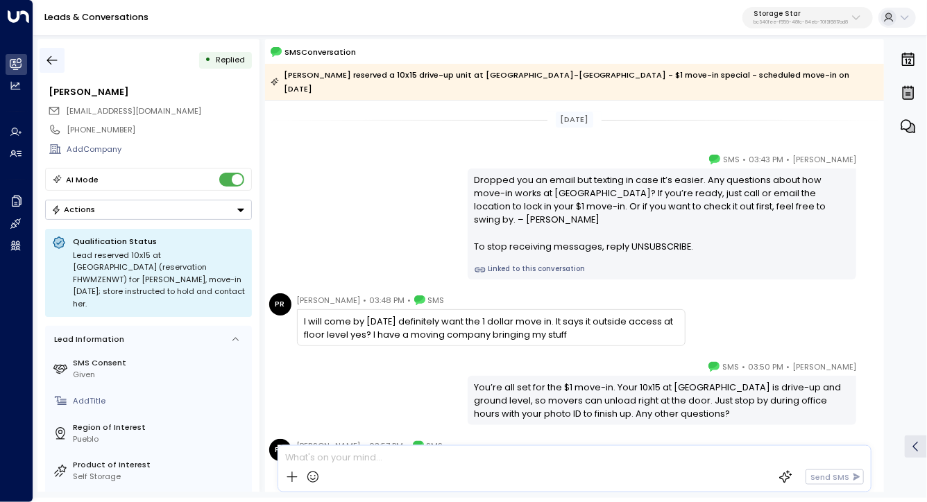
click at [43, 56] on button "button" at bounding box center [52, 60] width 25 height 25
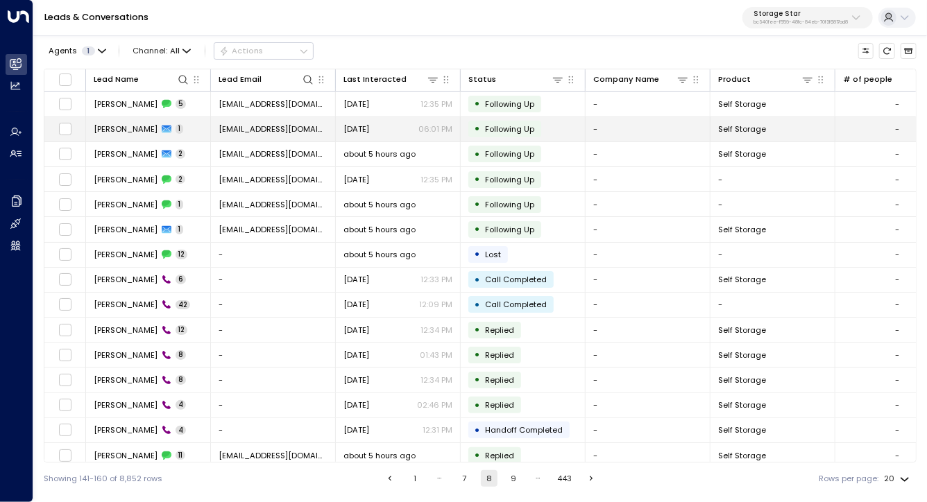
click at [127, 136] on td "Tara Edge 1" at bounding box center [148, 129] width 125 height 24
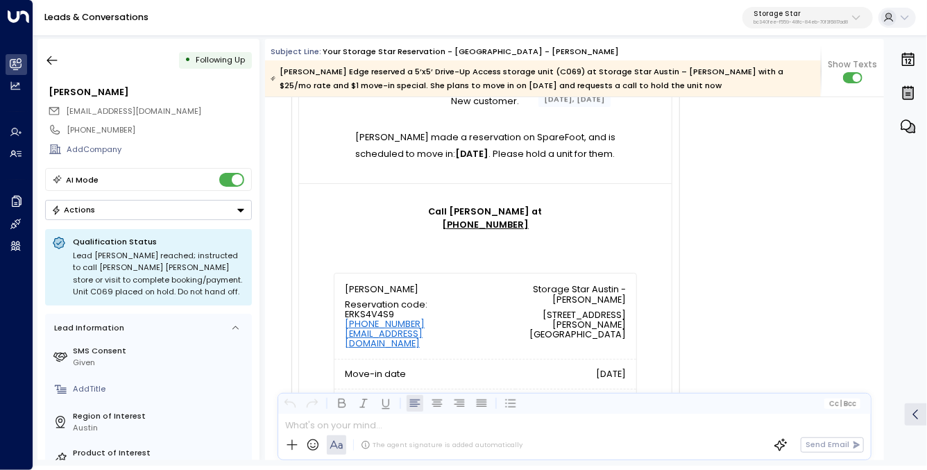
scroll to position [347, 0]
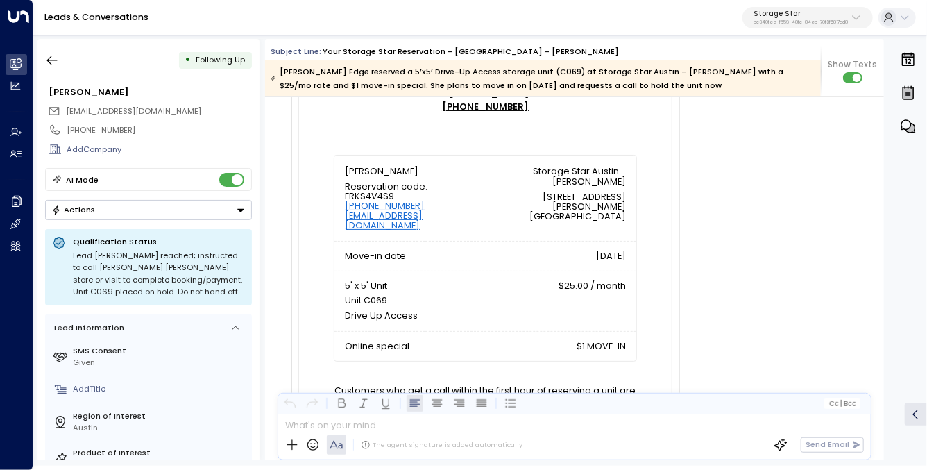
drag, startPoint x: 456, startPoint y: 177, endPoint x: 654, endPoint y: 337, distance: 255.0
click at [654, 337] on td "✓ New customer. Tara Edge made a reservation on SpareFoot, and is scheduled to …" at bounding box center [485, 183] width 372 height 605
click at [654, 337] on td "Tara Edge Reservation code: ERKS4V4S9 (737) 224-4461 edgeofmined@gmail.com Stor…" at bounding box center [485, 258] width 372 height 207
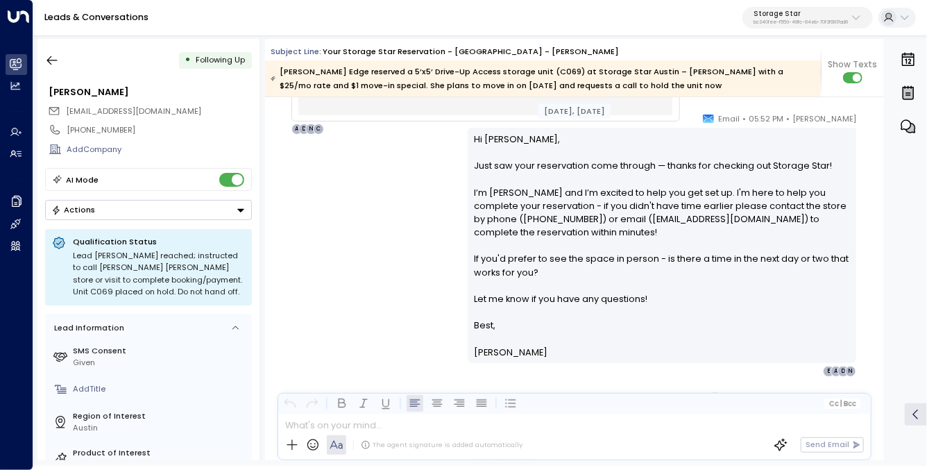
scroll to position [1018, 0]
click at [482, 134] on p "Hi Tara, Just saw your reservation come through — thanks for checking out Stora…" at bounding box center [661, 227] width 375 height 187
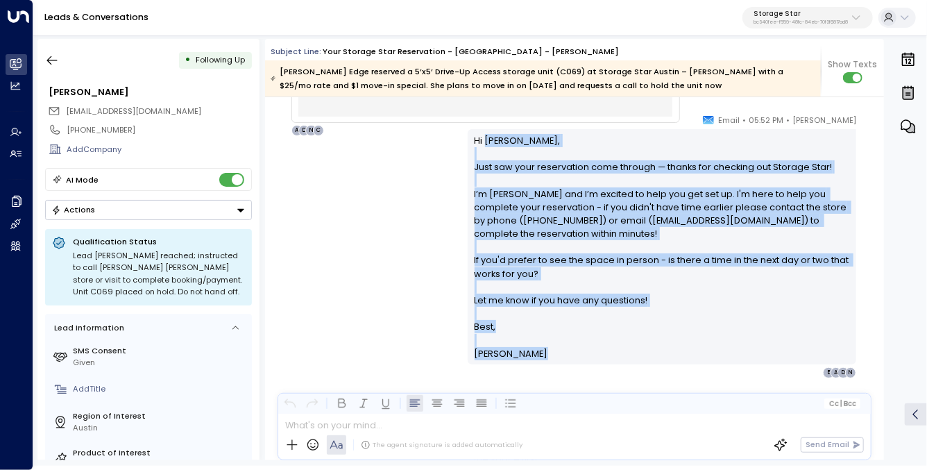
drag, startPoint x: 482, startPoint y: 134, endPoint x: 559, endPoint y: 364, distance: 242.8
click at [559, 364] on div "Celeste Harper • 05:52 PM • Email Hi Tara, Just saw your reservation come throu…" at bounding box center [662, 245] width 388 height 265
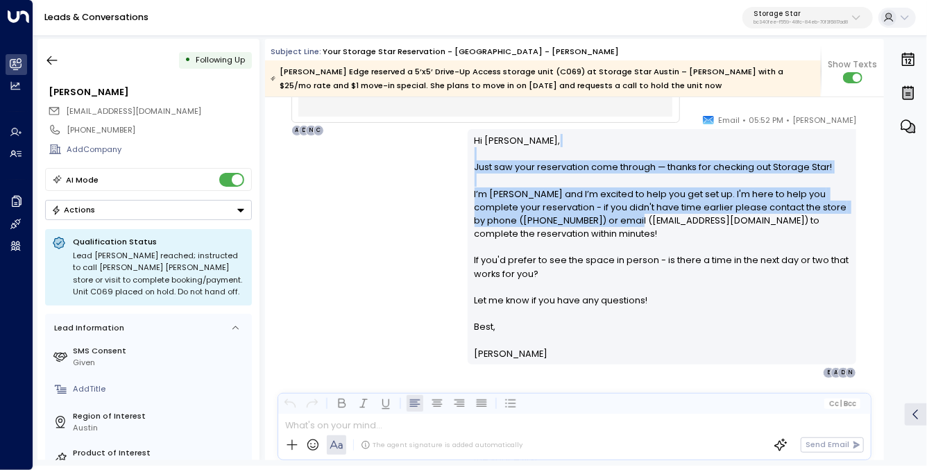
drag, startPoint x: 612, startPoint y: 148, endPoint x: 617, endPoint y: 217, distance: 69.6
click at [617, 217] on p "Hi Tara, Just saw your reservation come through — thanks for checking out Stora…" at bounding box center [661, 227] width 375 height 187
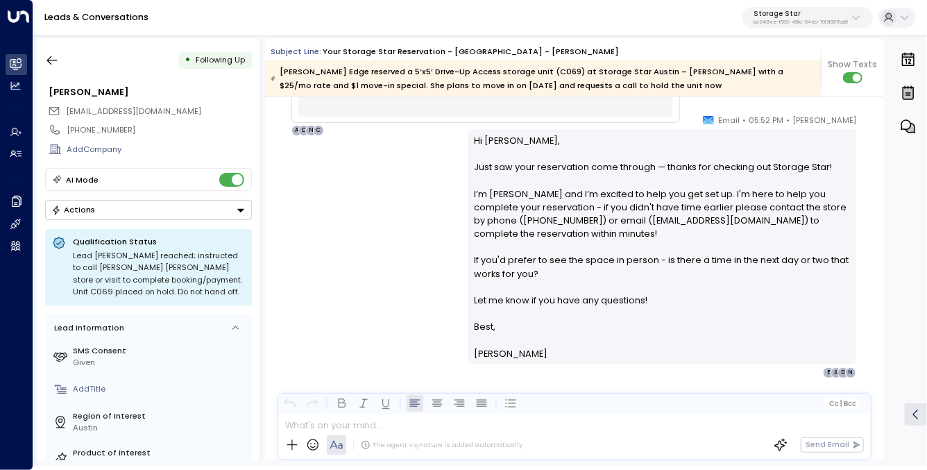
click at [619, 170] on p "Hi Tara, Just saw your reservation come through — thanks for checking out Stora…" at bounding box center [661, 227] width 375 height 187
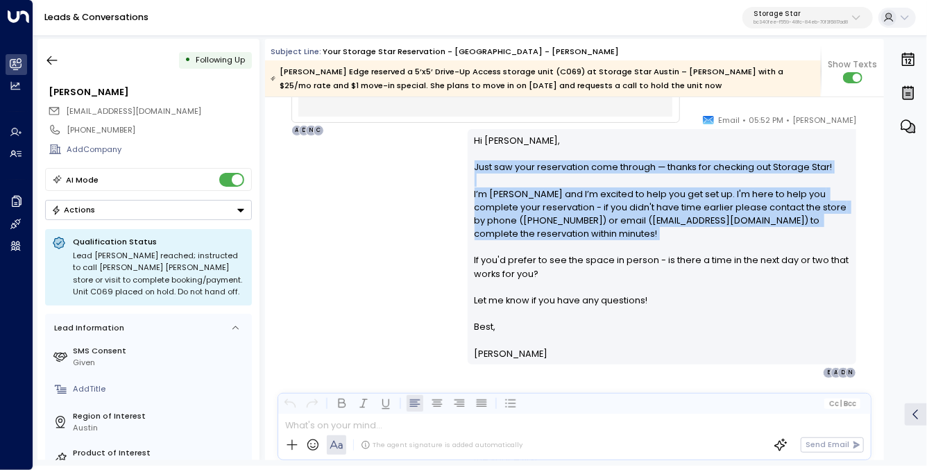
drag, startPoint x: 619, startPoint y: 170, endPoint x: 626, endPoint y: 223, distance: 53.2
click at [626, 223] on p "Hi Tara, Just saw your reservation come through — thanks for checking out Stora…" at bounding box center [661, 227] width 375 height 187
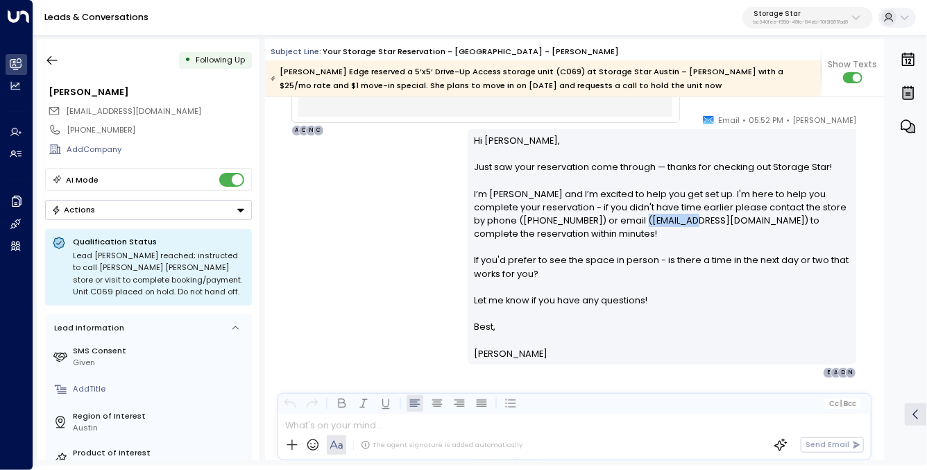
click at [626, 223] on p "Hi Tara, Just saw your reservation come through — thanks for checking out Stora…" at bounding box center [661, 227] width 375 height 187
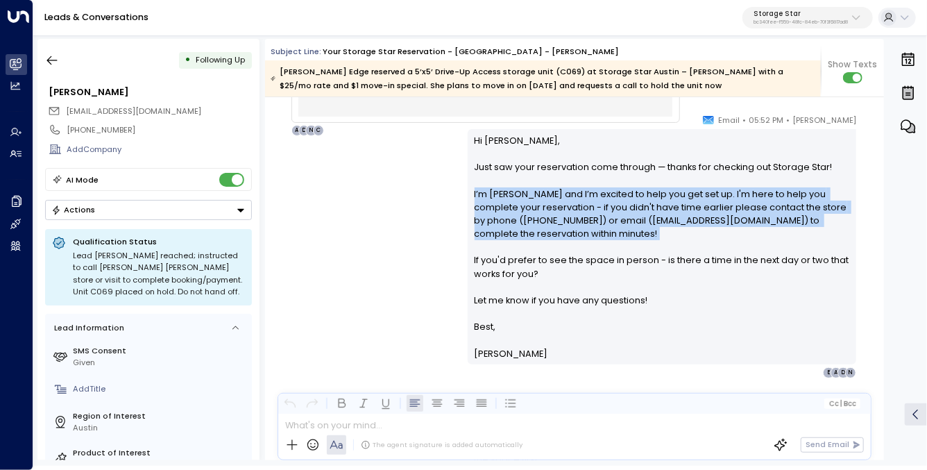
click at [626, 223] on p "Hi Tara, Just saw your reservation come through — thanks for checking out Stora…" at bounding box center [661, 227] width 375 height 187
click at [636, 231] on p "Hi Tara, Just saw your reservation come through — thanks for checking out Stora…" at bounding box center [661, 227] width 375 height 187
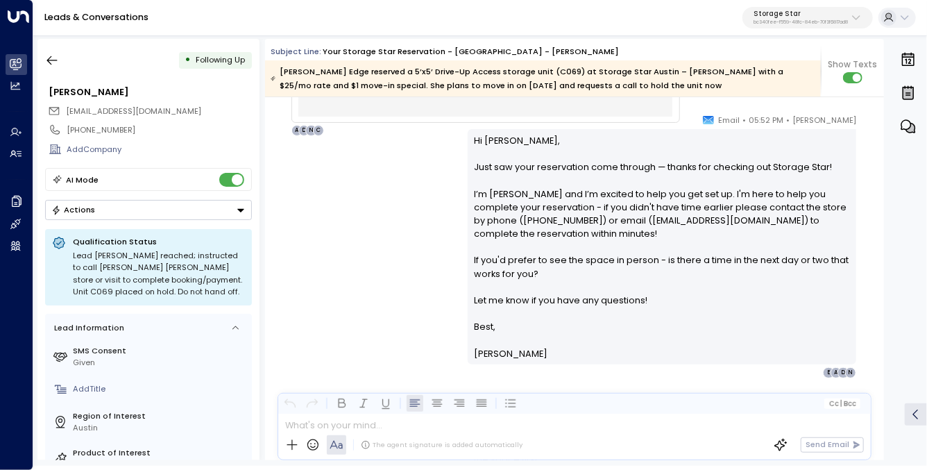
click at [674, 265] on p "Hi Tara, Just saw your reservation come through — thanks for checking out Stora…" at bounding box center [661, 227] width 375 height 187
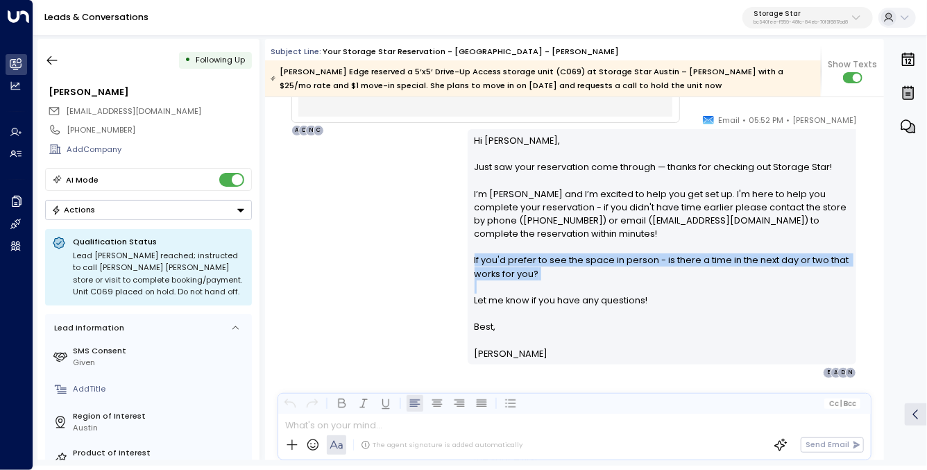
drag, startPoint x: 674, startPoint y: 265, endPoint x: 721, endPoint y: 290, distance: 54.0
click at [721, 289] on p "Hi Tara, Just saw your reservation come through — thanks for checking out Stora…" at bounding box center [661, 227] width 375 height 187
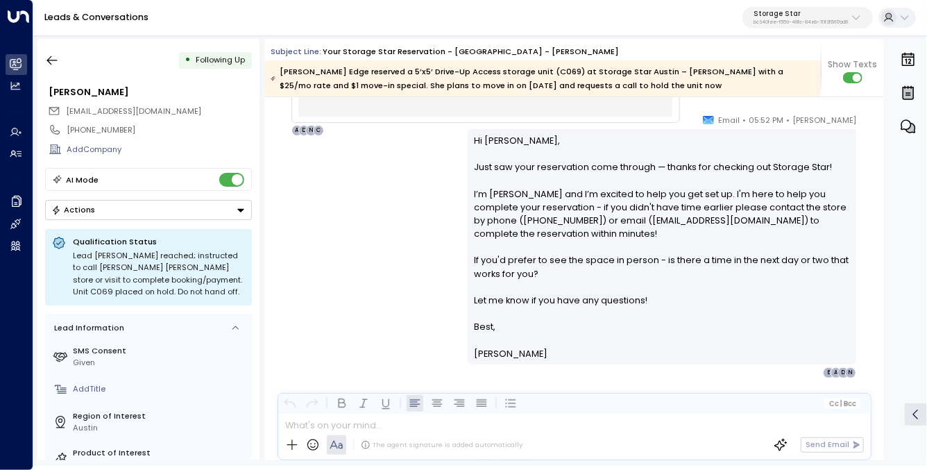
click at [723, 296] on p "Hi Tara, Just saw your reservation come through — thanks for checking out Stora…" at bounding box center [661, 227] width 375 height 187
click at [721, 320] on p "Best," at bounding box center [661, 326] width 375 height 13
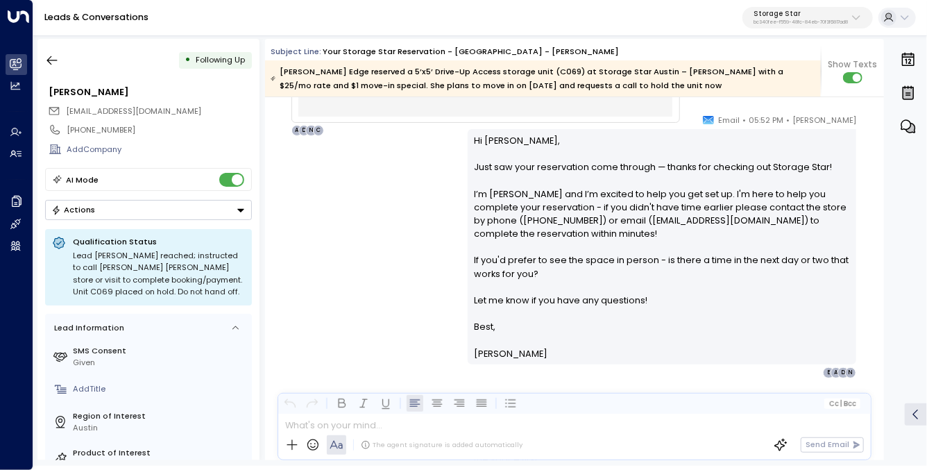
click at [660, 338] on p at bounding box center [661, 340] width 375 height 13
click at [619, 300] on p "Hi Tara, Just saw your reservation come through — thanks for checking out Stora…" at bounding box center [661, 227] width 375 height 187
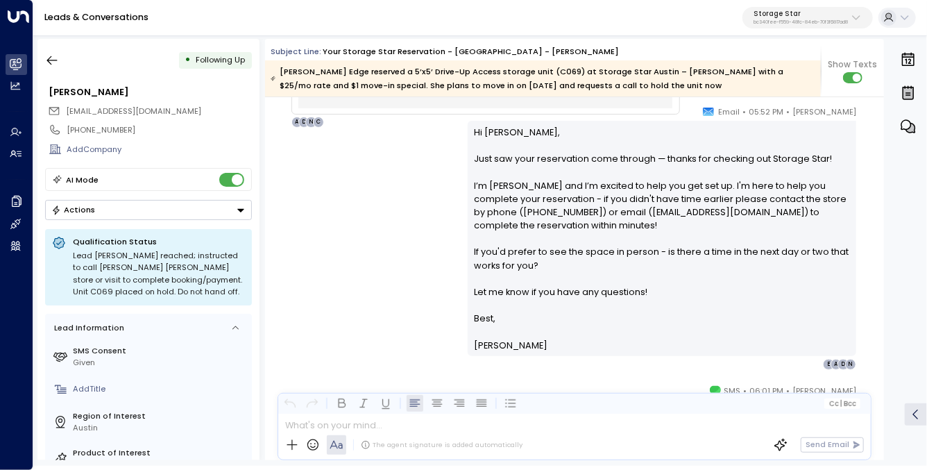
click at [363, 275] on div "Celeste Harper • 05:52 PM • Email Hi Tara, Just saw your reservation come throu…" at bounding box center [574, 237] width 619 height 265
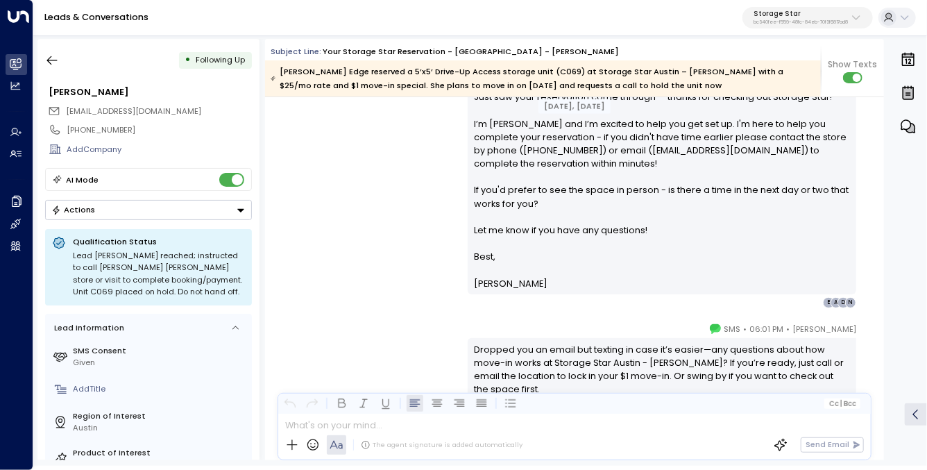
click at [368, 269] on div "Celeste Harper • 05:52 PM • Email Hi Tara, Just saw your reservation come throu…" at bounding box center [574, 175] width 619 height 265
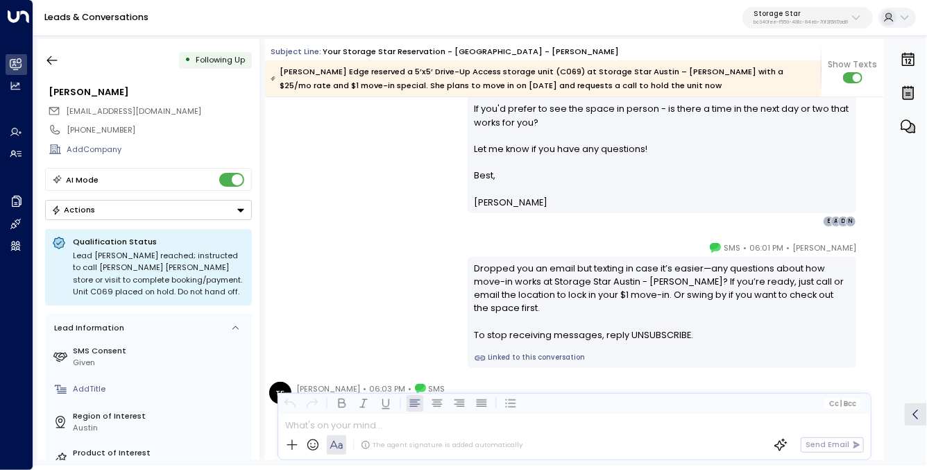
scroll to position [1210, 0]
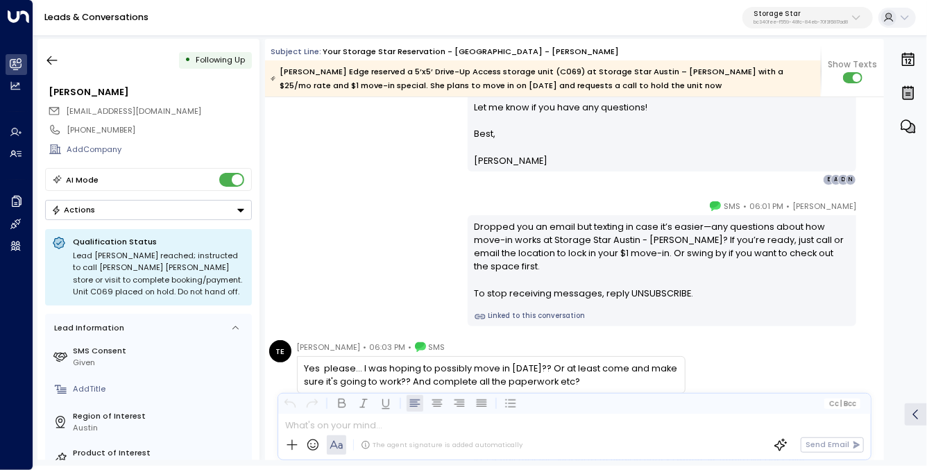
click at [504, 233] on div "Dropped you an email but texting in case it’s easier—any questions about how mo…" at bounding box center [661, 260] width 375 height 80
click at [503, 233] on div "Dropped you an email but texting in case it’s easier—any questions about how mo…" at bounding box center [661, 260] width 375 height 80
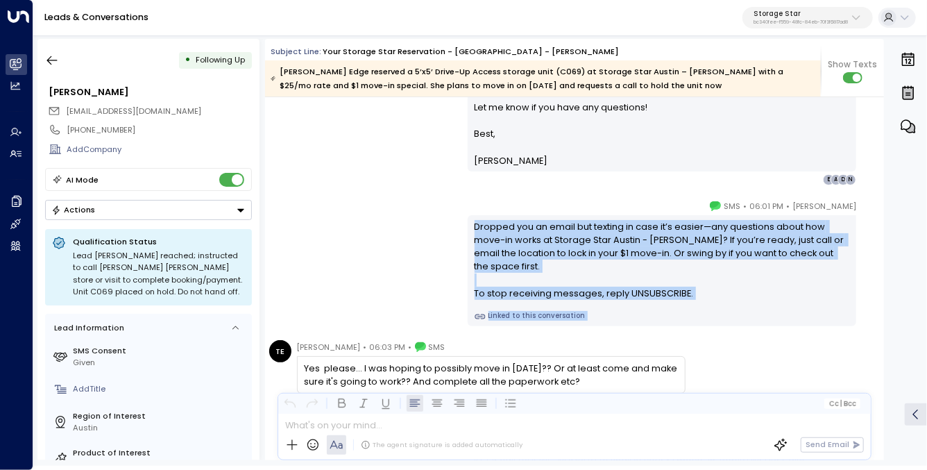
drag, startPoint x: 503, startPoint y: 233, endPoint x: 644, endPoint y: 307, distance: 159.2
click at [644, 307] on div "Dropped you an email but texting in case it’s easier—any questions about how mo…" at bounding box center [662, 270] width 388 height 111
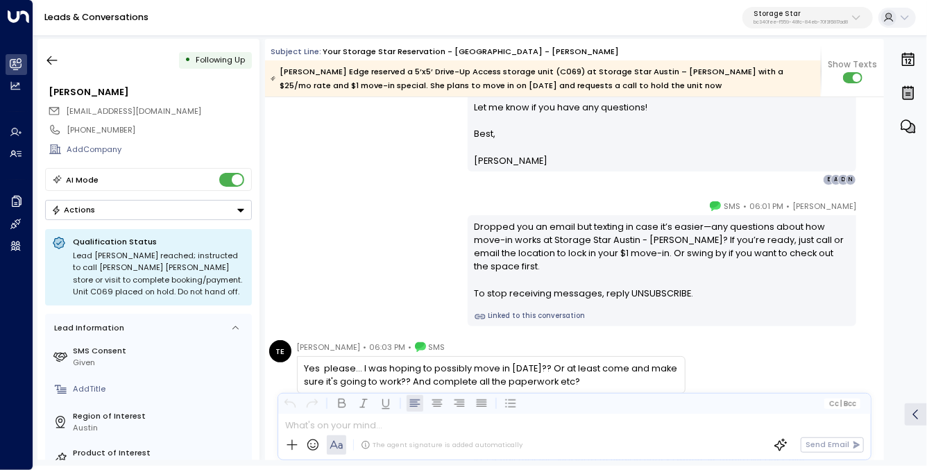
click at [574, 229] on div "Dropped you an email but texting in case it’s easier—any questions about how mo…" at bounding box center [661, 260] width 375 height 80
click at [559, 207] on div "Celeste Harper • 06:01 PM • SMS Dropped you an email but texting in case it’s e…" at bounding box center [662, 262] width 388 height 127
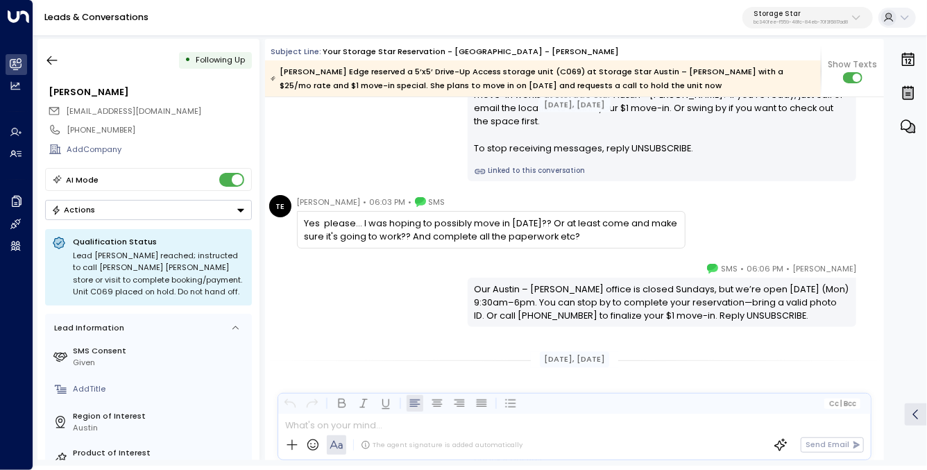
scroll to position [1358, 0]
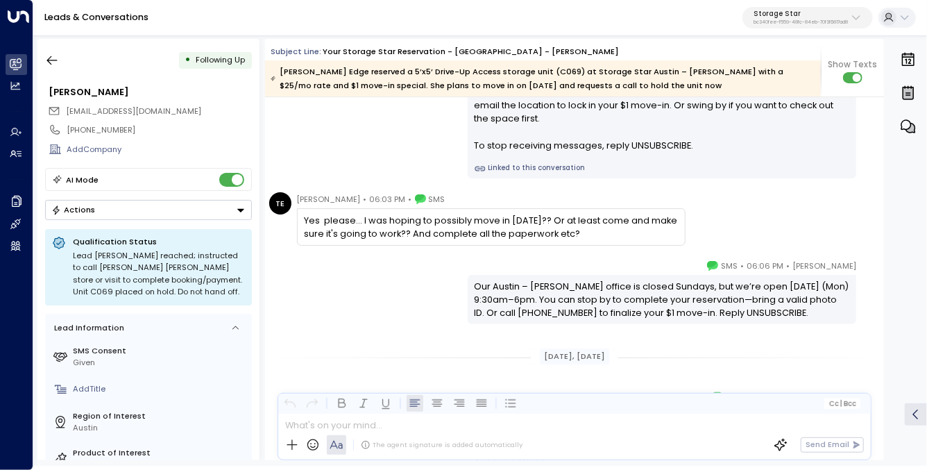
click at [437, 225] on div "Yes please... I was hoping to possibly move in today?? Or at least come and mak…" at bounding box center [491, 227] width 374 height 26
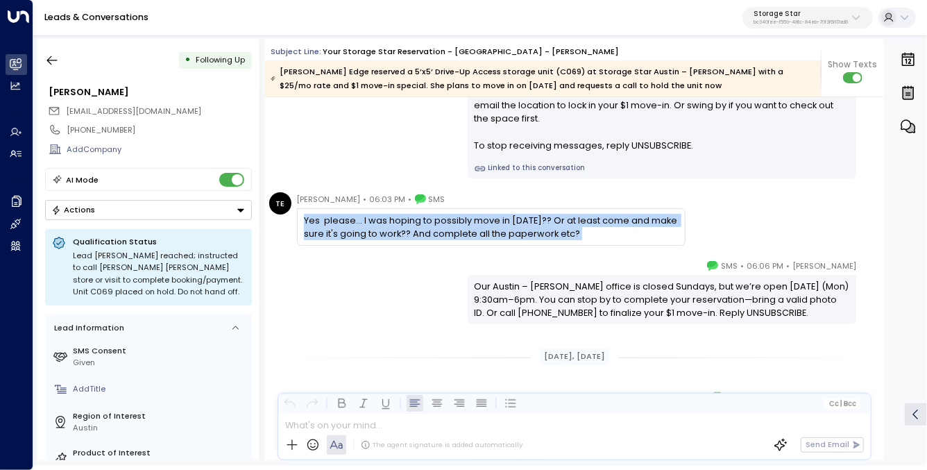
click at [437, 225] on div "Yes please... I was hoping to possibly move in today?? Or at least come and mak…" at bounding box center [491, 227] width 374 height 26
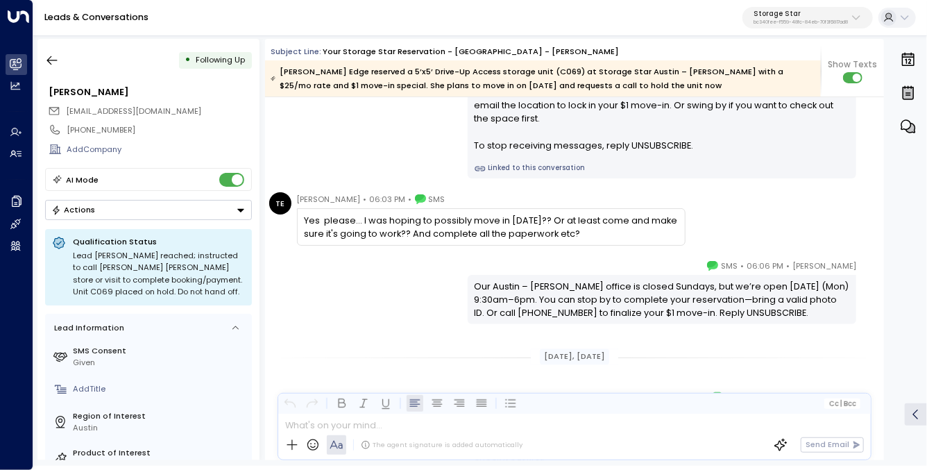
click at [415, 233] on div "Yes please... I was hoping to possibly move in today?? Or at least come and mak…" at bounding box center [491, 227] width 374 height 26
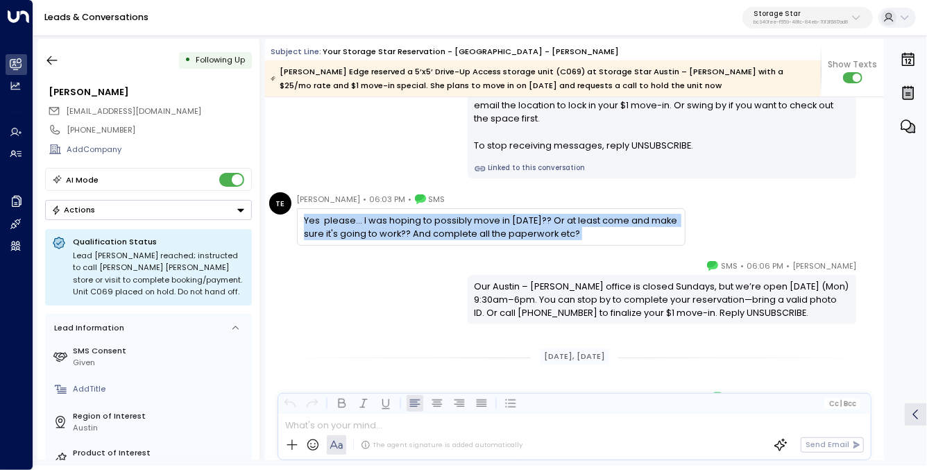
click at [415, 233] on div "Yes please... I was hoping to possibly move in today?? Or at least come and mak…" at bounding box center [491, 227] width 374 height 26
click at [410, 238] on div "Yes please... I was hoping to possibly move in today?? Or at least come and mak…" at bounding box center [491, 227] width 374 height 26
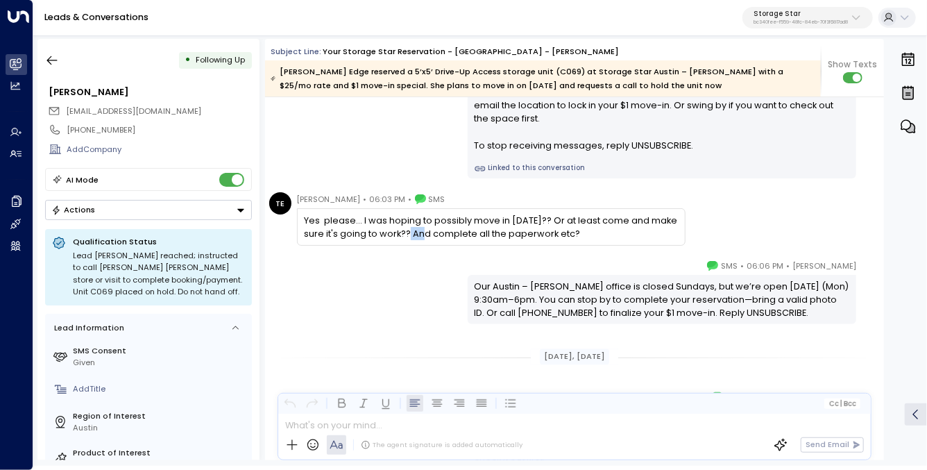
click at [410, 238] on div "Yes please... I was hoping to possibly move in today?? Or at least come and mak…" at bounding box center [491, 227] width 374 height 26
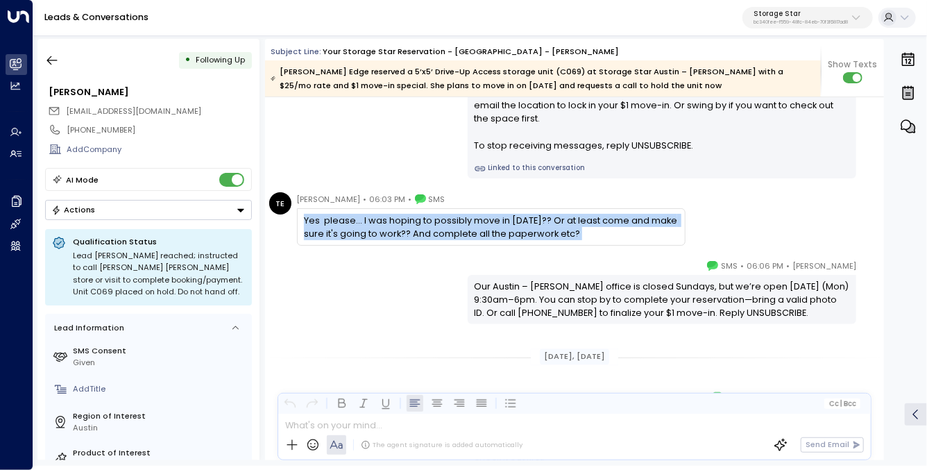
click at [410, 238] on div "Yes please... I was hoping to possibly move in today?? Or at least come and mak…" at bounding box center [491, 227] width 374 height 26
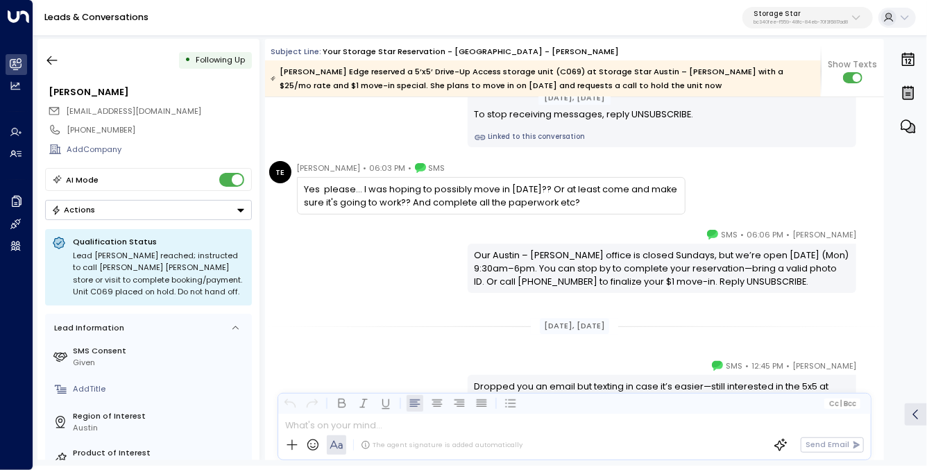
scroll to position [1399, 0]
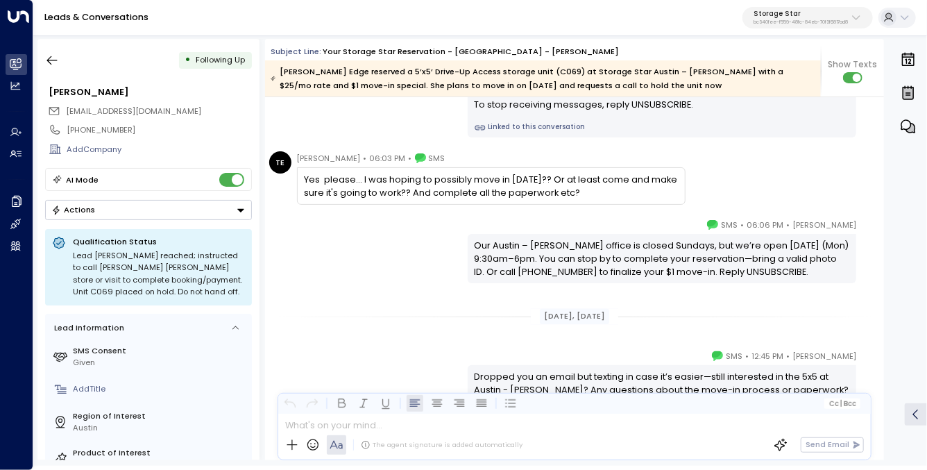
click at [569, 251] on div "Our Austin – Ben White office is closed Sundays, but we’re open tomorrow (Mon) …" at bounding box center [661, 259] width 375 height 40
click at [568, 251] on div "Our Austin – Ben White office is closed Sundays, but we’re open tomorrow (Mon) …" at bounding box center [661, 259] width 375 height 40
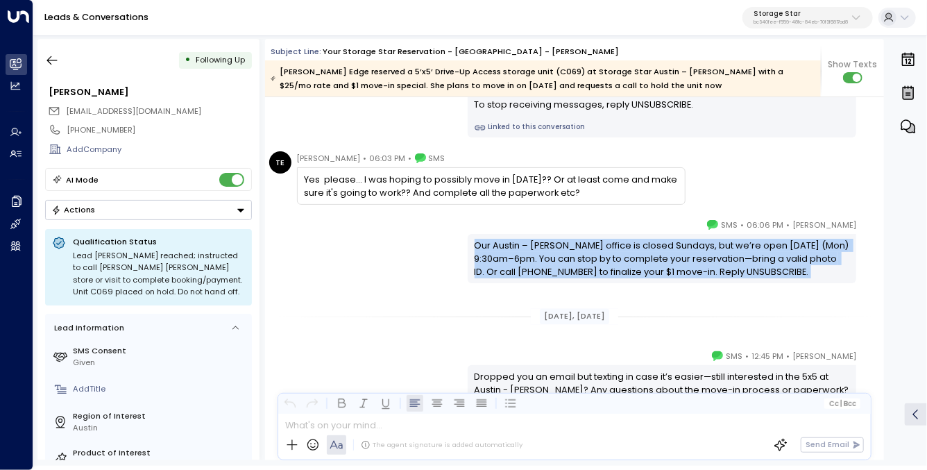
click at [568, 251] on div "Our Austin – Ben White office is closed Sundays, but we’re open tomorrow (Mon) …" at bounding box center [661, 259] width 375 height 40
click at [632, 260] on div "Our Austin – Ben White office is closed Sundays, but we’re open tomorrow (Mon) …" at bounding box center [661, 259] width 375 height 40
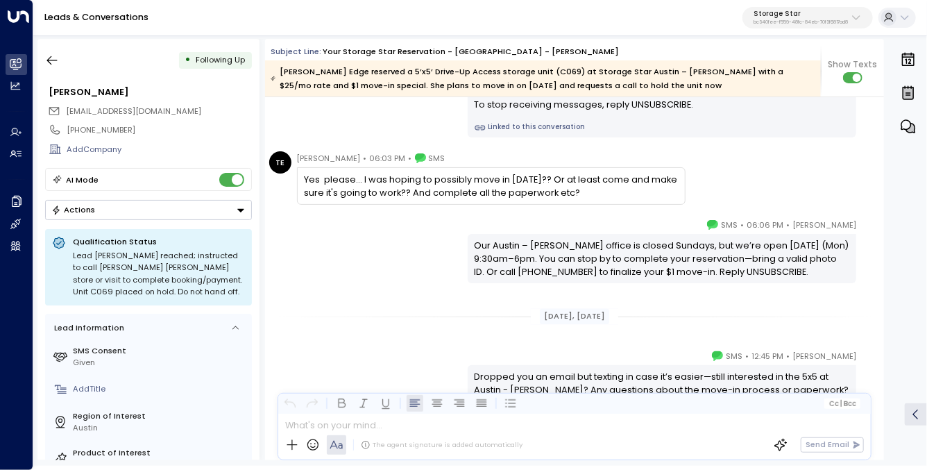
click at [638, 251] on div "Our Austin – Ben White office is closed Sundays, but we’re open tomorrow (Mon) …" at bounding box center [661, 259] width 375 height 40
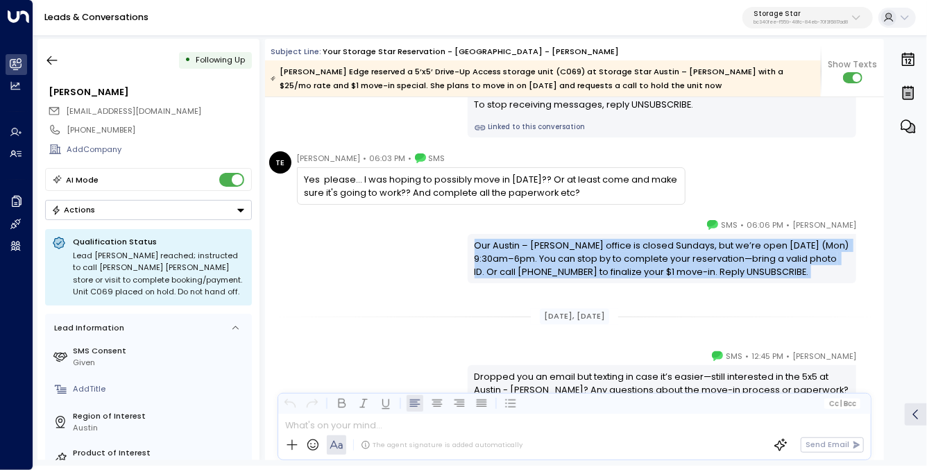
click at [638, 251] on div "Our Austin – Ben White office is closed Sundays, but we’re open tomorrow (Mon) …" at bounding box center [661, 259] width 375 height 40
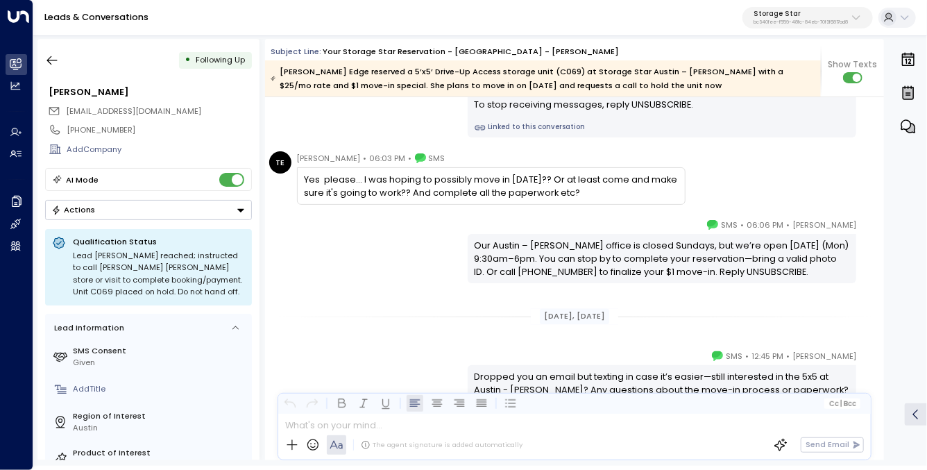
drag, startPoint x: 669, startPoint y: 267, endPoint x: 591, endPoint y: 261, distance: 77.9
click at [669, 267] on div "Our Austin – Ben White office is closed Sundays, but we’re open tomorrow (Mon) …" at bounding box center [661, 259] width 375 height 40
click at [566, 251] on div "Our Austin – Ben White office is closed Sundays, but we’re open tomorrow (Mon) …" at bounding box center [661, 259] width 375 height 40
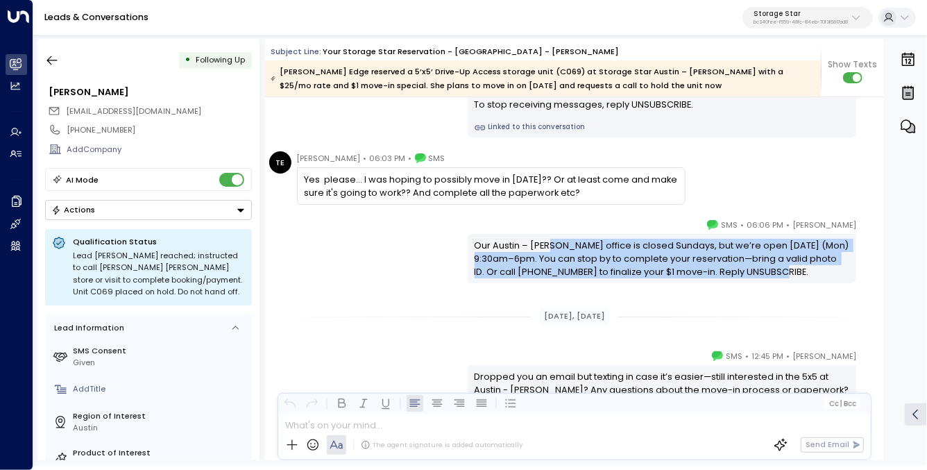
drag, startPoint x: 566, startPoint y: 251, endPoint x: 719, endPoint y: 274, distance: 154.3
click at [719, 274] on div "Our Austin – Ben White office is closed Sundays, but we’re open tomorrow (Mon) …" at bounding box center [661, 259] width 375 height 40
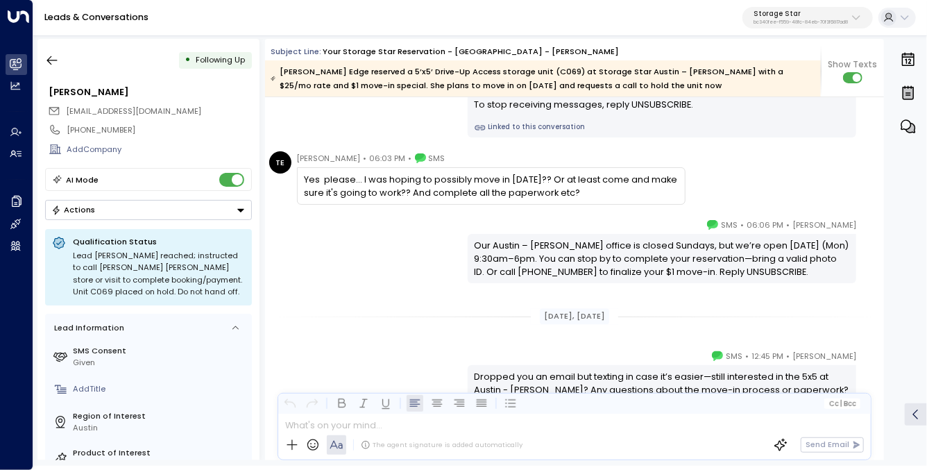
click at [719, 274] on div "Our Austin – Ben White office is closed Sundays, but we’re open tomorrow (Mon) …" at bounding box center [661, 259] width 375 height 40
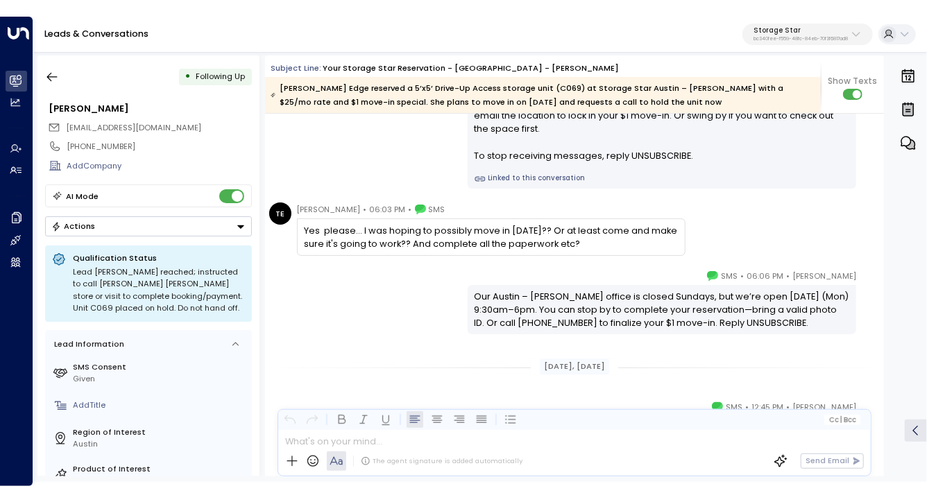
scroll to position [1370, 0]
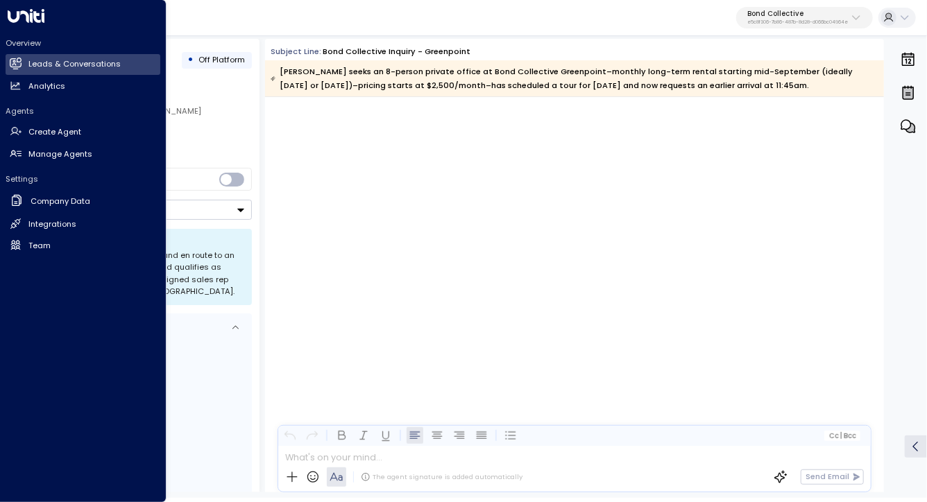
scroll to position [4049, 0]
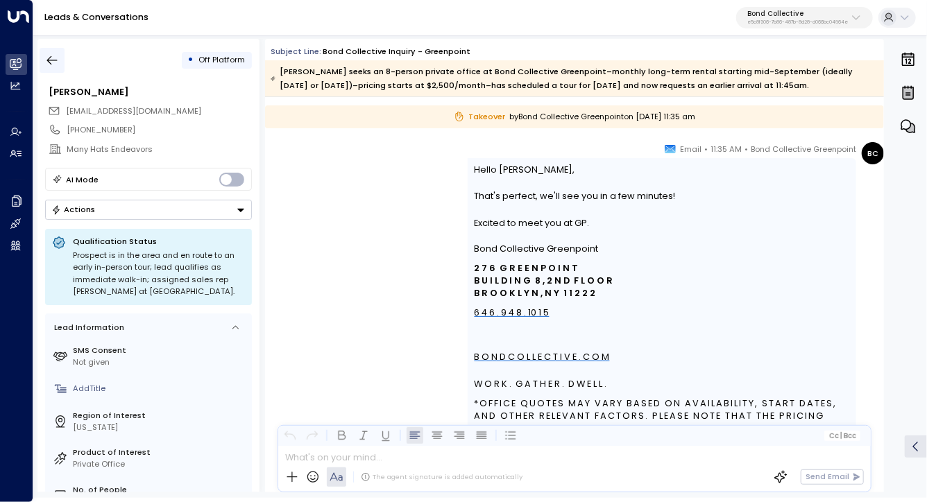
click at [53, 59] on icon "button" at bounding box center [52, 60] width 14 height 14
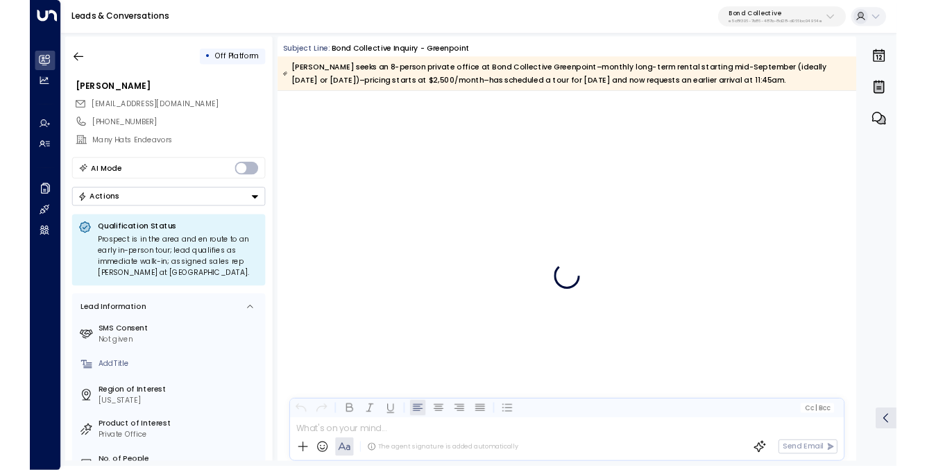
scroll to position [4049, 0]
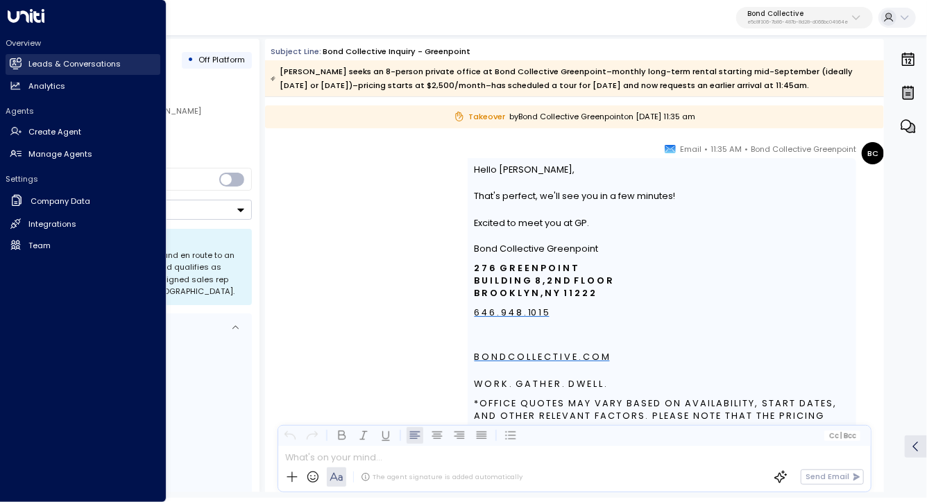
click at [62, 65] on h2 "Leads & Conversations" at bounding box center [74, 64] width 92 height 12
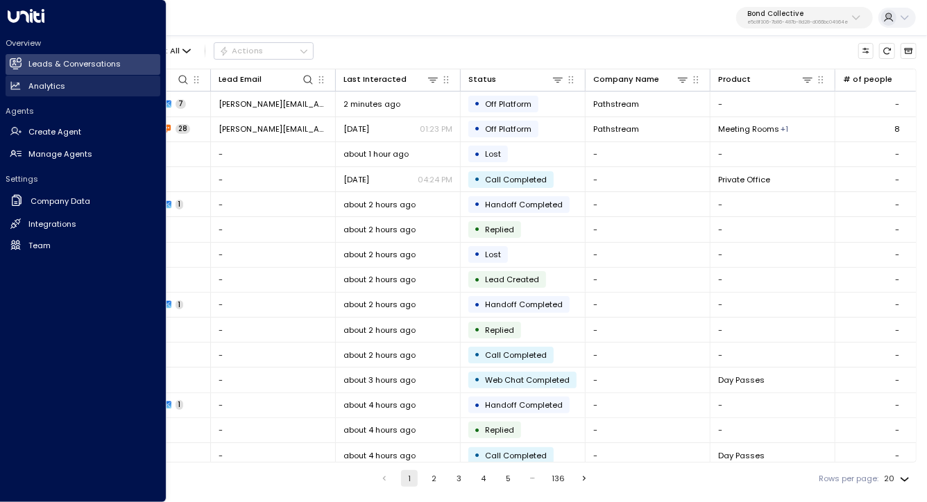
click at [57, 83] on h2 "Analytics" at bounding box center [46, 86] width 37 height 12
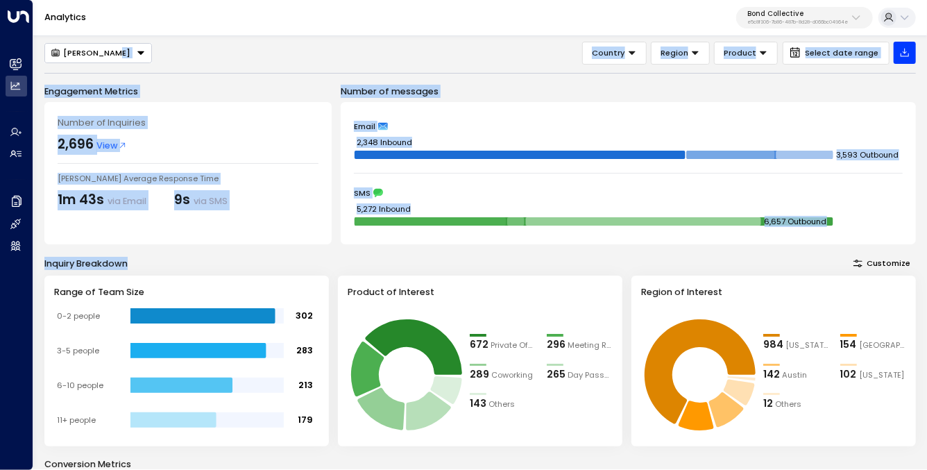
drag, startPoint x: 284, startPoint y: 219, endPoint x: 311, endPoint y: 270, distance: 57.7
click at [311, 271] on div "Sara Miller Country Region Product Select date range Engagement Metrics Number …" at bounding box center [479, 383] width 871 height 682
click at [311, 270] on div "Inquiry Breakdown Customize" at bounding box center [479, 262] width 871 height 15
drag, startPoint x: 327, startPoint y: 60, endPoint x: 441, endPoint y: 256, distance: 226.6
click at [441, 256] on div "Sara Miller Country Region Product Select date range Engagement Metrics Number …" at bounding box center [479, 383] width 871 height 682
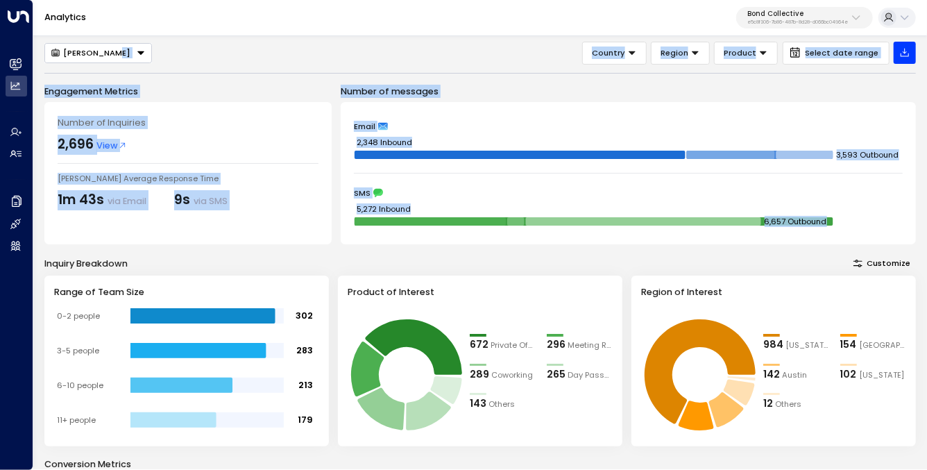
click at [441, 256] on div "Inquiry Breakdown Customize" at bounding box center [479, 262] width 871 height 15
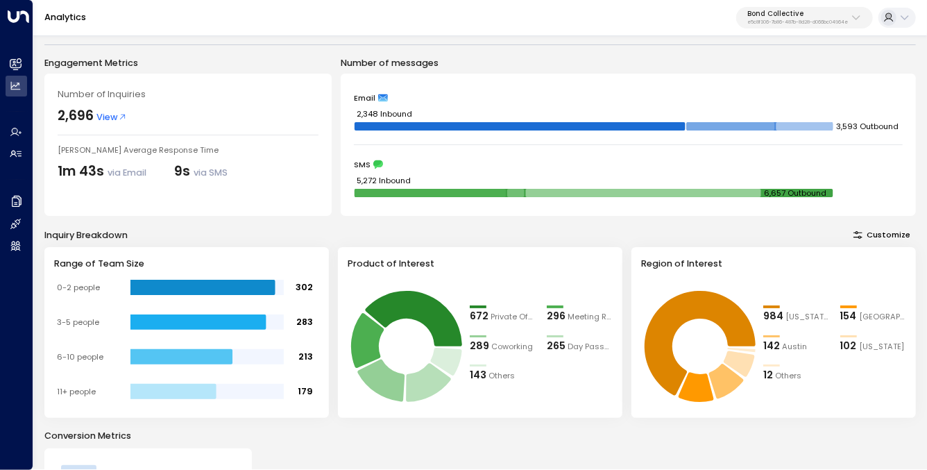
scroll to position [40, 0]
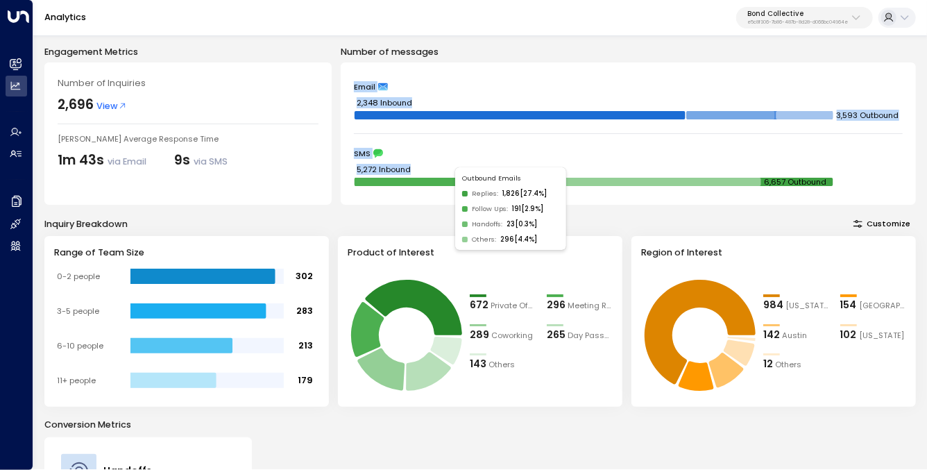
drag, startPoint x: 368, startPoint y: 69, endPoint x: 449, endPoint y: 183, distance: 140.7
click at [449, 183] on div "Email 2,348 Inbound 3,593 Outbound SMS 5,272 Inbound 6,657 Outbound Outbound Em…" at bounding box center [628, 133] width 575 height 142
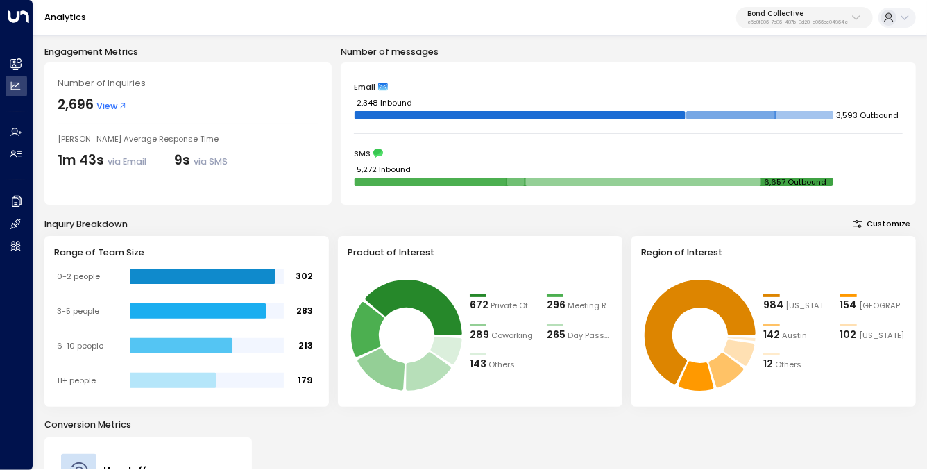
click at [406, 244] on div "Product of Interest 672 Private Office 296 Meeting Rooms 289 Coworking 265 Day …" at bounding box center [480, 321] width 284 height 171
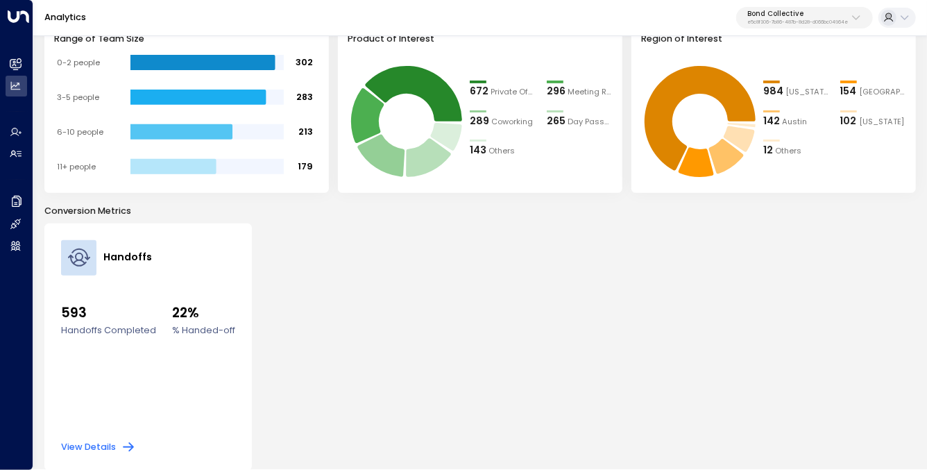
scroll to position [262, 0]
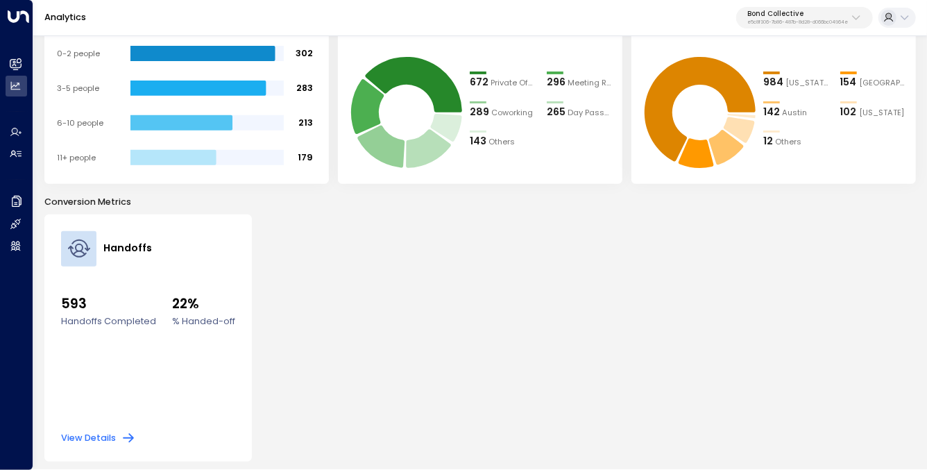
click at [174, 197] on p "Conversion Metrics" at bounding box center [479, 201] width 871 height 13
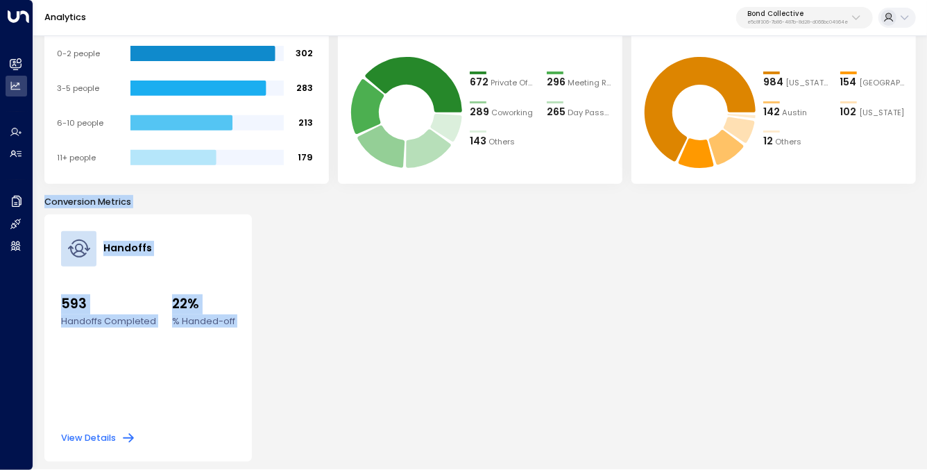
drag, startPoint x: 174, startPoint y: 197, endPoint x: 313, endPoint y: 373, distance: 224.2
click at [313, 373] on div "Conversion Metrics Handoffs 593 Handoffs Completed 22% % Handed-off View Details" at bounding box center [479, 328] width 871 height 266
click at [313, 373] on div "Handoffs 593 Handoffs Completed 22% % Handed-off View Details" at bounding box center [479, 338] width 871 height 248
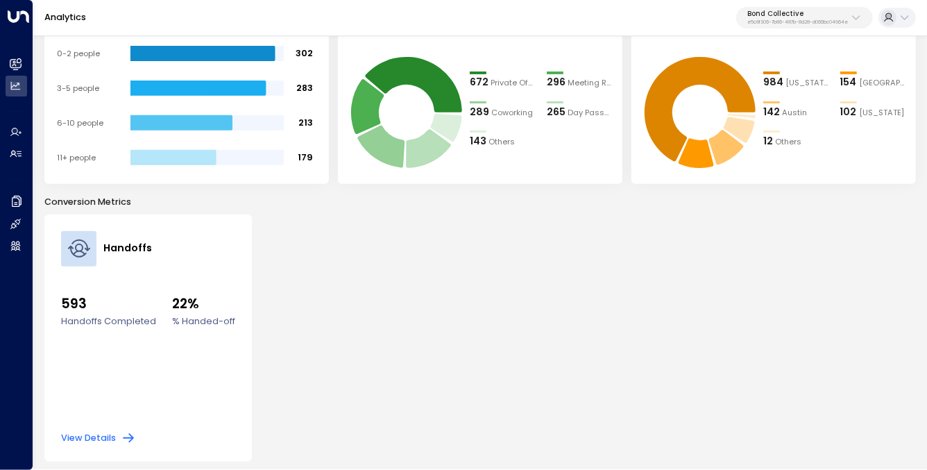
scroll to position [261, 0]
